Goal: Task Accomplishment & Management: Use online tool/utility

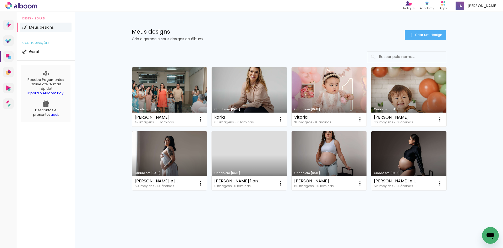
click at [252, 153] on link "Criado em [DATE]" at bounding box center [249, 160] width 75 height 59
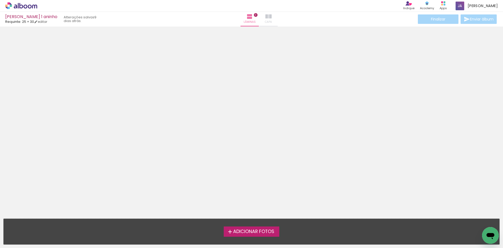
click at [265, 19] on iron-icon at bounding box center [268, 16] width 6 height 6
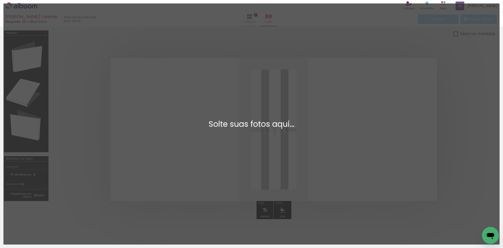
click at [137, 36] on div "Adicionar Fotos Solte suas fotos aqui..." at bounding box center [252, 124] width 496 height 240
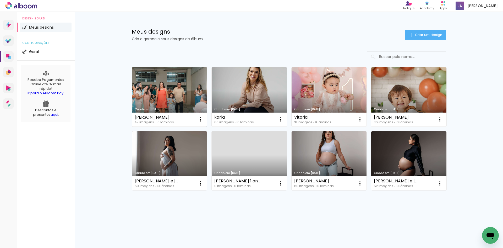
click at [175, 89] on link "Criado em [DATE]" at bounding box center [169, 96] width 75 height 59
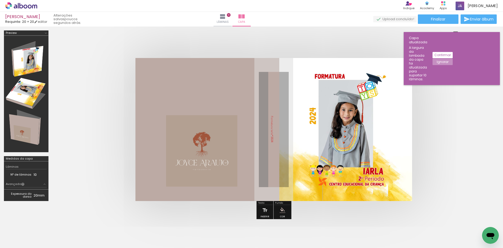
scroll to position [0, 950]
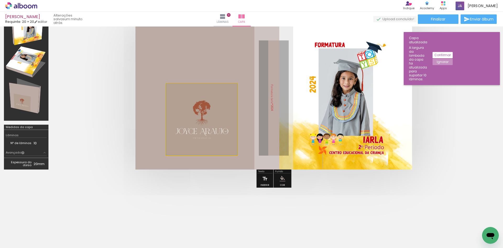
click at [189, 106] on quentale-photo at bounding box center [201, 119] width 71 height 71
click at [214, 112] on div at bounding box center [201, 119] width 71 height 71
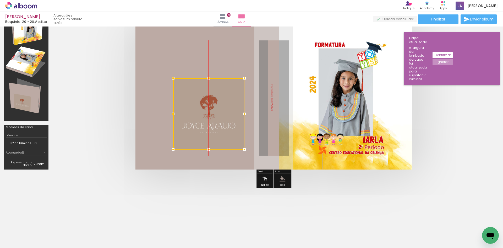
drag, startPoint x: 228, startPoint y: 101, endPoint x: 232, endPoint y: 95, distance: 6.9
click at [232, 95] on div at bounding box center [208, 113] width 71 height 71
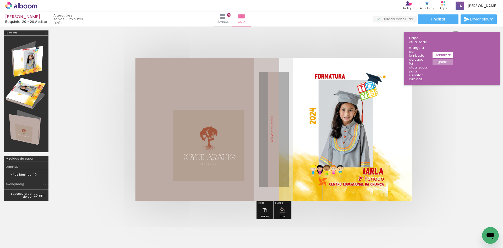
scroll to position [0, 950]
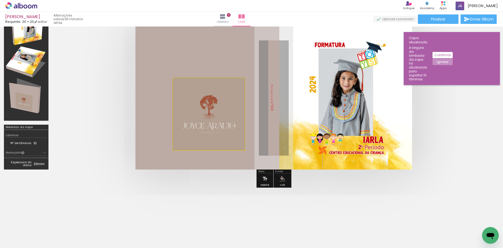
click at [235, 108] on quentale-photo at bounding box center [208, 113] width 71 height 71
click at [232, 88] on quentale-photo at bounding box center [208, 113] width 71 height 71
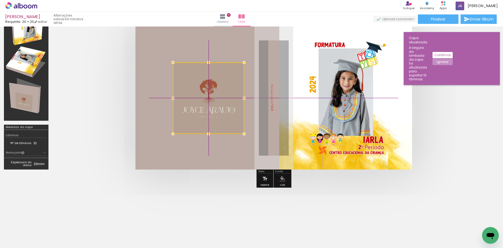
drag, startPoint x: 192, startPoint y: 120, endPoint x: 194, endPoint y: 101, distance: 19.5
click at [194, 101] on div at bounding box center [208, 97] width 71 height 71
click at [453, 59] on paper-button "Ignorar" at bounding box center [443, 62] width 20 height 6
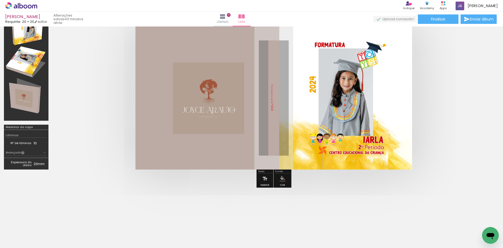
click at [231, 109] on quentale-photo at bounding box center [208, 97] width 71 height 71
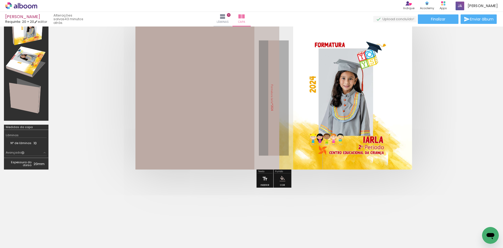
click at [225, 102] on div at bounding box center [208, 97] width 71 height 71
click at [227, 102] on div at bounding box center [208, 97] width 71 height 71
click at [20, 242] on span "Adicionar Fotos" at bounding box center [19, 241] width 16 height 6
click at [0, 0] on input "file" at bounding box center [0, 0] width 0 height 0
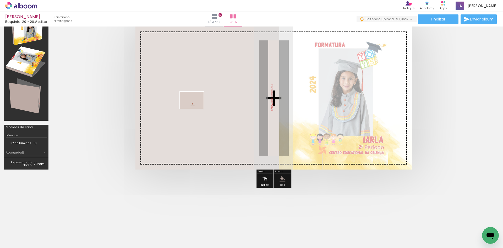
drag, startPoint x: 476, startPoint y: 227, endPoint x: 194, endPoint y: 107, distance: 305.5
click at [194, 107] on quentale-workspace at bounding box center [251, 124] width 503 height 248
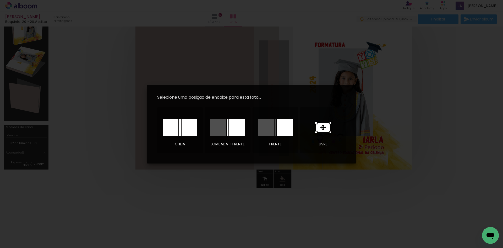
click at [327, 127] on icon at bounding box center [323, 127] width 14 height 9
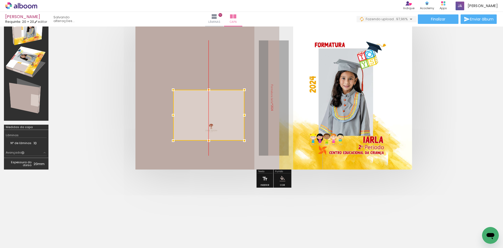
drag, startPoint x: 261, startPoint y: 108, endPoint x: 194, endPoint y: 126, distance: 69.3
click at [194, 126] on div at bounding box center [208, 115] width 71 height 51
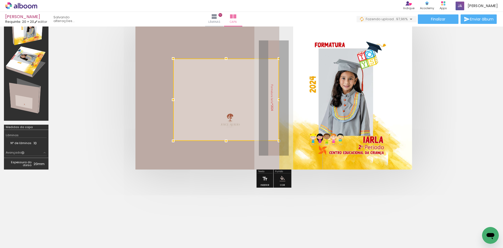
drag, startPoint x: 248, startPoint y: 88, endPoint x: 250, endPoint y: 55, distance: 32.5
click at [281, 59] on div at bounding box center [279, 58] width 10 height 10
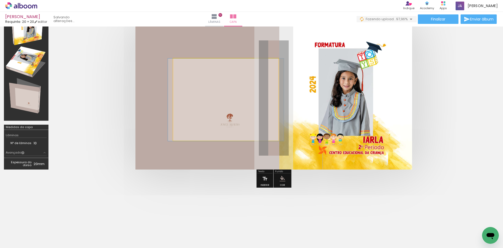
click at [177, 69] on quentale-photo at bounding box center [226, 99] width 106 height 82
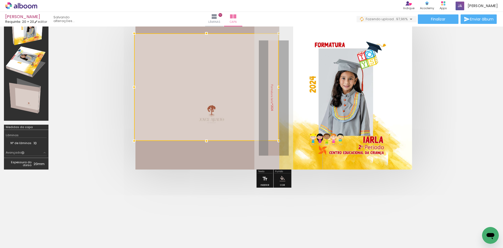
drag, startPoint x: 174, startPoint y: 58, endPoint x: 130, endPoint y: 33, distance: 51.2
click at [130, 33] on div at bounding box center [134, 33] width 10 height 10
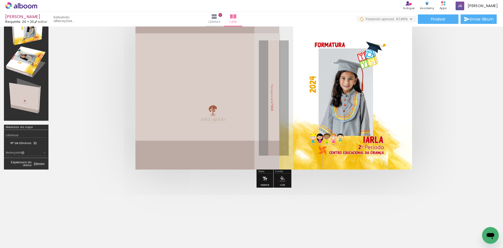
click at [202, 138] on quentale-photo at bounding box center [207, 86] width 145 height 107
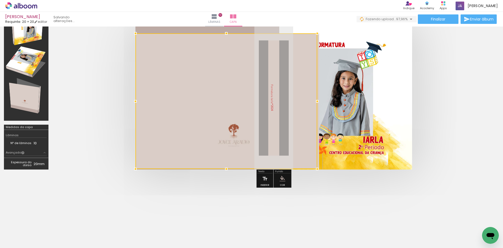
drag, startPoint x: 206, startPoint y: 141, endPoint x: 218, endPoint y: 153, distance: 16.7
click at [207, 162] on div at bounding box center [226, 100] width 182 height 135
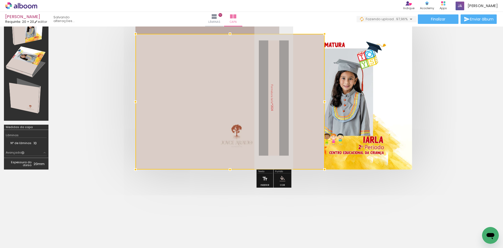
drag, startPoint x: 282, startPoint y: 128, endPoint x: 241, endPoint y: 119, distance: 41.8
click at [261, 129] on div at bounding box center [229, 101] width 189 height 135
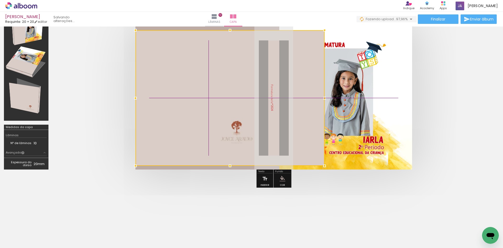
drag, startPoint x: 229, startPoint y: 114, endPoint x: 204, endPoint y: 114, distance: 25.2
click at [204, 114] on div at bounding box center [229, 97] width 189 height 135
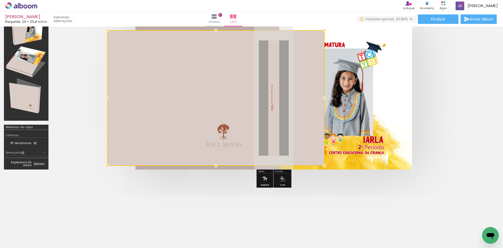
drag, startPoint x: 134, startPoint y: 99, endPoint x: 110, endPoint y: 100, distance: 24.7
click at [110, 100] on div at bounding box center [107, 98] width 10 height 10
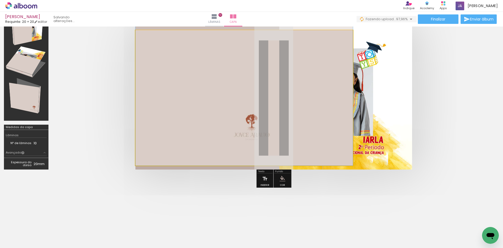
drag, startPoint x: 188, startPoint y: 95, endPoint x: 174, endPoint y: 76, distance: 24.0
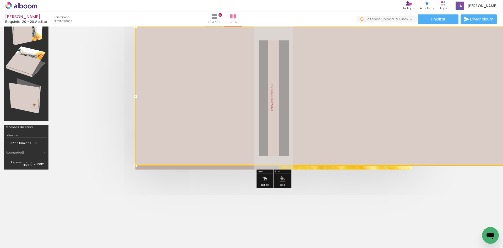
drag, startPoint x: 324, startPoint y: 30, endPoint x: 296, endPoint y: 30, distance: 27.8
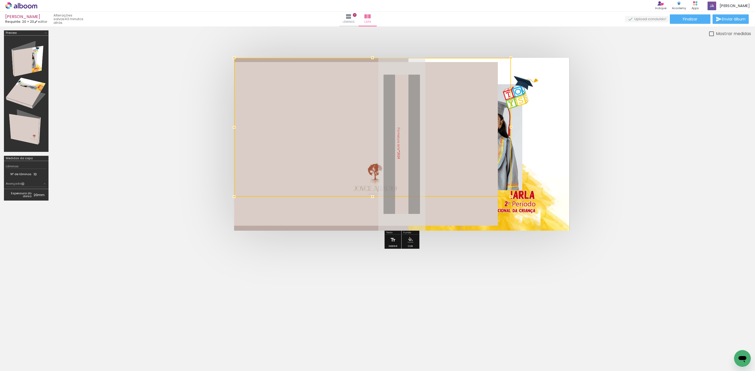
scroll to position [0, 728]
drag, startPoint x: 452, startPoint y: 153, endPoint x: 382, endPoint y: 154, distance: 70.0
click at [382, 154] on div at bounding box center [348, 145] width 229 height 164
click at [322, 149] on div at bounding box center [348, 145] width 229 height 164
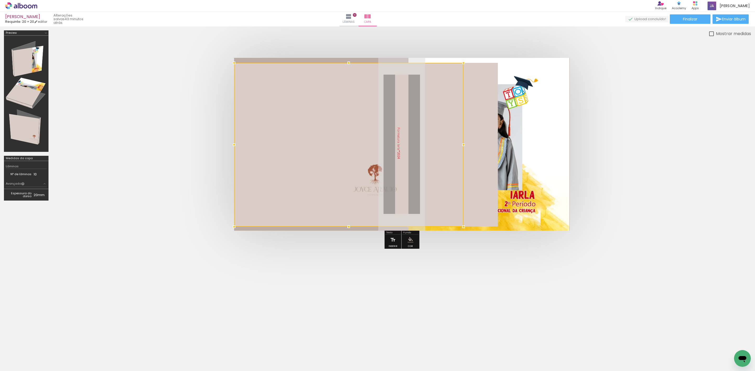
click at [322, 149] on div at bounding box center [348, 145] width 229 height 164
drag, startPoint x: 319, startPoint y: 148, endPoint x: 264, endPoint y: 153, distance: 55.0
click at [264, 153] on div at bounding box center [348, 145] width 229 height 164
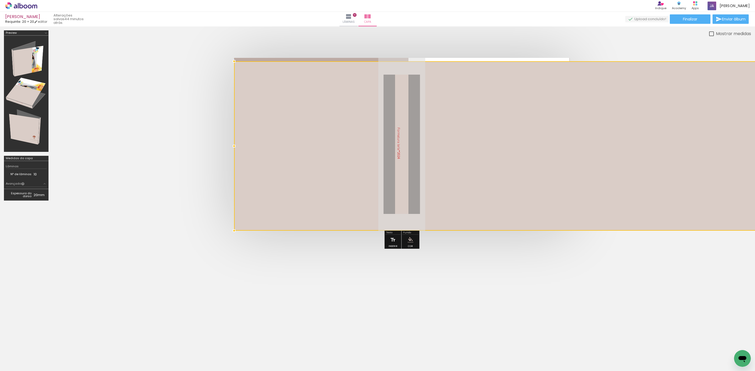
drag, startPoint x: 463, startPoint y: 65, endPoint x: 450, endPoint y: 58, distance: 14.4
click at [450, 58] on album-spread at bounding box center [401, 144] width 335 height 173
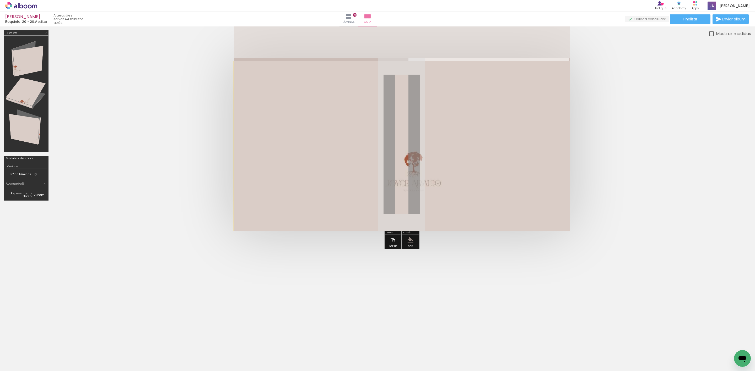
drag, startPoint x: 535, startPoint y: 143, endPoint x: 443, endPoint y: 143, distance: 92.5
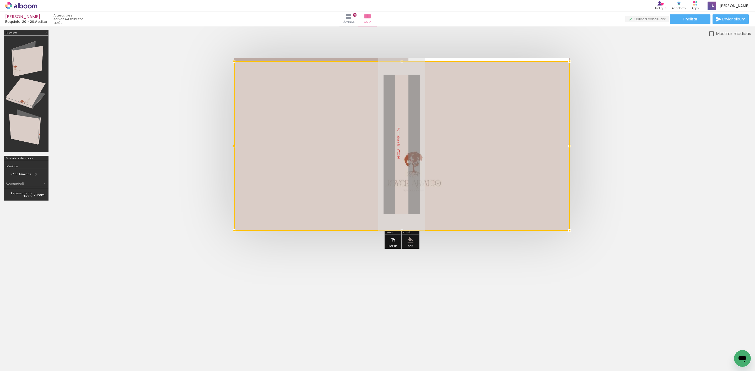
click at [444, 140] on div at bounding box center [401, 146] width 335 height 170
click at [461, 139] on div at bounding box center [401, 146] width 335 height 170
click at [458, 215] on div at bounding box center [401, 146] width 335 height 170
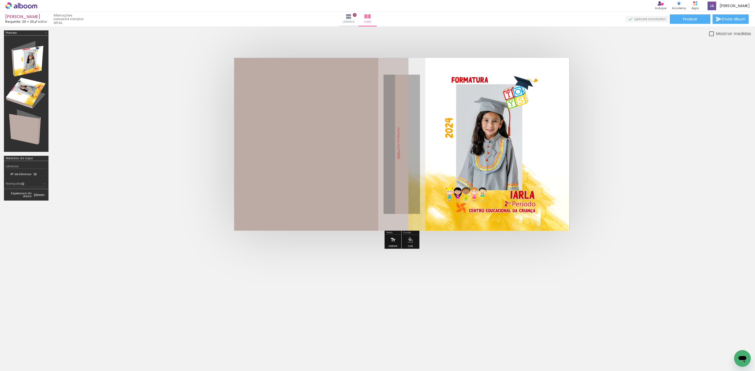
click at [344, 183] on div at bounding box center [401, 146] width 335 height 170
click at [406, 239] on paper-menu-button "#ffebee #ffcdd2 #ef9a9a #e57373 #ef5350 #f44336 #e53935 #d32f2f #c62828 #b71c1c…" at bounding box center [410, 240] width 10 height 10
click at [412, 237] on iron-icon "color picker" at bounding box center [410, 240] width 6 height 6
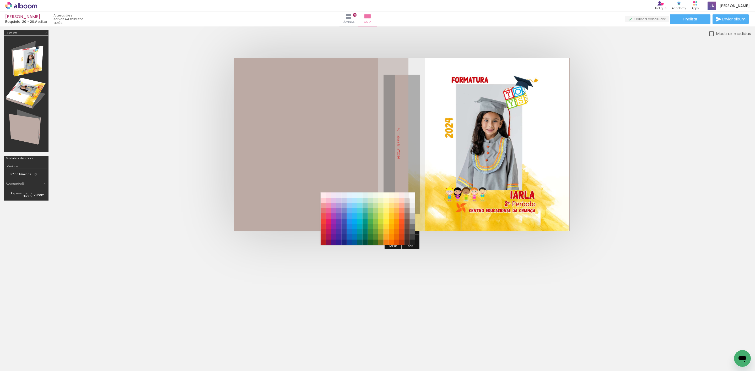
click at [412, 193] on paper-item "#fafafa" at bounding box center [411, 195] width 5 height 5
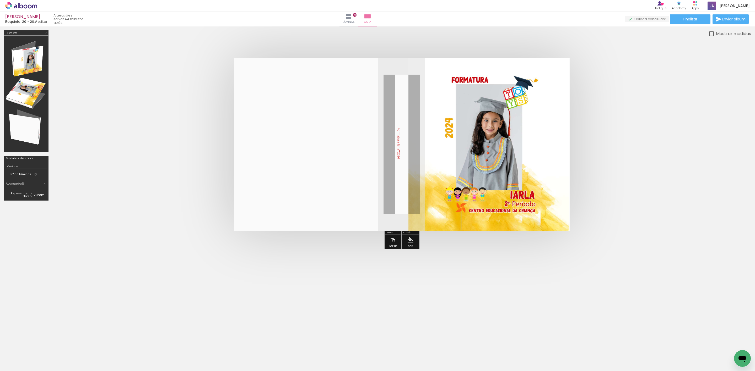
click at [503, 247] on div at bounding box center [377, 285] width 755 height 58
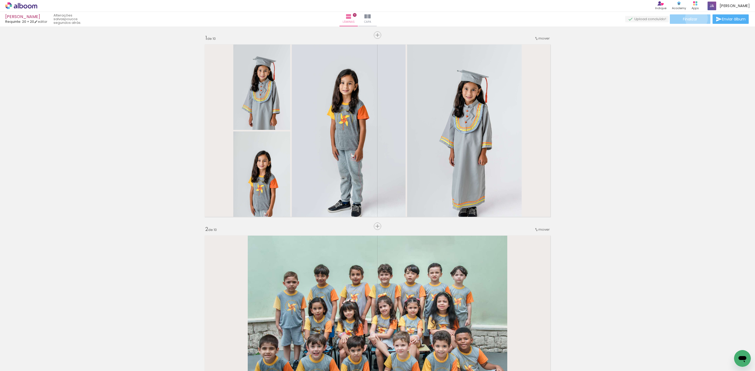
click at [694, 18] on span "Finalizar" at bounding box center [690, 19] width 14 height 4
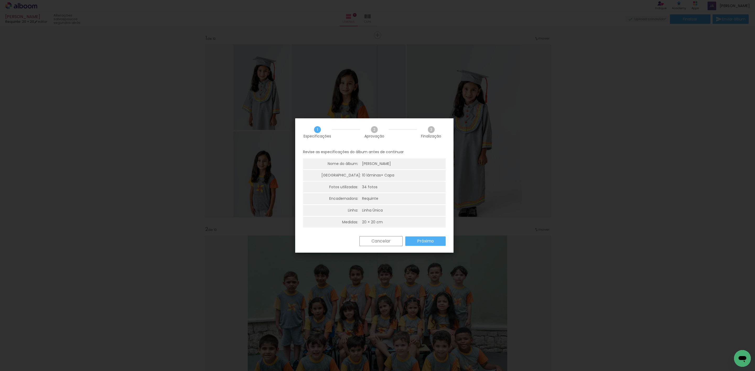
scroll to position [2, 0]
click at [0, 0] on slot "Próximo" at bounding box center [0, 0] width 0 height 0
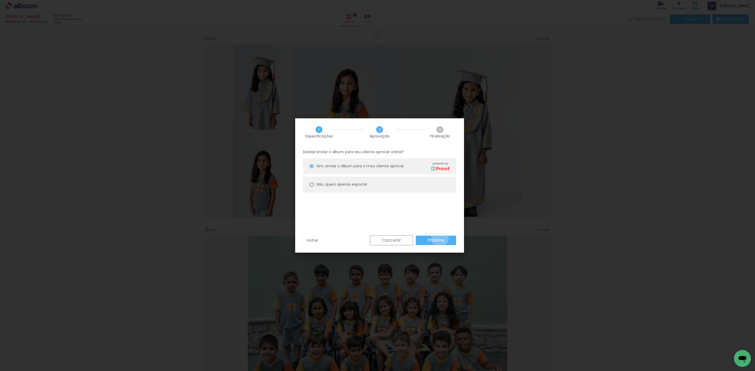
click at [0, 0] on slot "Próximo" at bounding box center [0, 0] width 0 height 0
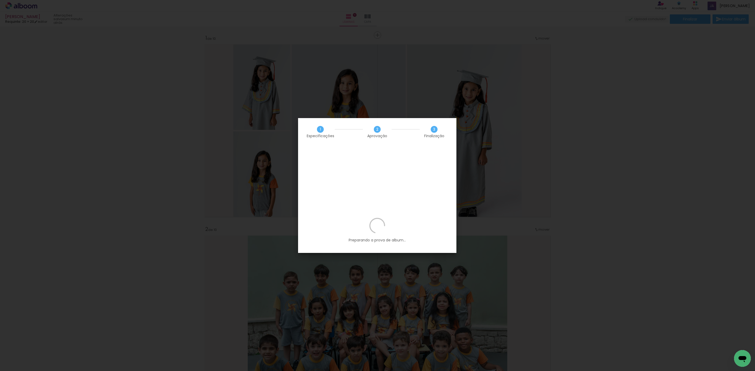
click at [413, 218] on p "Preparando a prova de album..." at bounding box center [377, 230] width 143 height 25
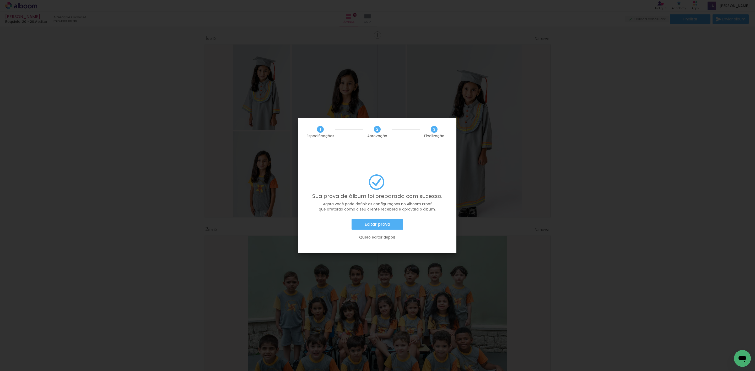
click at [0, 0] on slot "Editar prova" at bounding box center [0, 0] width 0 height 0
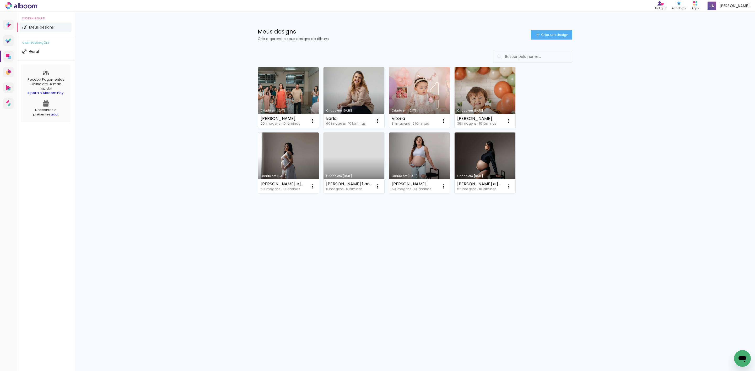
click at [482, 96] on link "Criado em [DATE]" at bounding box center [484, 97] width 61 height 61
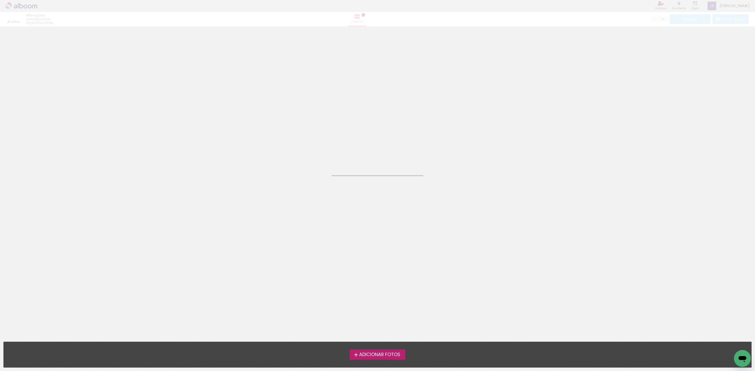
click at [482, 96] on neon-animated-pages "Confirmar Cancelar" at bounding box center [377, 198] width 755 height 345
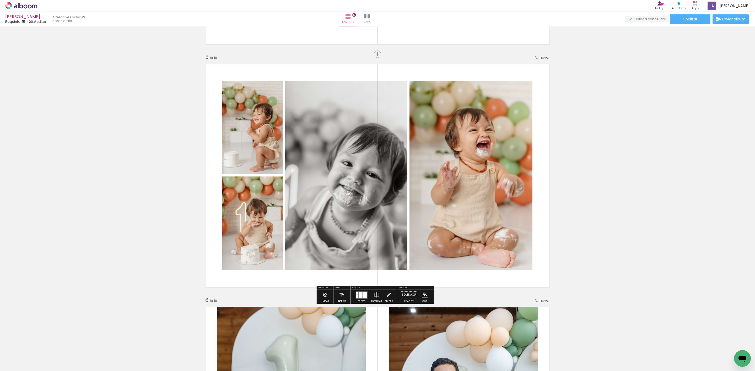
scroll to position [825, 0]
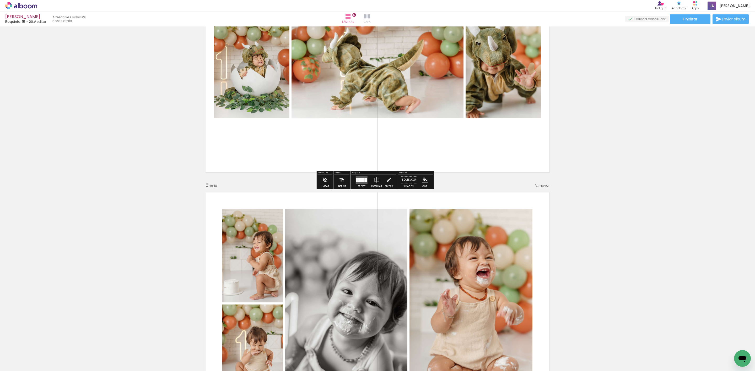
click at [376, 21] on paper-button "Capa" at bounding box center [367, 19] width 18 height 15
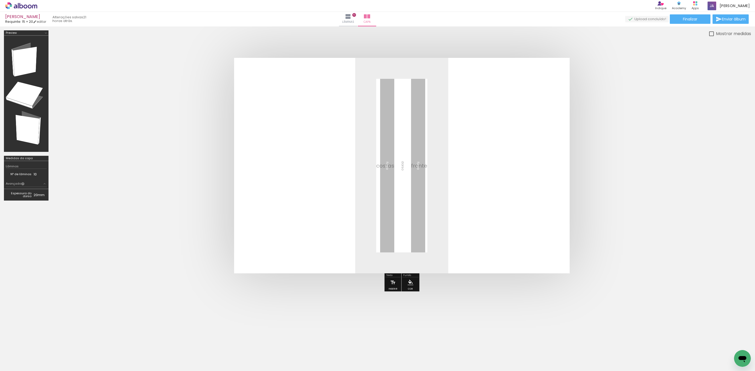
click at [166, 157] on quentale-cover at bounding box center [401, 166] width 656 height 216
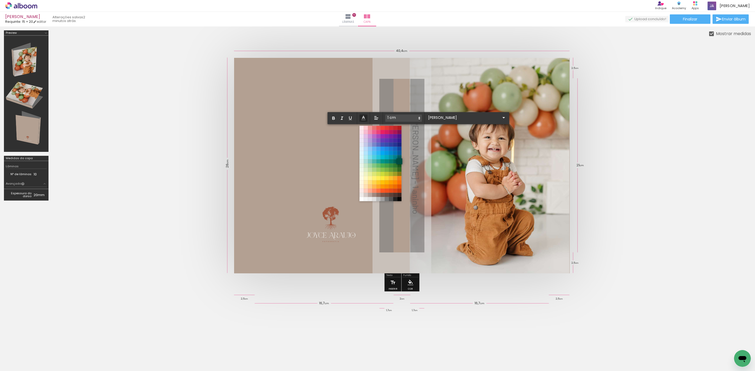
scroll to position [0, 119]
click at [396, 160] on span at bounding box center [399, 162] width 6 height 6
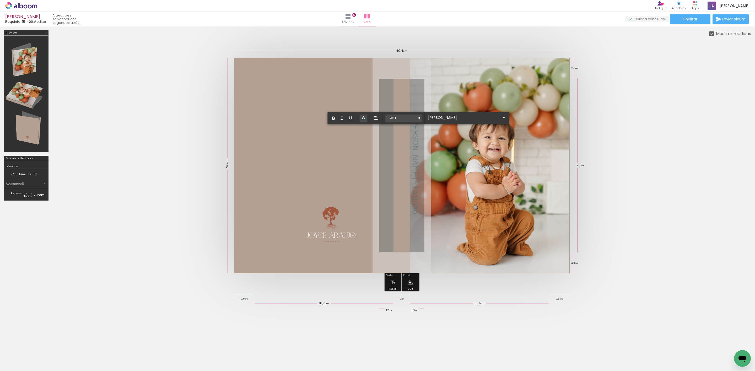
click at [694, 138] on quentale-cover at bounding box center [401, 166] width 656 height 216
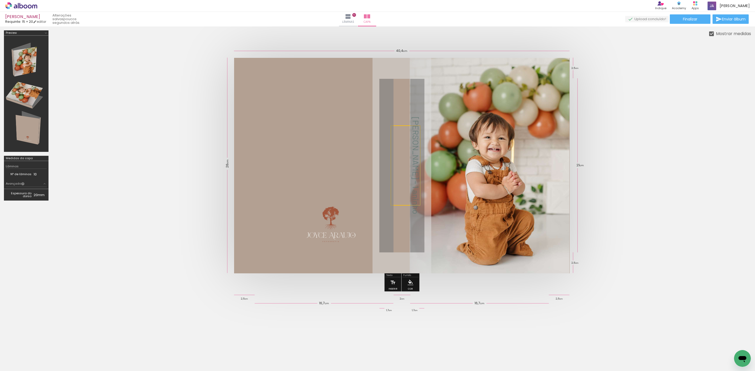
click at [693, 136] on quentale-cover at bounding box center [401, 166] width 656 height 216
click at [664, 170] on quentale-cover at bounding box center [401, 166] width 656 height 216
click at [537, 151] on quentale-photo at bounding box center [490, 166] width 160 height 216
click at [516, 150] on div at bounding box center [490, 166] width 160 height 216
click at [655, 180] on quentale-cover at bounding box center [401, 166] width 656 height 216
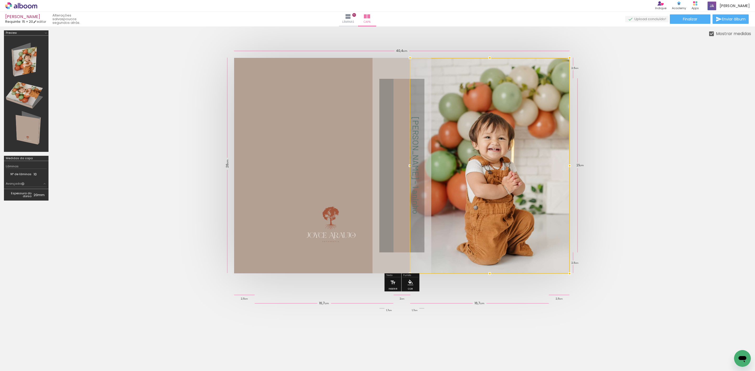
drag, startPoint x: 487, startPoint y: 177, endPoint x: 539, endPoint y: 184, distance: 52.6
click at [539, 182] on div at bounding box center [490, 166] width 160 height 216
click at [630, 197] on quentale-cover at bounding box center [401, 166] width 656 height 216
click at [632, 256] on quentale-cover at bounding box center [401, 166] width 656 height 216
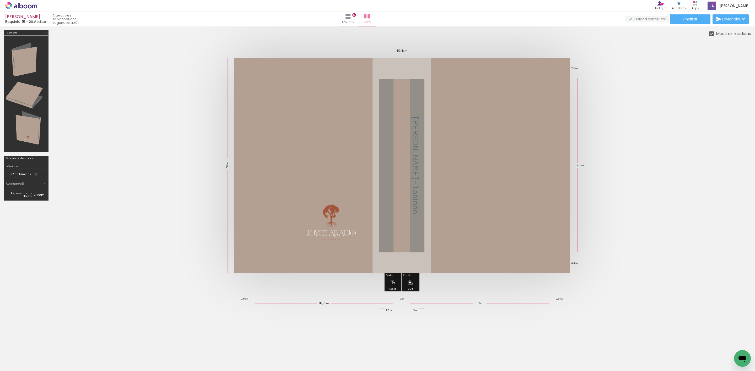
click at [411, 171] on span "José Vitor - 1 aninho" at bounding box center [416, 165] width 10 height 97
click at [396, 171] on quentale-selection at bounding box center [405, 166] width 30 height 80
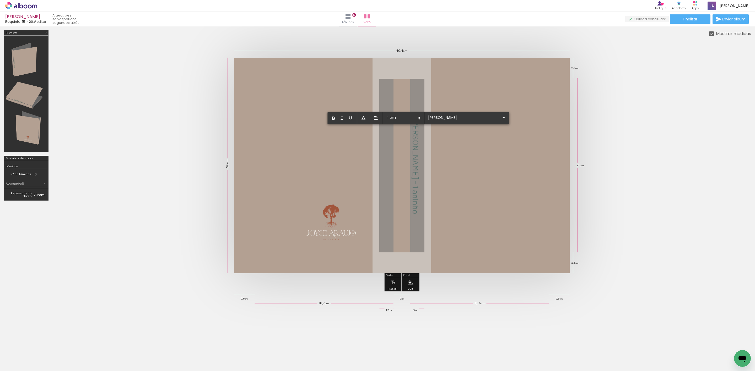
drag, startPoint x: 396, startPoint y: 197, endPoint x: 398, endPoint y: 186, distance: 11.9
click at [411, 186] on span "José Vitor - 1 aninho" at bounding box center [416, 165] width 10 height 97
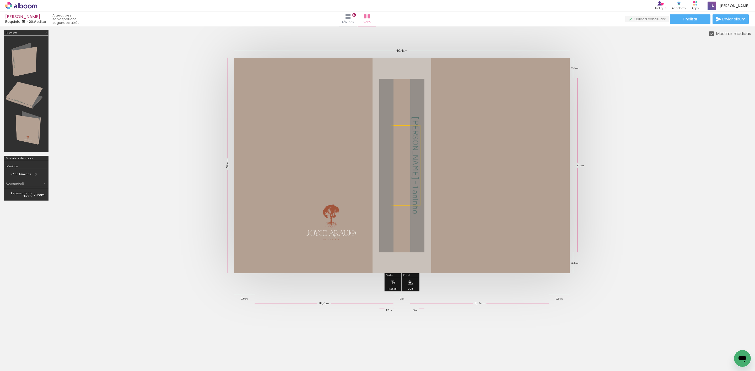
click at [396, 199] on quentale-selection at bounding box center [405, 166] width 30 height 80
click at [634, 191] on quentale-cover at bounding box center [401, 166] width 656 height 216
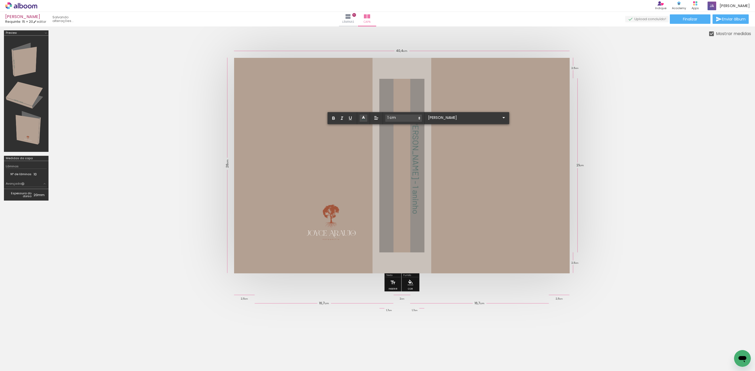
click at [486, 165] on div at bounding box center [490, 166] width 160 height 216
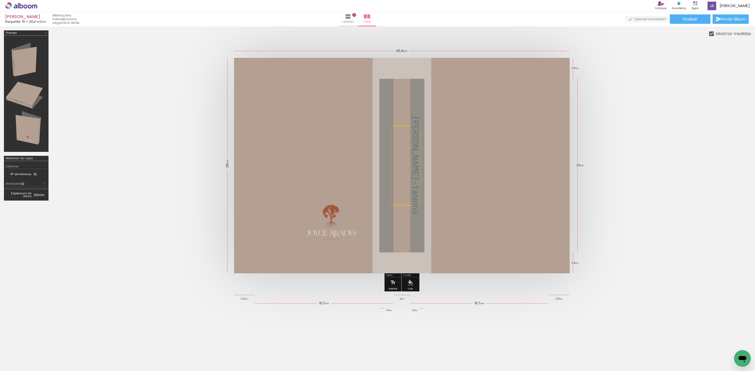
click at [444, 155] on div at bounding box center [490, 166] width 160 height 216
click at [411, 133] on span "José Vitor - 1 aninho" at bounding box center [416, 165] width 10 height 97
click at [393, 133] on quentale-selection at bounding box center [405, 166] width 30 height 80
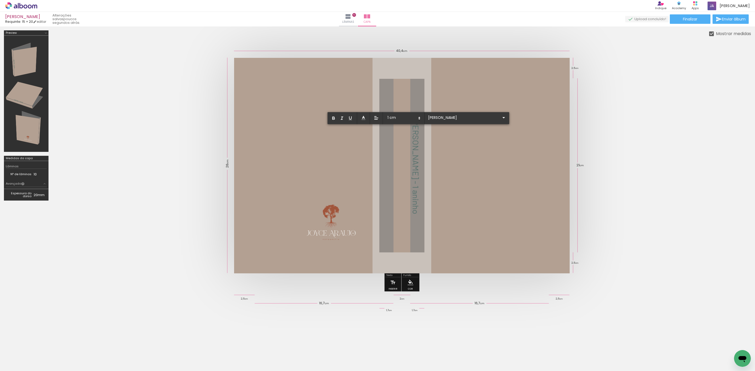
drag, startPoint x: 394, startPoint y: 132, endPoint x: 394, endPoint y: 138, distance: 5.8
click at [411, 138] on span "José Vitor - 1 aninho" at bounding box center [416, 165] width 10 height 97
drag, startPoint x: 396, startPoint y: 132, endPoint x: 398, endPoint y: 201, distance: 70.0
click at [398, 201] on album-spread at bounding box center [401, 166] width 335 height 216
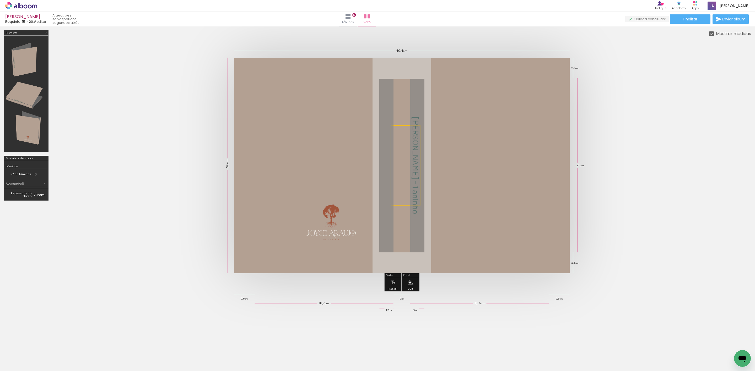
click at [402, 135] on quentale-selection at bounding box center [405, 166] width 30 height 80
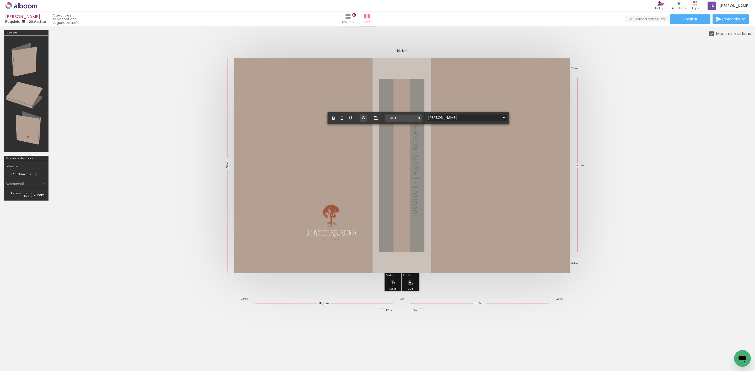
click at [432, 115] on input "Barlow" at bounding box center [464, 118] width 74 height 6
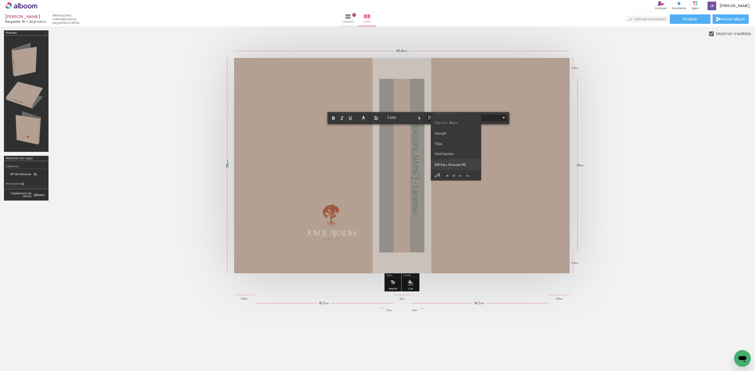
scroll to position [79, 0]
click at [449, 143] on paper-item at bounding box center [455, 145] width 50 height 10
type input "Hind Guntur"
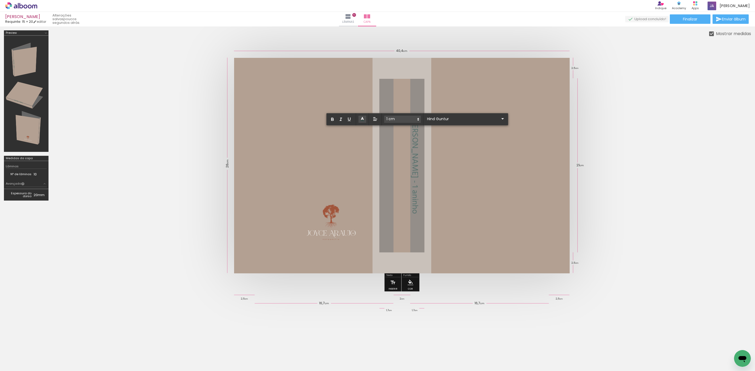
drag, startPoint x: 685, startPoint y: 186, endPoint x: 669, endPoint y: 183, distance: 16.3
click at [685, 186] on quentale-cover at bounding box center [401, 166] width 656 height 216
click at [659, 181] on quentale-cover at bounding box center [401, 166] width 656 height 216
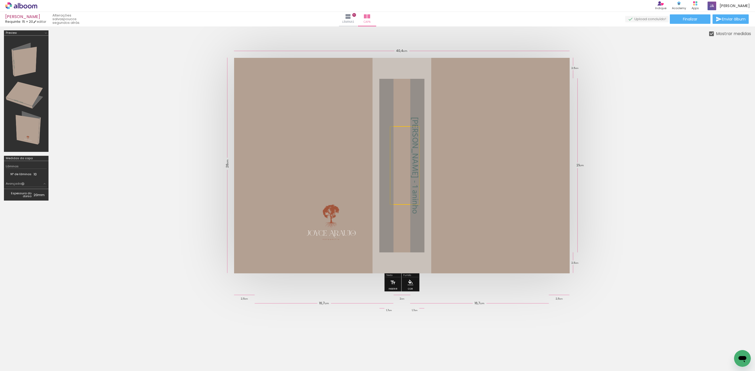
click at [508, 154] on div at bounding box center [490, 166] width 160 height 216
click at [406, 154] on span "José Vitor - 1 aninho" at bounding box center [413, 165] width 15 height 97
click at [399, 141] on quentale-selection at bounding box center [405, 165] width 30 height 79
click at [406, 141] on span "José Vitor - 1 aninho" at bounding box center [413, 165] width 15 height 97
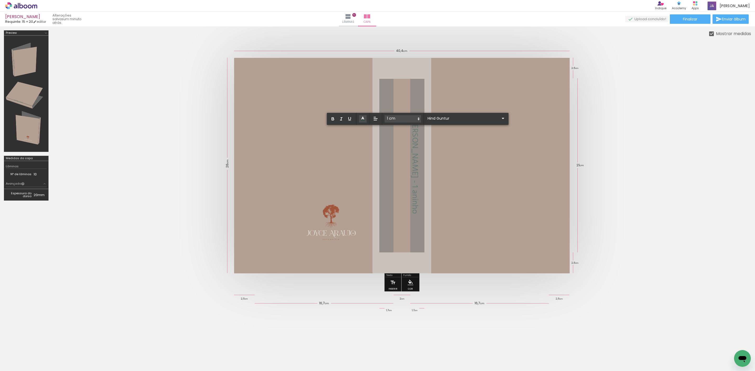
drag, startPoint x: 395, startPoint y: 199, endPoint x: 396, endPoint y: 130, distance: 69.2
click at [406, 130] on span "José Vitor - 1 aninho" at bounding box center [413, 165] width 15 height 97
click at [397, 118] on span at bounding box center [402, 118] width 37 height 7
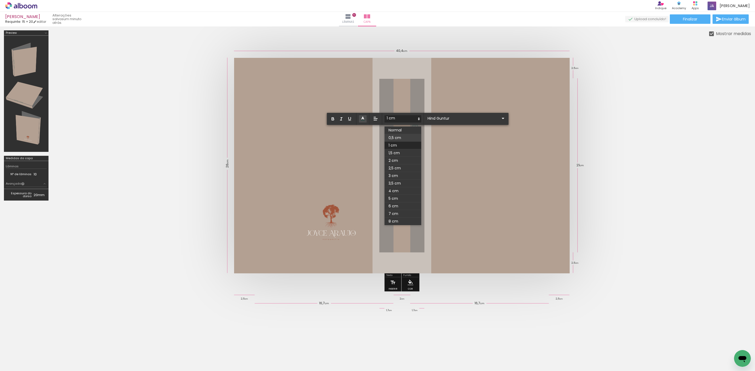
click at [392, 134] on span at bounding box center [402, 138] width 37 height 8
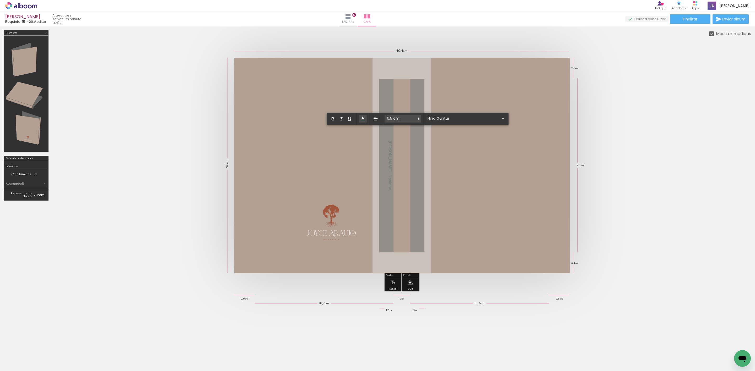
click at [571, 168] on quentale-workspace at bounding box center [377, 185] width 755 height 371
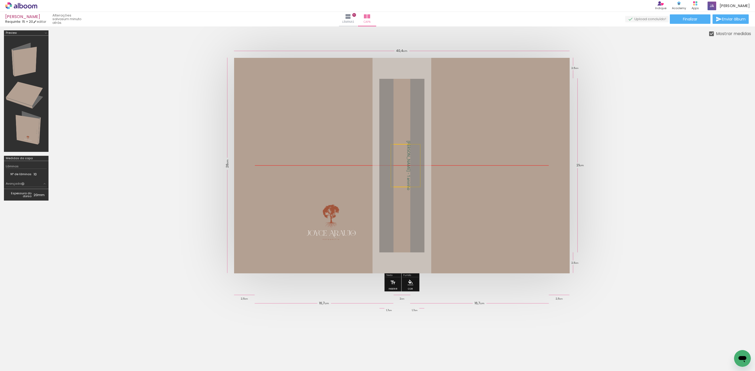
drag, startPoint x: 381, startPoint y: 168, endPoint x: 400, endPoint y: 166, distance: 18.4
click at [400, 166] on quentale-selection at bounding box center [405, 165] width 30 height 43
click at [397, 166] on quentale-selection at bounding box center [406, 165] width 30 height 43
click at [697, 231] on quentale-cover at bounding box center [401, 166] width 656 height 216
click at [681, 213] on quentale-cover at bounding box center [401, 166] width 656 height 216
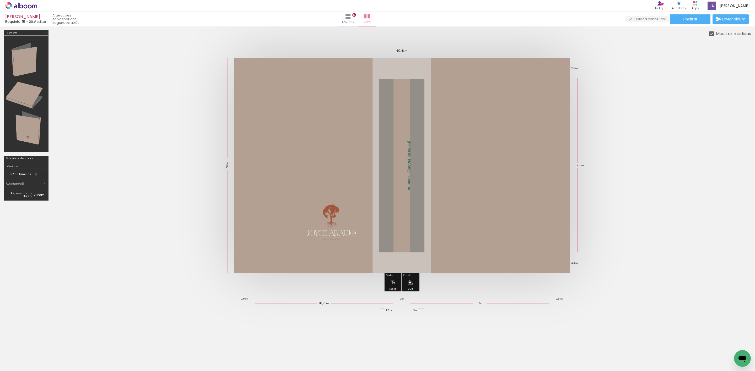
scroll to position [0, 119]
click at [21, 363] on span "Adicionar Fotos" at bounding box center [19, 364] width 16 height 6
click at [0, 0] on input "file" at bounding box center [0, 0] width 0 height 0
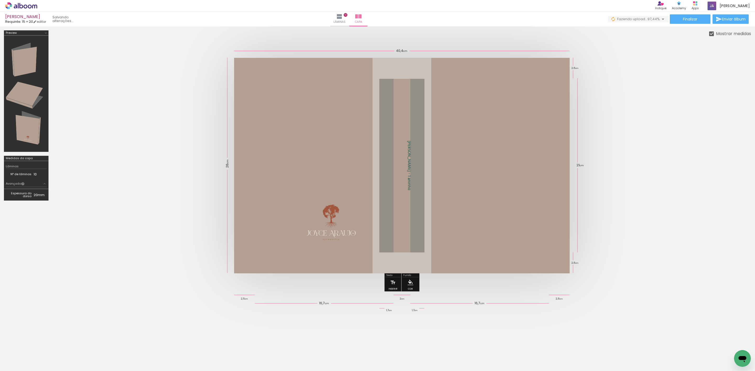
click at [734, 351] on div "Abrir janela de mensagens" at bounding box center [742, 359] width 16 height 16
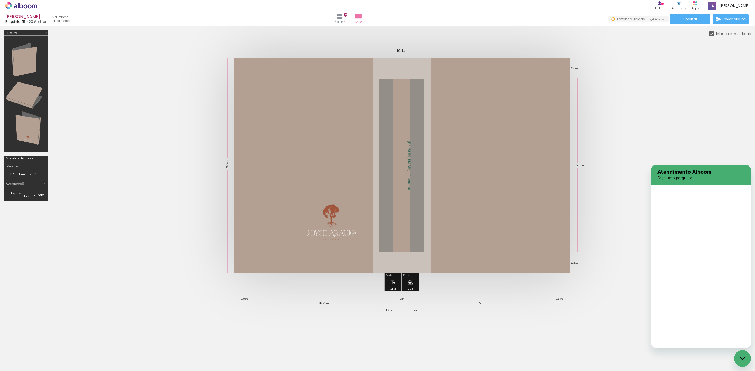
scroll to position [0, 0]
click at [601, 314] on div at bounding box center [377, 327] width 755 height 58
click at [744, 360] on icon "Fechar janela de mensagens" at bounding box center [742, 358] width 6 height 3
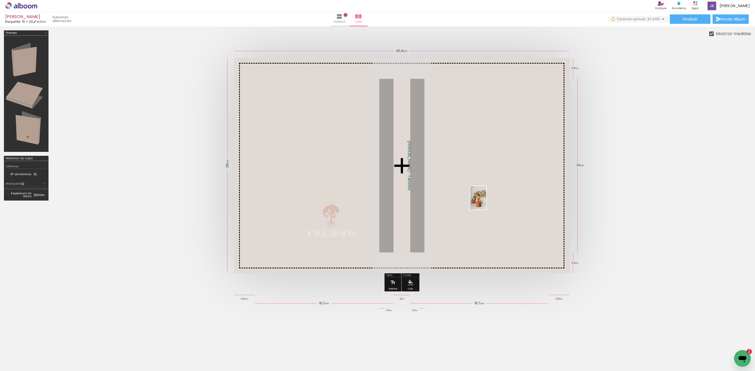
type textarea "x"
drag, startPoint x: 732, startPoint y: 348, endPoint x: 462, endPoint y: 193, distance: 311.5
click at [462, 193] on quentale-workspace at bounding box center [377, 185] width 755 height 371
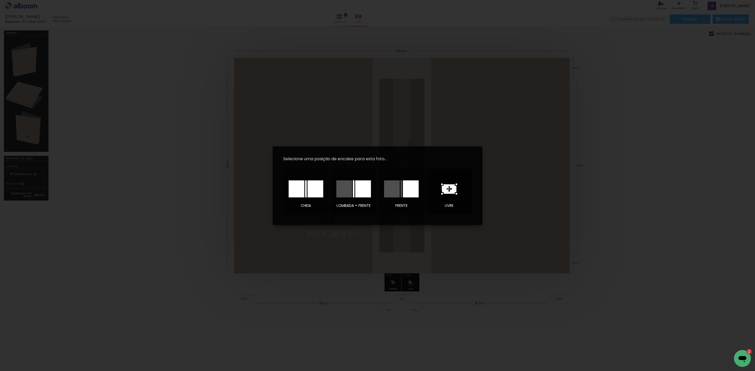
click at [445, 188] on icon at bounding box center [449, 188] width 14 height 9
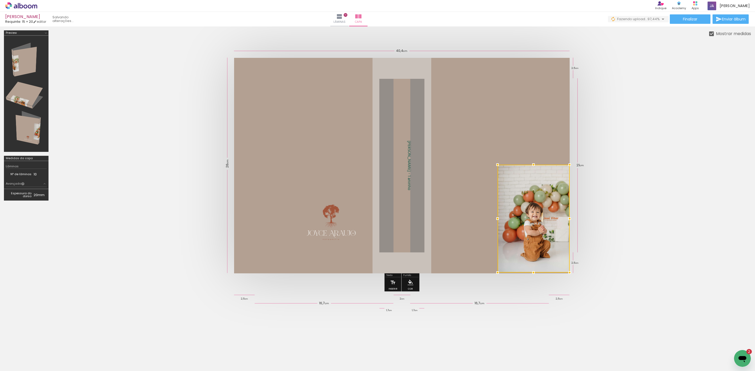
drag, startPoint x: 422, startPoint y: 190, endPoint x: 554, endPoint y: 243, distance: 142.3
click at [554, 243] on div at bounding box center [533, 219] width 72 height 108
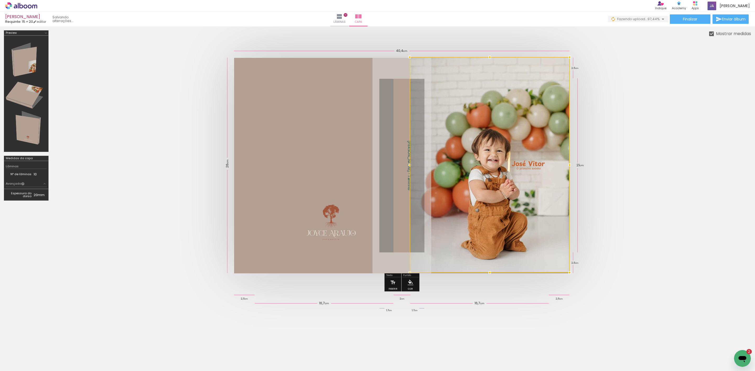
drag, startPoint x: 492, startPoint y: 165, endPoint x: 404, endPoint y: 54, distance: 141.5
click at [404, 54] on div at bounding box center [409, 57] width 10 height 10
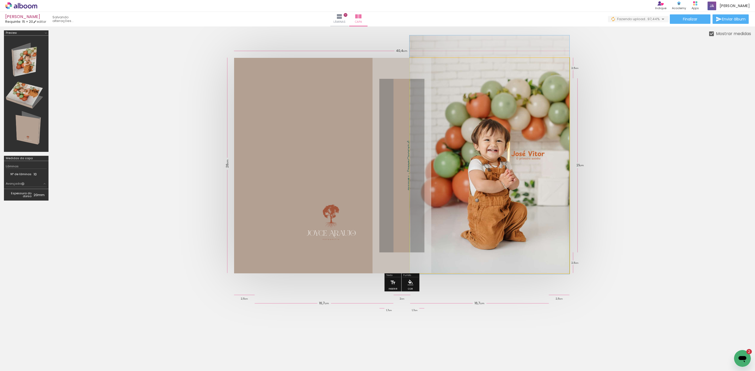
drag, startPoint x: 499, startPoint y: 140, endPoint x: 495, endPoint y: 129, distance: 11.4
drag, startPoint x: 495, startPoint y: 126, endPoint x: 499, endPoint y: 124, distance: 4.4
click at [499, 124] on div at bounding box center [490, 165] width 160 height 215
click at [649, 146] on quentale-cover at bounding box center [401, 166] width 656 height 216
click at [686, 138] on quentale-cover at bounding box center [401, 166] width 656 height 216
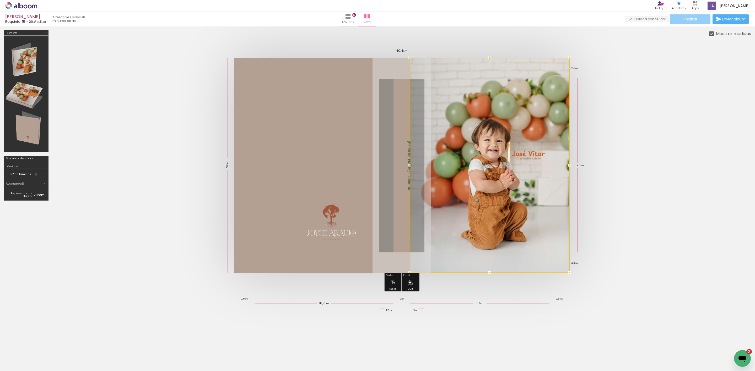
click at [694, 17] on span "Finalizar" at bounding box center [690, 19] width 14 height 4
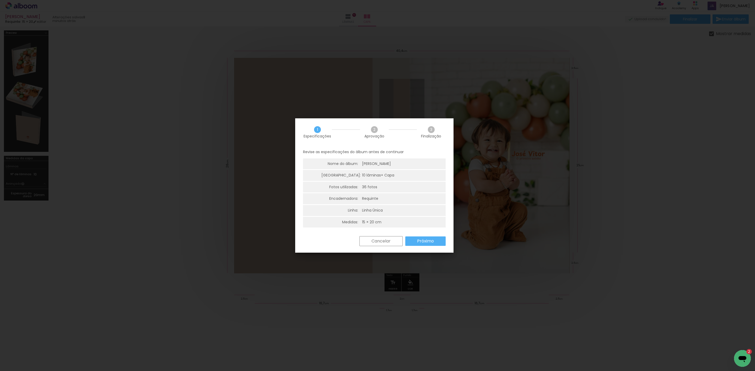
click at [0, 0] on slot "Próximo" at bounding box center [0, 0] width 0 height 0
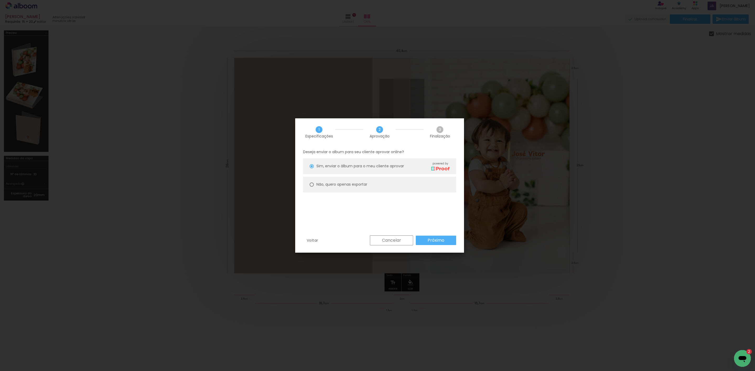
click at [0, 0] on slot "Cancelar" at bounding box center [0, 0] width 0 height 0
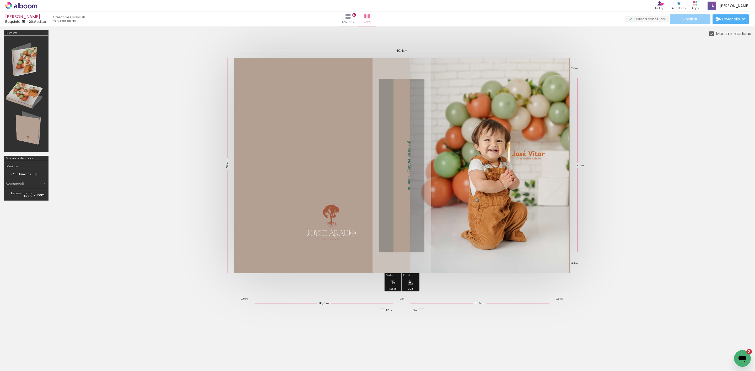
click at [689, 19] on span "Finalizar" at bounding box center [690, 19] width 14 height 4
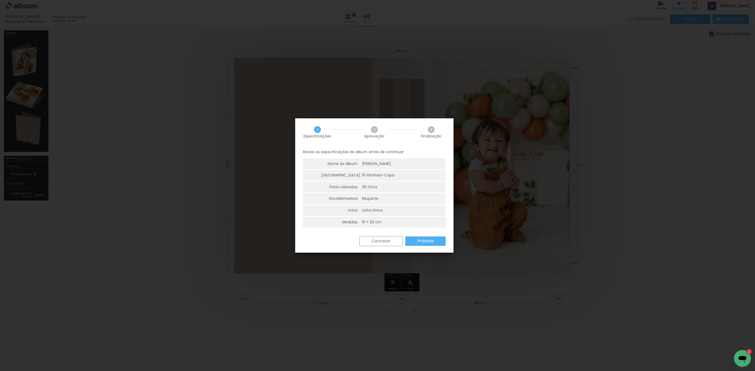
scroll to position [2, 0]
click at [0, 0] on slot "Próximo" at bounding box center [0, 0] width 0 height 0
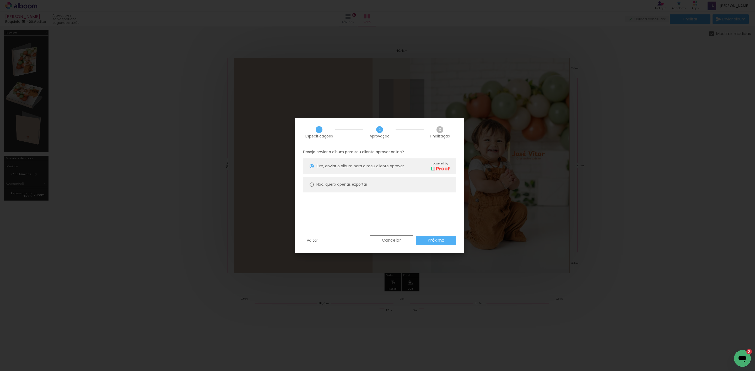
click at [0, 0] on slot "Próximo" at bounding box center [0, 0] width 0 height 0
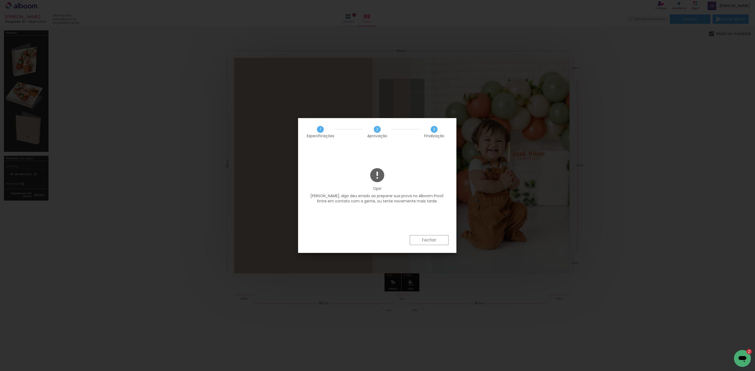
click at [0, 0] on slot "Fechar" at bounding box center [0, 0] width 0 height 0
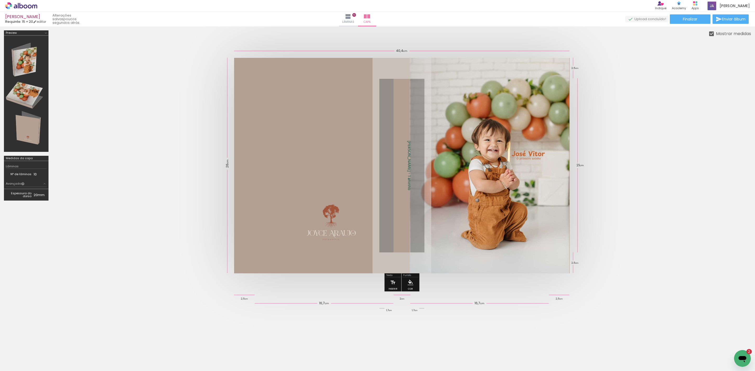
click at [629, 96] on quentale-cover at bounding box center [401, 166] width 656 height 216
click at [686, 17] on span "Finalizar" at bounding box center [690, 19] width 14 height 4
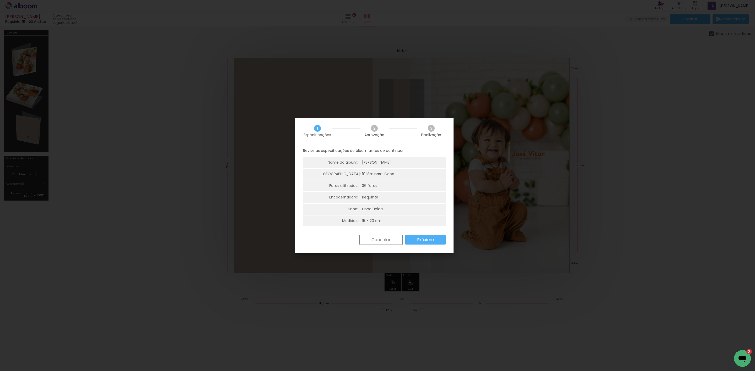
click at [0, 0] on slot "Próximo" at bounding box center [0, 0] width 0 height 0
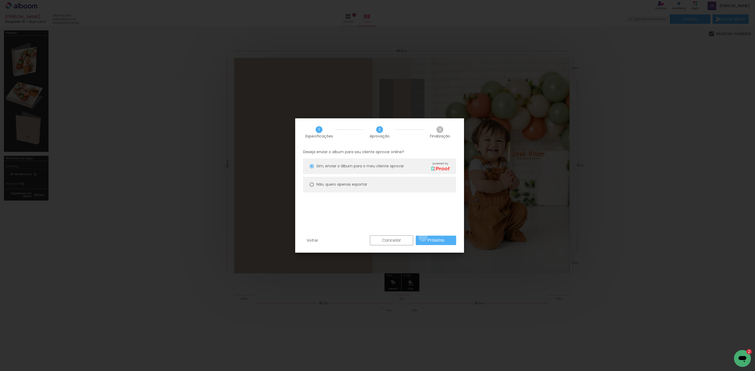
click at [423, 237] on paper-button "Próximo" at bounding box center [436, 240] width 40 height 9
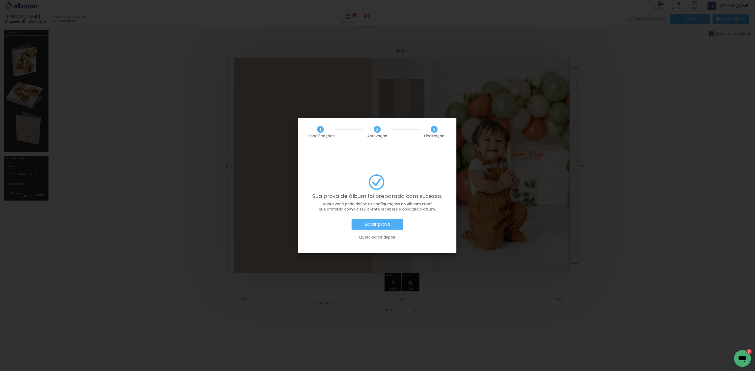
click at [396, 219] on paper-button "Editar prova" at bounding box center [377, 224] width 52 height 10
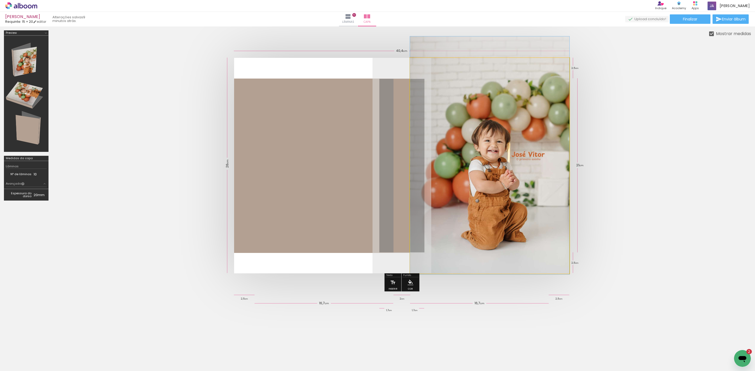
scroll to position [0, 435]
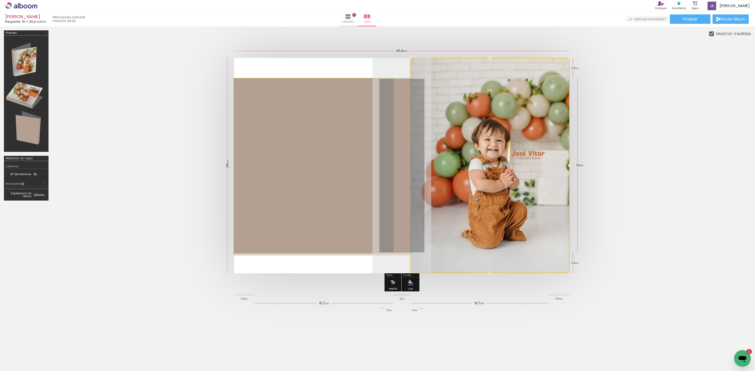
drag, startPoint x: 336, startPoint y: 123, endPoint x: 334, endPoint y: 157, distance: 34.9
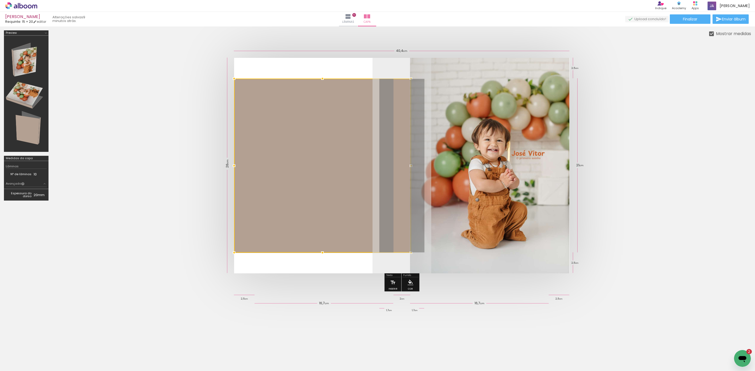
click at [336, 155] on div at bounding box center [322, 166] width 177 height 174
click at [336, 154] on div at bounding box center [322, 166] width 177 height 174
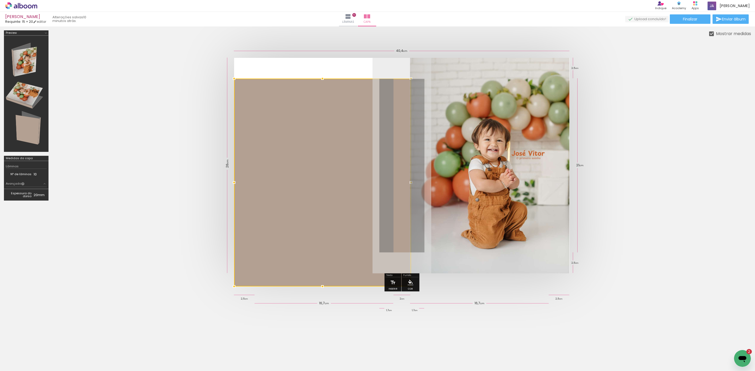
drag, startPoint x: 323, startPoint y: 252, endPoint x: 310, endPoint y: 268, distance: 20.3
click at [310, 268] on div at bounding box center [322, 183] width 177 height 208
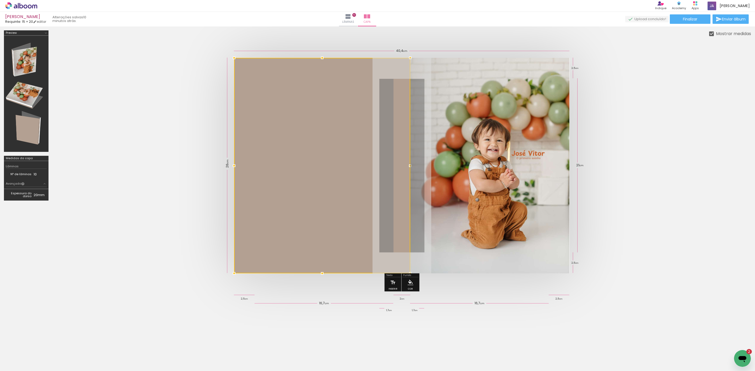
drag, startPoint x: 401, startPoint y: 166, endPoint x: 410, endPoint y: 166, distance: 8.4
click at [410, 166] on div at bounding box center [410, 166] width 10 height 10
click at [619, 164] on quentale-cover at bounding box center [401, 166] width 656 height 216
click at [686, 163] on quentale-cover at bounding box center [401, 166] width 656 height 216
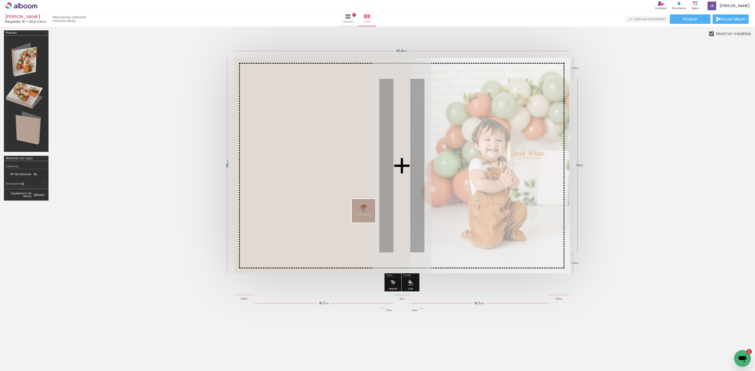
drag, startPoint x: 680, startPoint y: 362, endPoint x: 367, endPoint y: 215, distance: 345.3
click at [367, 215] on quentale-workspace at bounding box center [377, 185] width 755 height 371
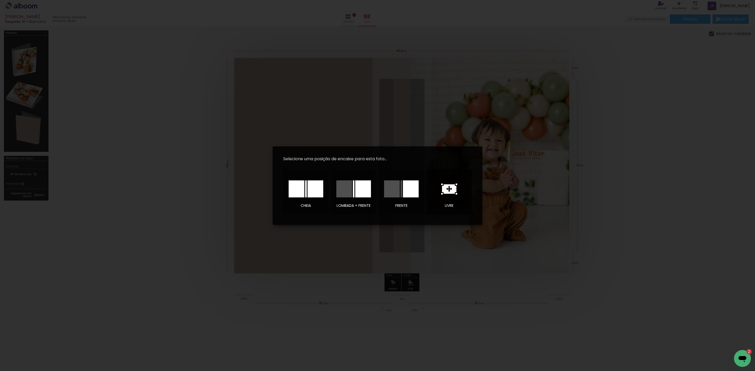
click icon
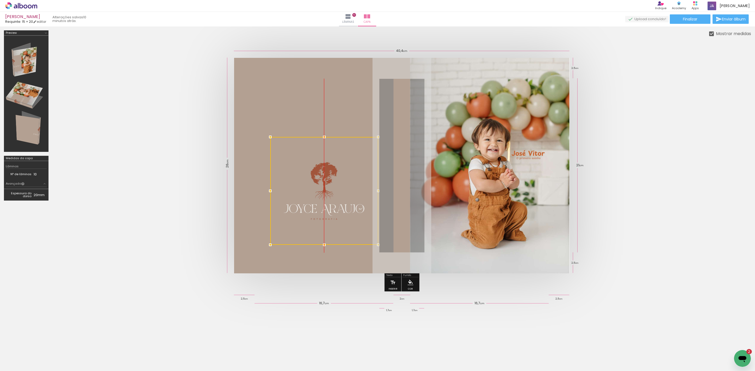
drag, startPoint x: 438, startPoint y: 170, endPoint x: 357, endPoint y: 195, distance: 84.5
click div
drag, startPoint x: 378, startPoint y: 138, endPoint x: 359, endPoint y: 167, distance: 34.5
click div
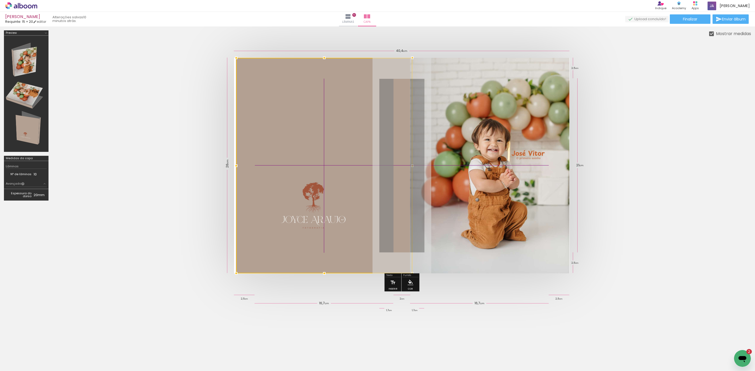
drag, startPoint x: 317, startPoint y: 215, endPoint x: 325, endPoint y: 210, distance: 9.2
click div
drag, startPoint x: 345, startPoint y: 216, endPoint x: 352, endPoint y: 234, distance: 19.5
click div
drag, startPoint x: 280, startPoint y: 185, endPoint x: 294, endPoint y: 193, distance: 16.1
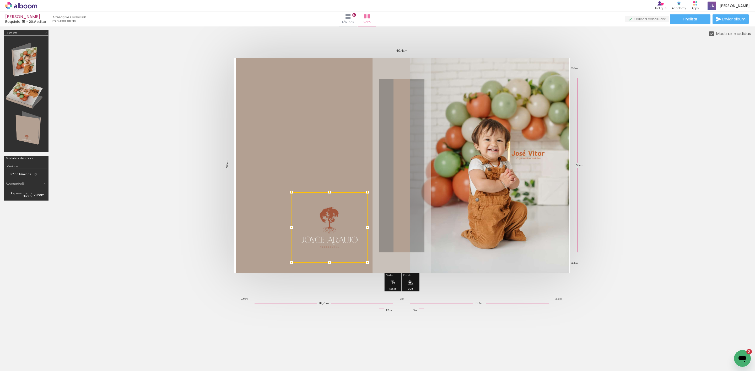
click div
click quentale-cover
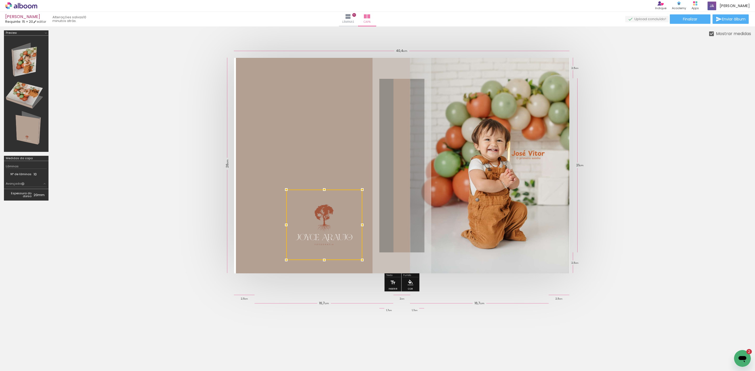
click div "Finalizar Enviar álbum"
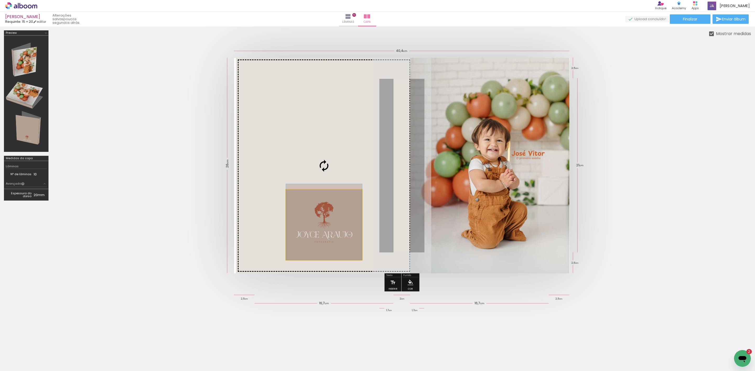
drag, startPoint x: 326, startPoint y: 232, endPoint x: 326, endPoint y: 227, distance: 4.5
click slot
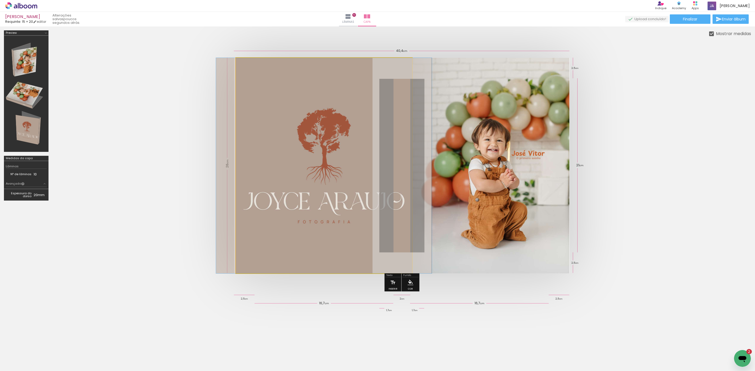
click quentale-photo
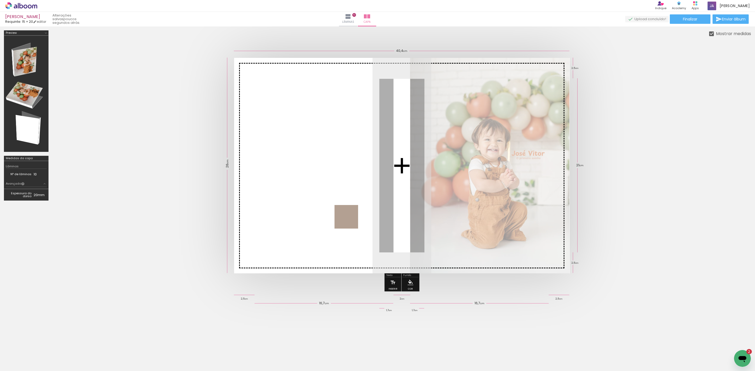
drag, startPoint x: 707, startPoint y: 354, endPoint x: 350, endPoint y: 221, distance: 381.1
click quentale-workspace
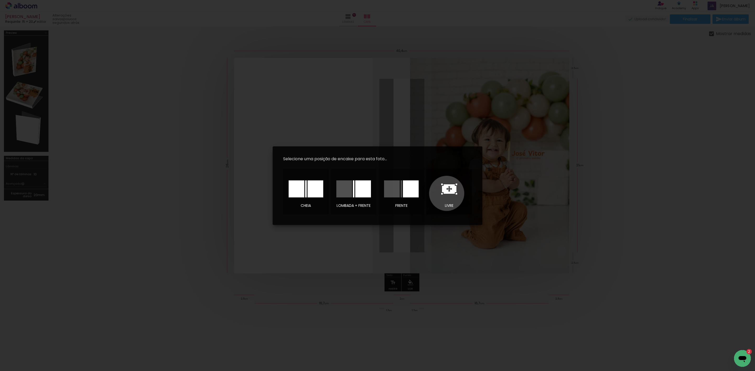
click icon
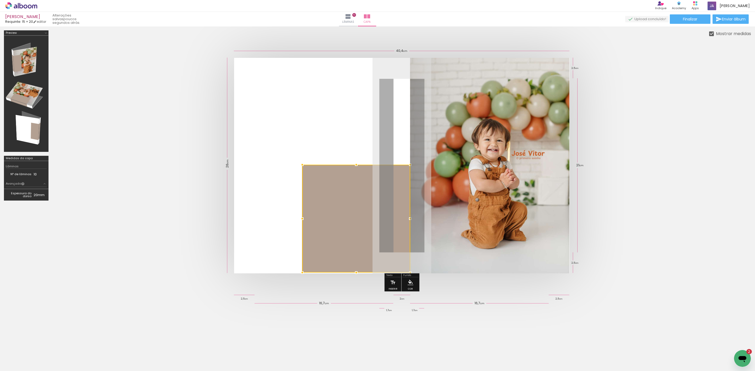
drag, startPoint x: 406, startPoint y: 197, endPoint x: 358, endPoint y: 250, distance: 71.2
click div
click quentale-photo
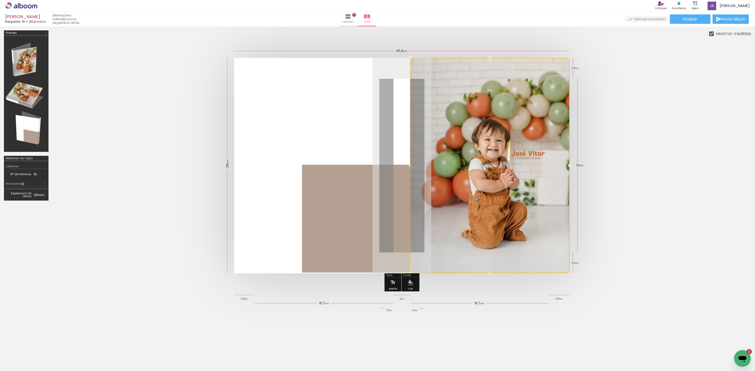
click div
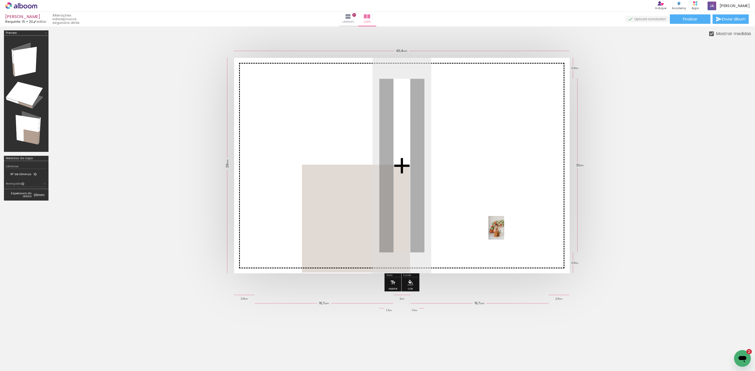
drag, startPoint x: 731, startPoint y: 347, endPoint x: 504, endPoint y: 232, distance: 254.7
click quentale-workspace
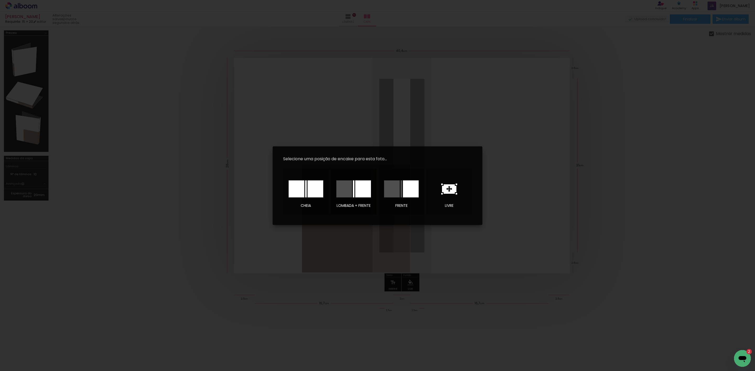
click div
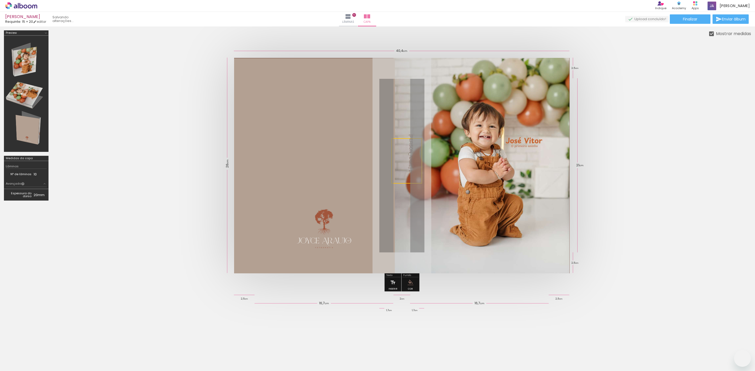
click at [685, 212] on quentale-cover at bounding box center [401, 166] width 656 height 216
click at [689, 18] on span "Finalizar" at bounding box center [690, 19] width 14 height 4
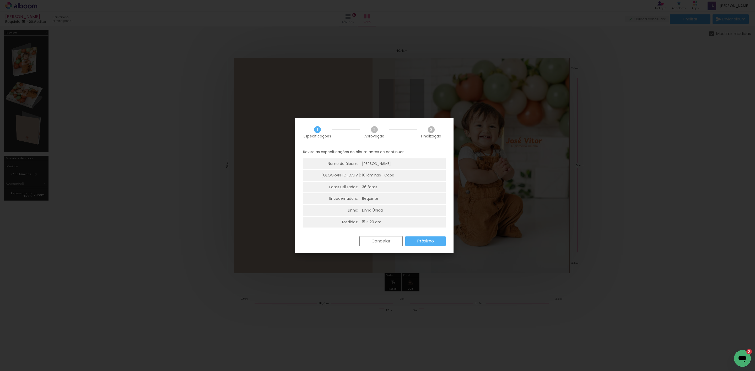
click at [706, 146] on iron-overlay-backdrop at bounding box center [377, 185] width 755 height 371
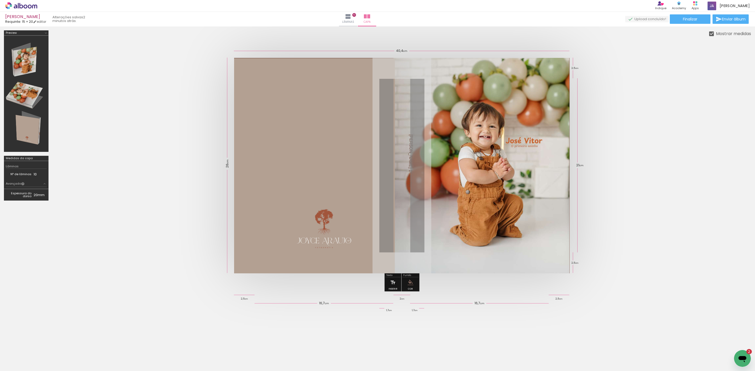
click at [663, 97] on quentale-cover at bounding box center [401, 166] width 656 height 216
drag, startPoint x: 621, startPoint y: 135, endPoint x: 593, endPoint y: 40, distance: 98.3
click at [622, 135] on quentale-cover at bounding box center [401, 166] width 656 height 216
click at [44, 23] on link "editar" at bounding box center [39, 21] width 13 height 4
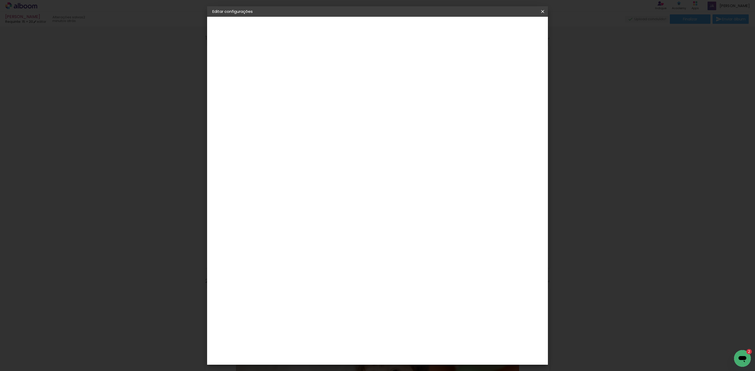
drag, startPoint x: 617, startPoint y: 62, endPoint x: 450, endPoint y: 39, distance: 168.4
click at [618, 63] on iron-overlay-backdrop at bounding box center [377, 185] width 755 height 371
click at [541, 13] on iron-icon at bounding box center [542, 11] width 6 height 5
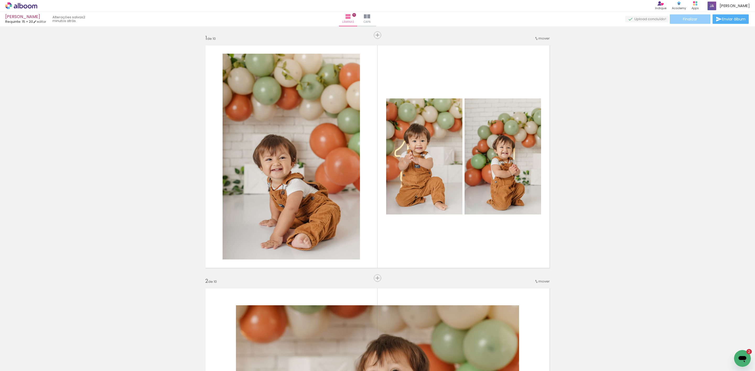
click at [695, 19] on span "Finalizar" at bounding box center [690, 19] width 14 height 4
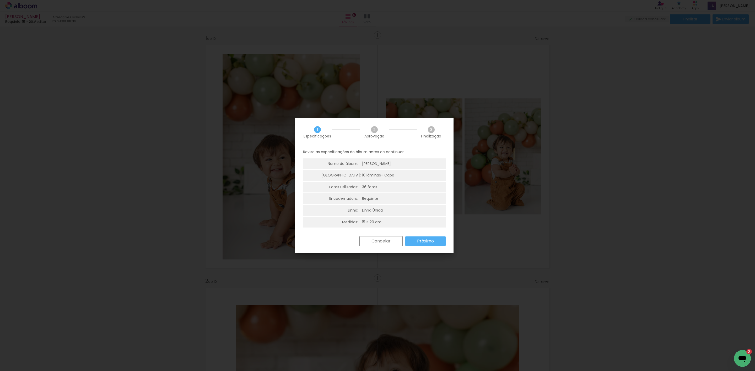
click at [424, 233] on div "Revise as especificações do álbum antes de continuar Nome do álbum: José Vitor …" at bounding box center [374, 191] width 158 height 90
click at [0, 0] on slot "Próximo" at bounding box center [0, 0] width 0 height 0
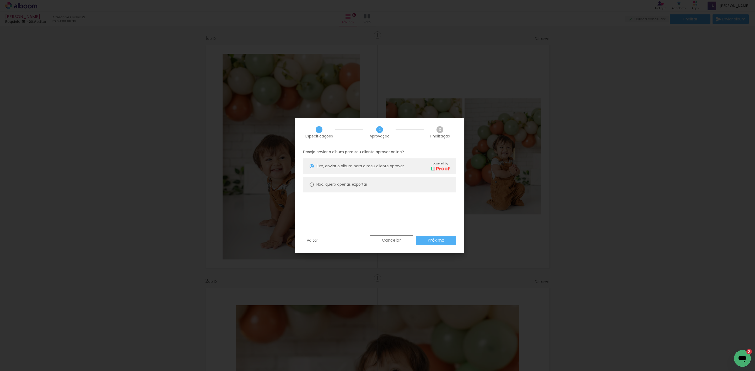
click at [659, 131] on iron-overlay-backdrop at bounding box center [377, 185] width 755 height 371
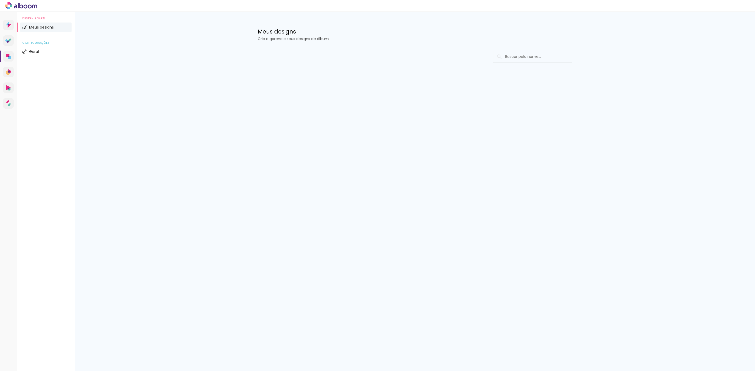
click at [51, 25] on span "Meus designs" at bounding box center [41, 27] width 25 height 4
click at [5, 54] on link "Designbox Diagramação de álbuns" at bounding box center [8, 56] width 10 height 10
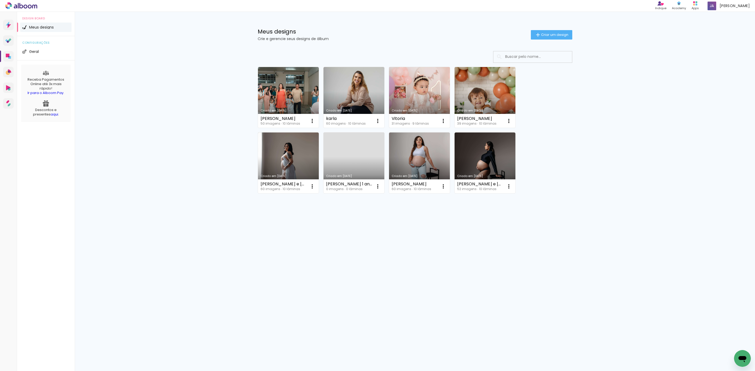
click at [404, 74] on link "Criado em [DATE]" at bounding box center [419, 97] width 61 height 61
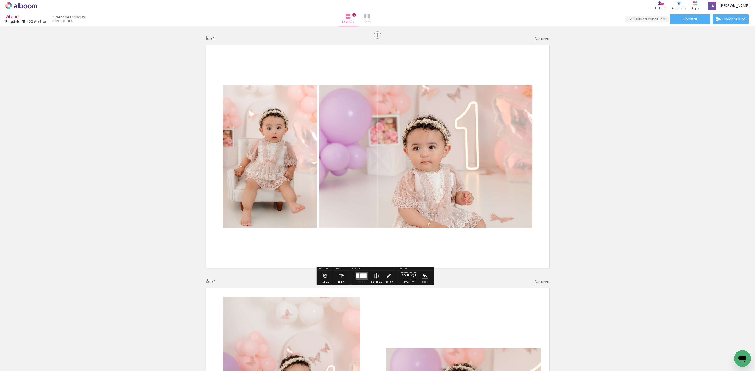
click at [370, 20] on span "Capa" at bounding box center [366, 22] width 7 height 5
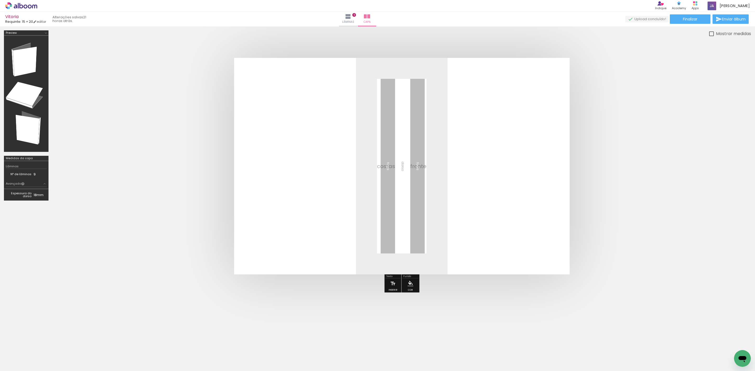
scroll to position [0, 200]
click at [13, 362] on span "Adicionar Fotos" at bounding box center [19, 364] width 16 height 6
click at [0, 0] on input "file" at bounding box center [0, 0] width 0 height 0
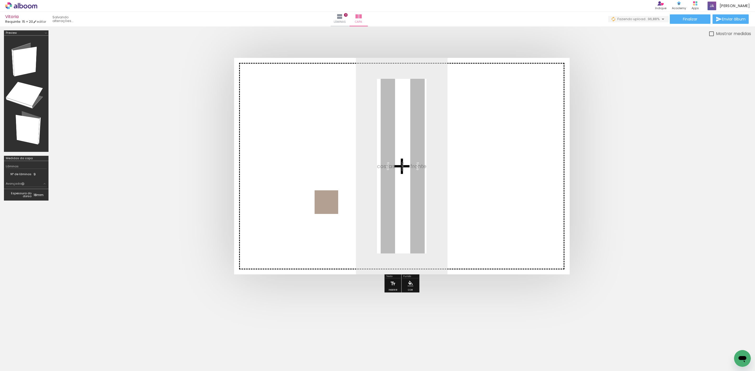
drag, startPoint x: 734, startPoint y: 347, endPoint x: 330, endPoint y: 206, distance: 427.5
click at [330, 206] on quentale-workspace at bounding box center [377, 185] width 755 height 371
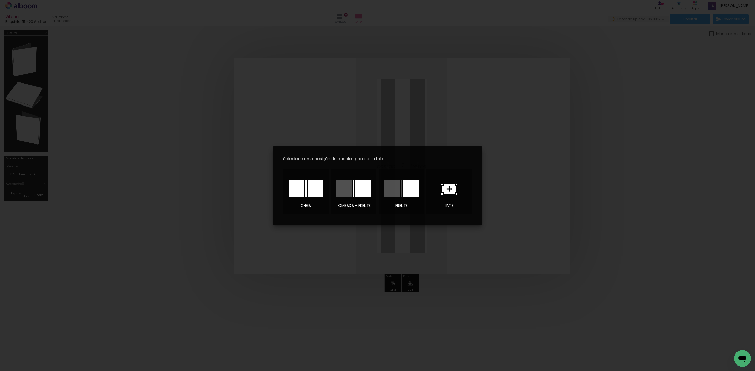
click at [448, 186] on icon at bounding box center [449, 188] width 14 height 9
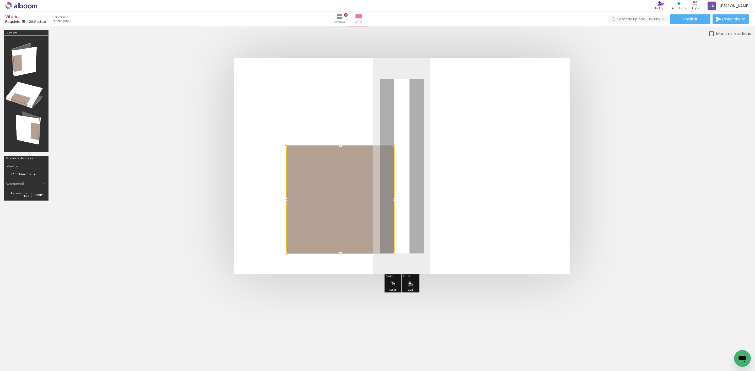
drag, startPoint x: 355, startPoint y: 196, endPoint x: 299, endPoint y: 229, distance: 64.4
click at [299, 229] on div at bounding box center [340, 199] width 108 height 108
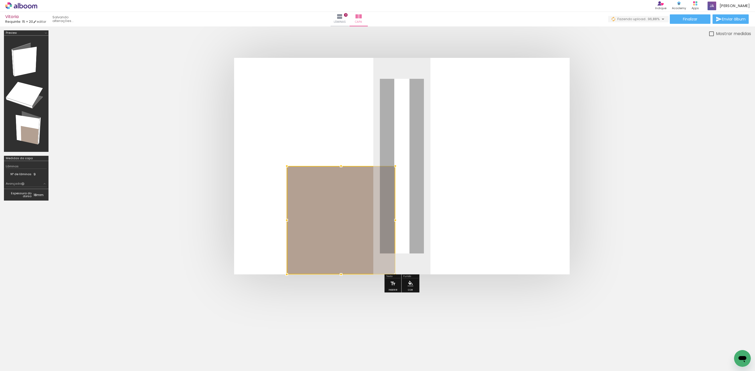
drag, startPoint x: 336, startPoint y: 216, endPoint x: 337, endPoint y: 239, distance: 22.8
click at [337, 239] on div at bounding box center [341, 220] width 108 height 108
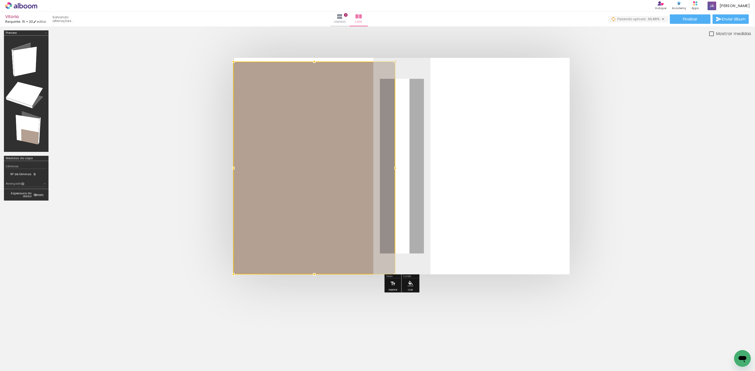
drag, startPoint x: 287, startPoint y: 164, endPoint x: 233, endPoint y: 43, distance: 132.5
click at [233, 43] on div at bounding box center [401, 166] width 698 height 259
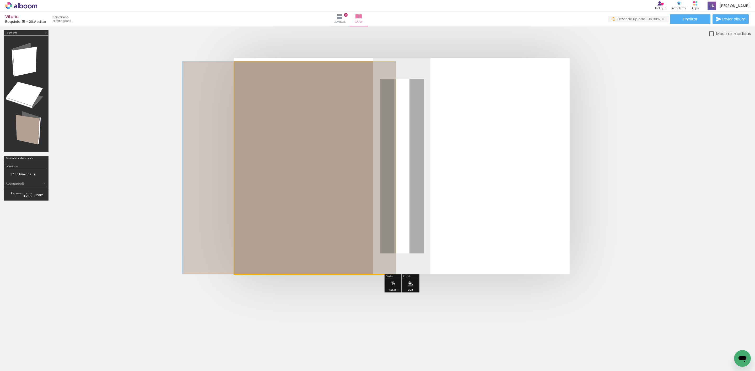
drag, startPoint x: 295, startPoint y: 144, endPoint x: 262, endPoint y: 143, distance: 33.3
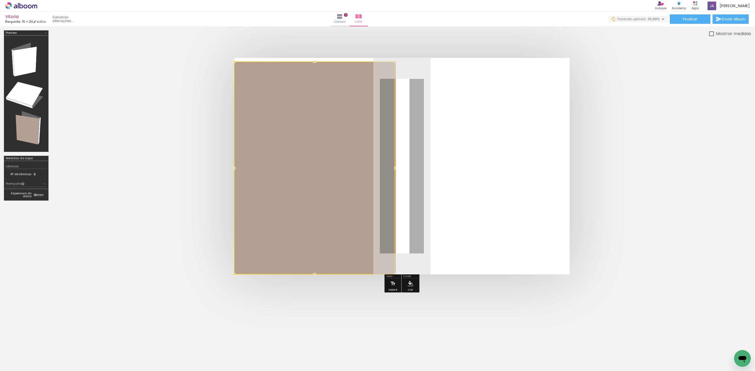
click at [485, 202] on quentale-layouter at bounding box center [401, 166] width 335 height 217
click at [384, 178] on quentale-photo at bounding box center [315, 168] width 162 height 213
drag, startPoint x: 393, startPoint y: 168, endPoint x: 249, endPoint y: 173, distance: 144.2
click at [249, 173] on div at bounding box center [317, 168] width 167 height 213
drag, startPoint x: 403, startPoint y: 167, endPoint x: 379, endPoint y: 168, distance: 23.6
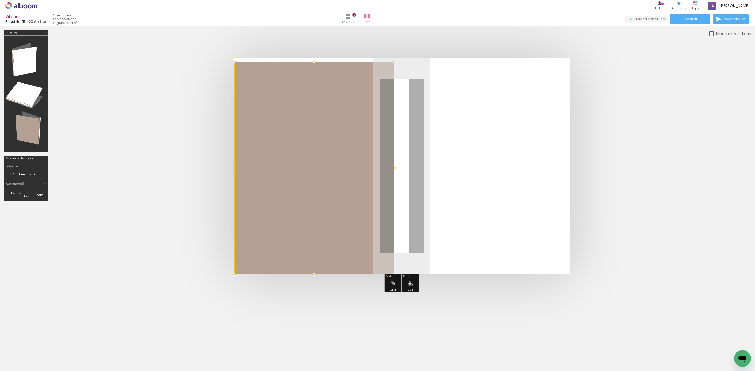
click at [379, 168] on div at bounding box center [314, 168] width 160 height 213
click at [609, 191] on quentale-cover at bounding box center [401, 166] width 656 height 217
click at [632, 194] on quentale-cover at bounding box center [401, 166] width 656 height 217
click at [21, 364] on span "Adicionar Fotos" at bounding box center [19, 364] width 16 height 6
click at [0, 0] on input "file" at bounding box center [0, 0] width 0 height 0
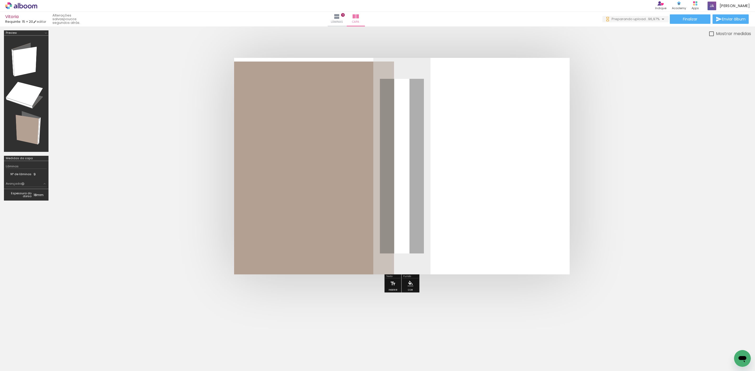
scroll to position [0, 259]
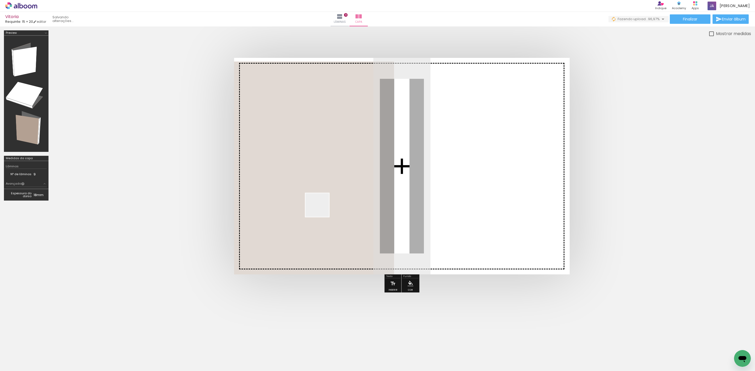
drag, startPoint x: 729, startPoint y: 354, endPoint x: 321, endPoint y: 209, distance: 432.7
click at [321, 209] on quentale-workspace at bounding box center [377, 185] width 755 height 371
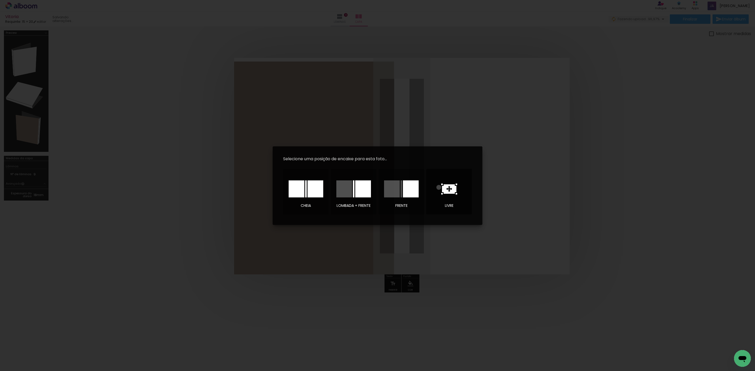
click at [439, 187] on div at bounding box center [448, 189] width 37 height 26
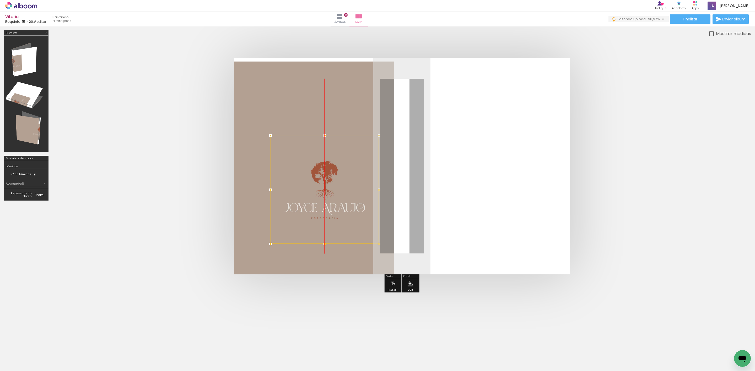
drag, startPoint x: 424, startPoint y: 161, endPoint x: 350, endPoint y: 184, distance: 77.8
click at [350, 184] on div at bounding box center [324, 190] width 108 height 108
drag, startPoint x: 380, startPoint y: 136, endPoint x: 319, endPoint y: 197, distance: 85.8
click at [319, 197] on div at bounding box center [320, 195] width 10 height 10
drag, startPoint x: 306, startPoint y: 222, endPoint x: 333, endPoint y: 238, distance: 30.7
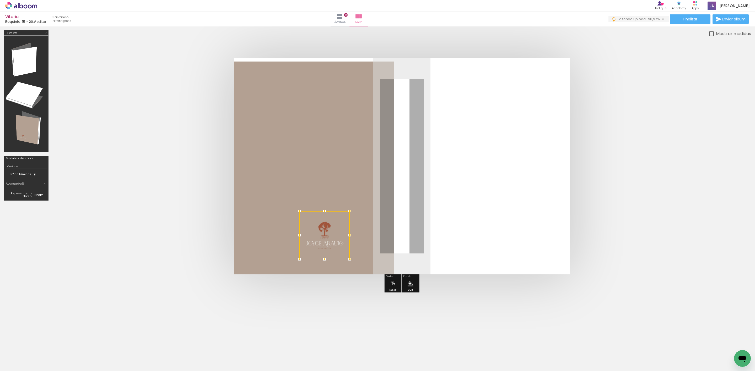
click at [333, 238] on div at bounding box center [324, 235] width 50 height 48
click at [580, 213] on quentale-cover at bounding box center [401, 166] width 656 height 217
click at [626, 213] on quentale-cover at bounding box center [401, 166] width 656 height 217
click at [645, 206] on quentale-cover at bounding box center [401, 166] width 656 height 217
click at [479, 58] on quentale-layouter at bounding box center [401, 166] width 335 height 217
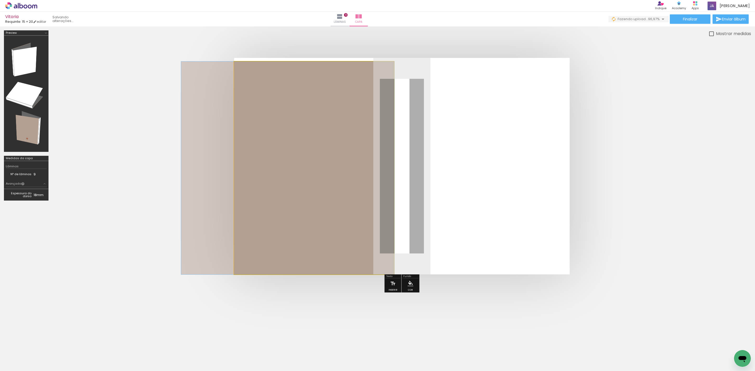
click at [347, 112] on quentale-photo at bounding box center [314, 168] width 160 height 213
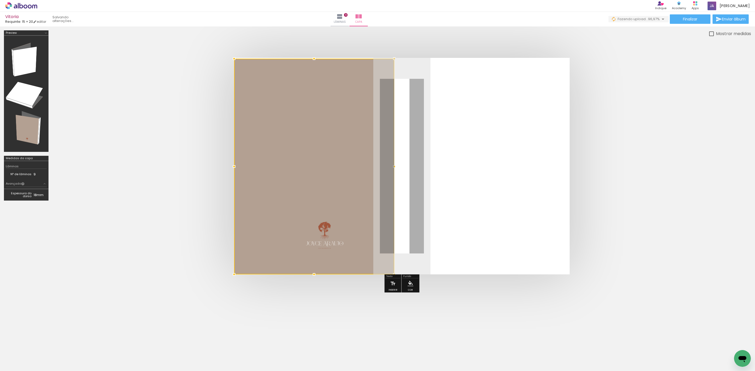
drag, startPoint x: 315, startPoint y: 61, endPoint x: 318, endPoint y: 55, distance: 6.0
click at [318, 55] on div at bounding box center [314, 58] width 10 height 10
click at [632, 119] on quentale-cover at bounding box center [401, 166] width 656 height 217
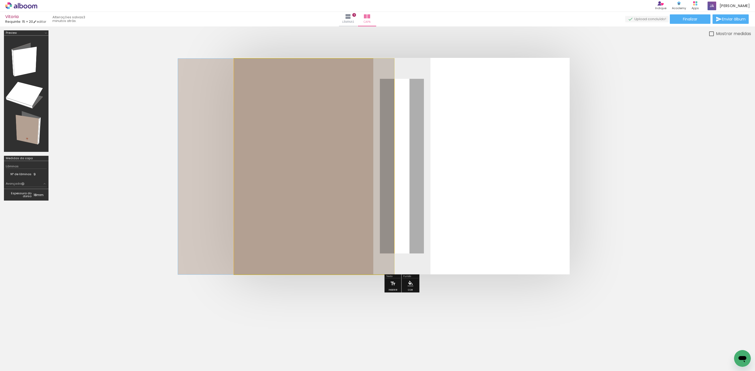
click at [290, 75] on quentale-photo at bounding box center [314, 167] width 160 height 216
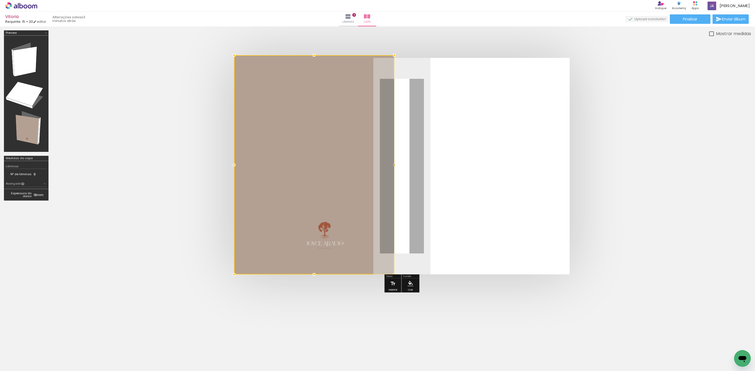
click at [313, 56] on div at bounding box center [314, 55] width 10 height 10
click at [675, 101] on quentale-cover at bounding box center [401, 166] width 656 height 217
click at [24, 365] on span "Adicionar Fotos" at bounding box center [19, 364] width 16 height 6
click at [0, 0] on input "file" at bounding box center [0, 0] width 0 height 0
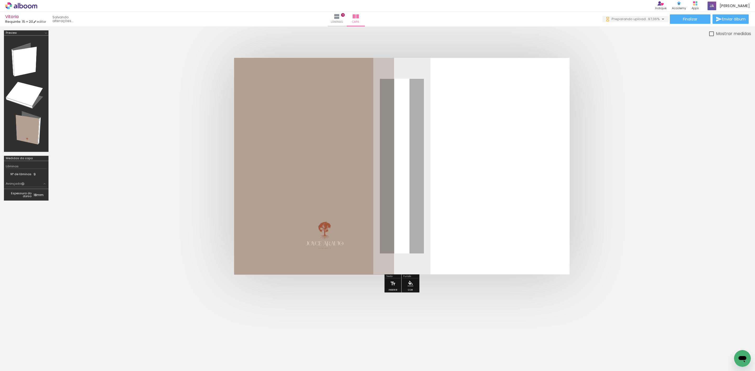
scroll to position [0, 288]
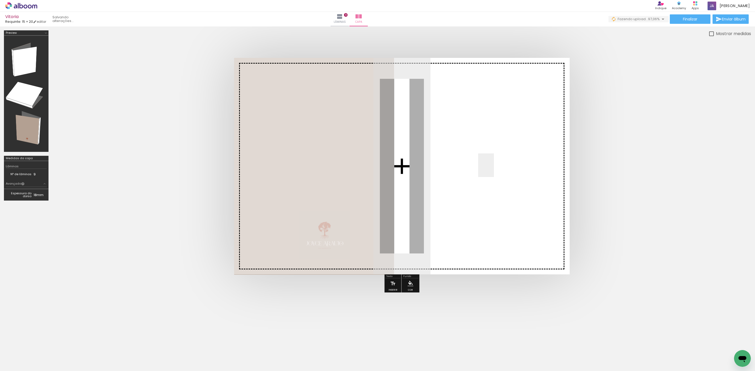
drag, startPoint x: 738, startPoint y: 347, endPoint x: 494, endPoint y: 169, distance: 302.7
click at [494, 169] on quentale-workspace at bounding box center [377, 185] width 755 height 371
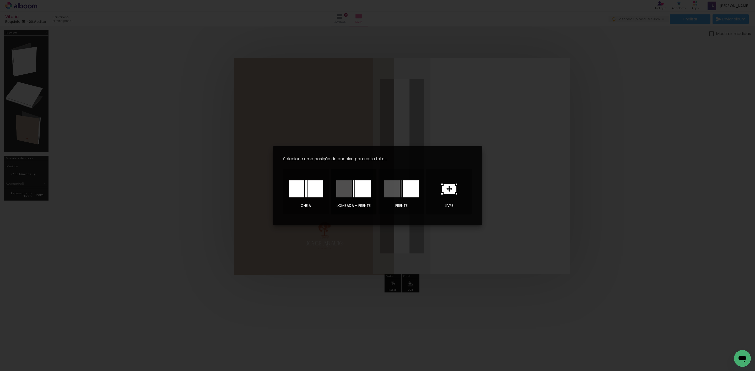
click at [364, 189] on div at bounding box center [363, 189] width 16 height 17
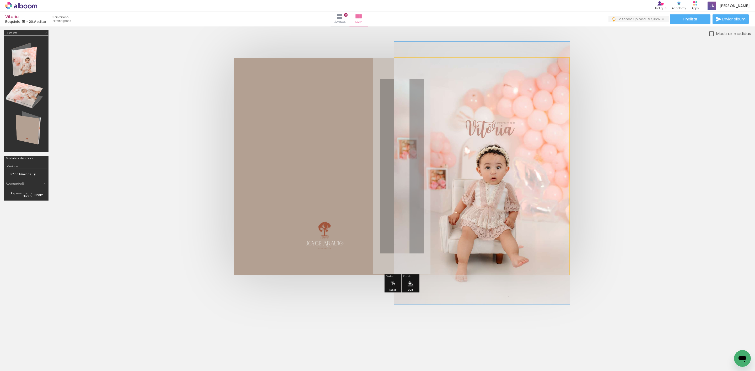
drag, startPoint x: 445, startPoint y: 185, endPoint x: 461, endPoint y: 192, distance: 17.6
drag, startPoint x: 459, startPoint y: 188, endPoint x: 476, endPoint y: 187, distance: 17.1
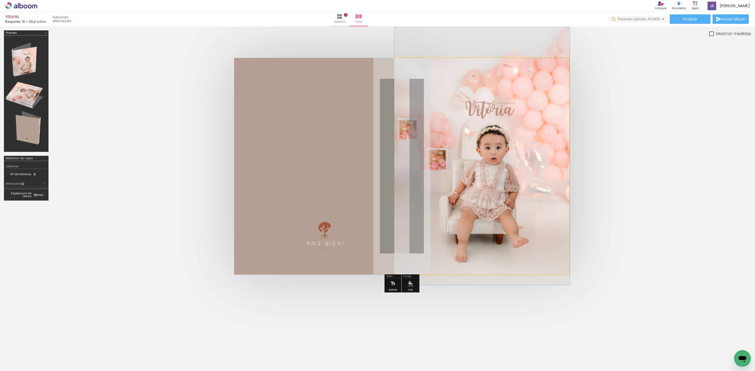
drag, startPoint x: 508, startPoint y: 158, endPoint x: 516, endPoint y: 139, distance: 20.2
drag, startPoint x: 516, startPoint y: 139, endPoint x: 521, endPoint y: 139, distance: 5.5
click at [530, 138] on quentale-photo at bounding box center [481, 166] width 175 height 217
click at [639, 136] on quentale-cover at bounding box center [401, 166] width 656 height 217
click at [517, 222] on quentale-photo at bounding box center [481, 166] width 175 height 217
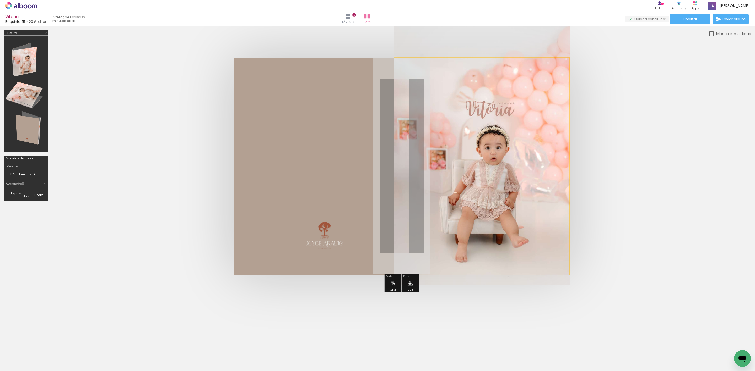
click at [513, 206] on quentale-photo at bounding box center [481, 166] width 175 height 217
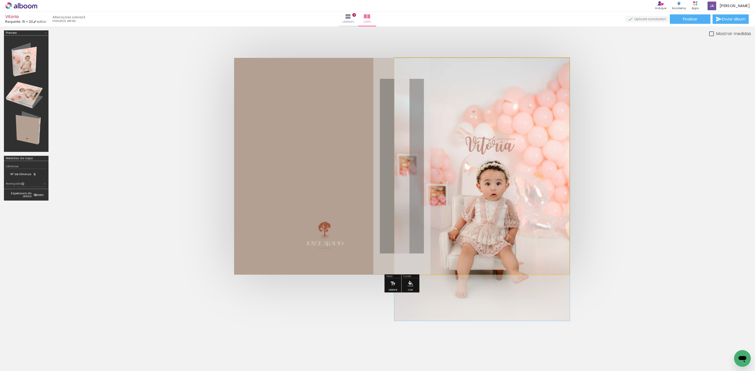
drag, startPoint x: 513, startPoint y: 206, endPoint x: 531, endPoint y: 253, distance: 50.7
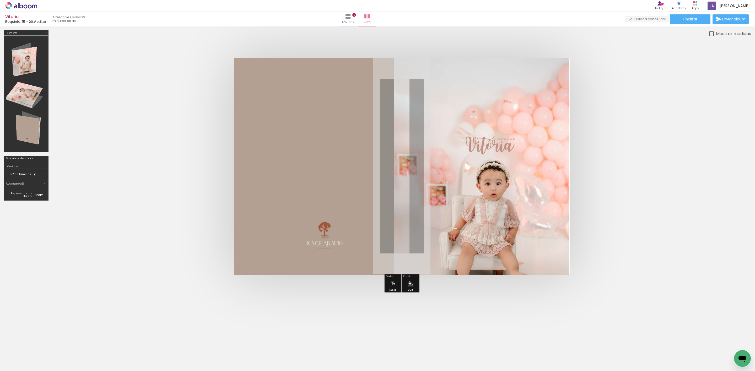
click at [531, 253] on quentale-photo at bounding box center [481, 166] width 175 height 217
click at [532, 253] on quentale-photo at bounding box center [481, 166] width 175 height 217
click at [733, 348] on div at bounding box center [732, 354] width 17 height 26
click at [723, 345] on iron-icon at bounding box center [722, 343] width 6 height 6
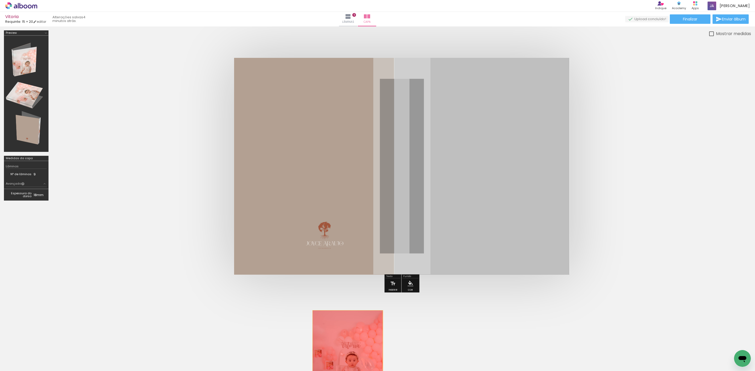
drag, startPoint x: 459, startPoint y: 113, endPoint x: 347, endPoint y: 354, distance: 264.7
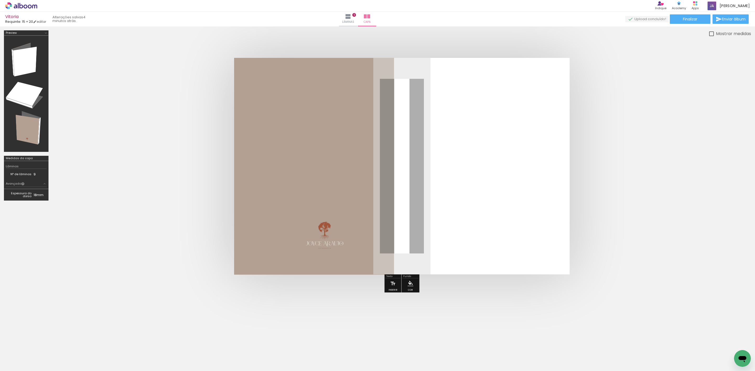
click at [734, 350] on div at bounding box center [732, 354] width 17 height 26
click at [724, 345] on iron-icon at bounding box center [722, 343] width 6 height 6
click at [17, 361] on span "Adicionar Fotos" at bounding box center [19, 364] width 16 height 6
click at [0, 0] on input "file" at bounding box center [0, 0] width 0 height 0
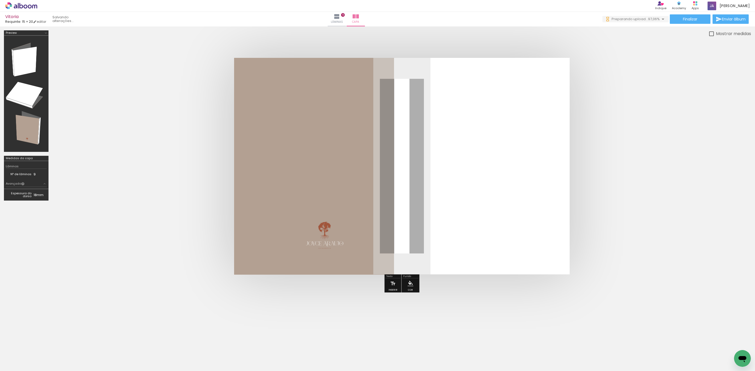
scroll to position [0, 288]
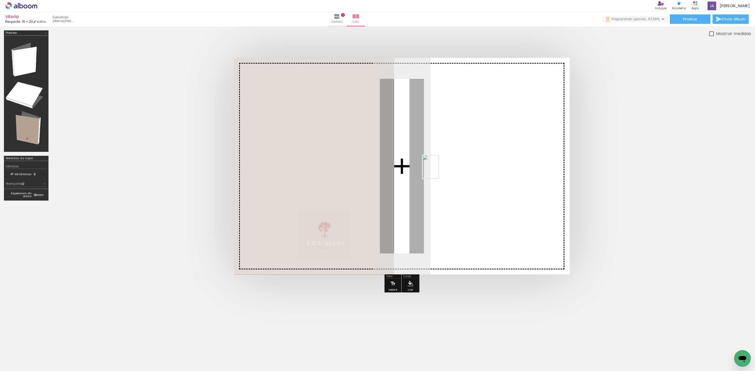
drag, startPoint x: 731, startPoint y: 352, endPoint x: 438, endPoint y: 171, distance: 344.7
click at [438, 171] on quentale-workspace at bounding box center [377, 185] width 755 height 371
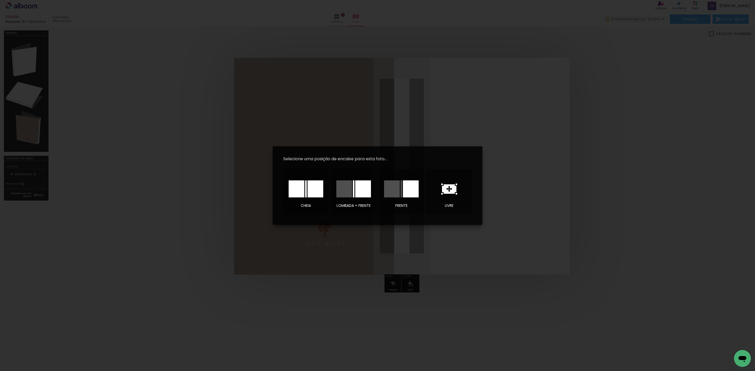
click at [450, 194] on div at bounding box center [448, 189] width 37 height 26
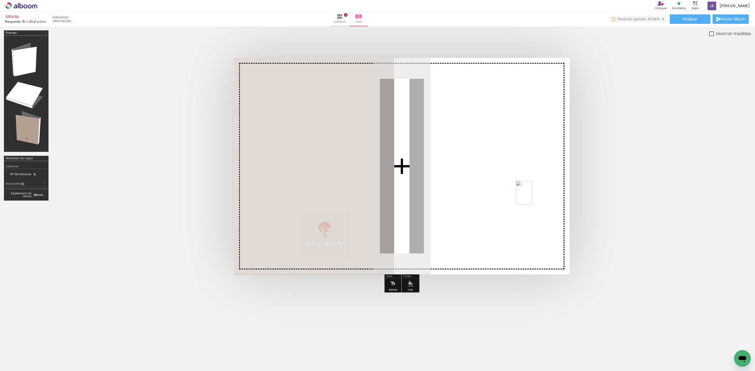
drag, startPoint x: 734, startPoint y: 347, endPoint x: 531, endPoint y: 197, distance: 252.4
click at [531, 197] on quentale-workspace at bounding box center [377, 185] width 755 height 371
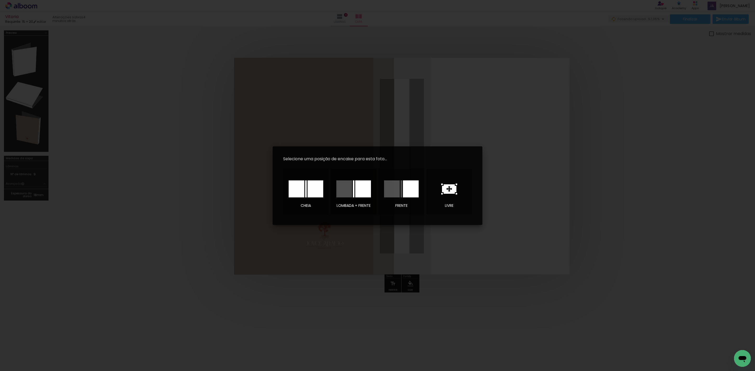
click at [365, 192] on div at bounding box center [363, 189] width 16 height 17
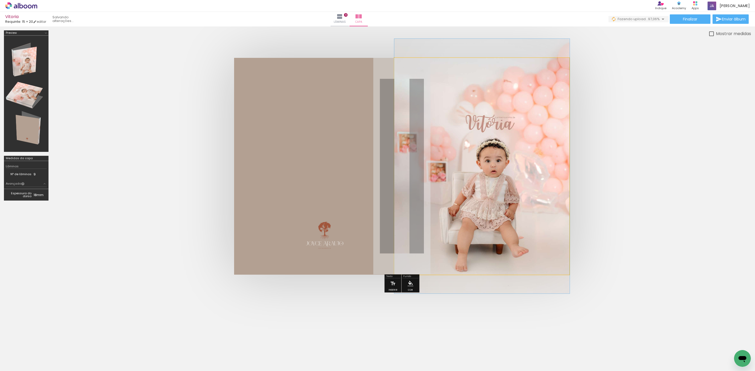
click at [476, 176] on quentale-photo at bounding box center [481, 166] width 175 height 217
click at [580, 167] on quentale-cover at bounding box center [401, 166] width 656 height 217
click at [636, 106] on quentale-cover at bounding box center [401, 166] width 656 height 217
drag, startPoint x: 627, startPoint y: 91, endPoint x: 552, endPoint y: 81, distance: 76.2
click at [627, 91] on quentale-cover at bounding box center [401, 166] width 656 height 217
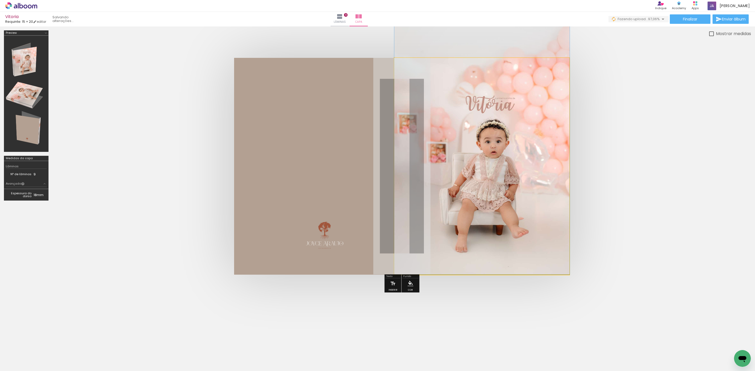
drag, startPoint x: 500, startPoint y: 210, endPoint x: 495, endPoint y: 189, distance: 21.4
click at [631, 187] on quentale-cover at bounding box center [401, 166] width 656 height 217
click at [636, 160] on quentale-cover at bounding box center [401, 166] width 656 height 217
click at [693, 15] on paper-button "Finalizar" at bounding box center [689, 18] width 41 height 9
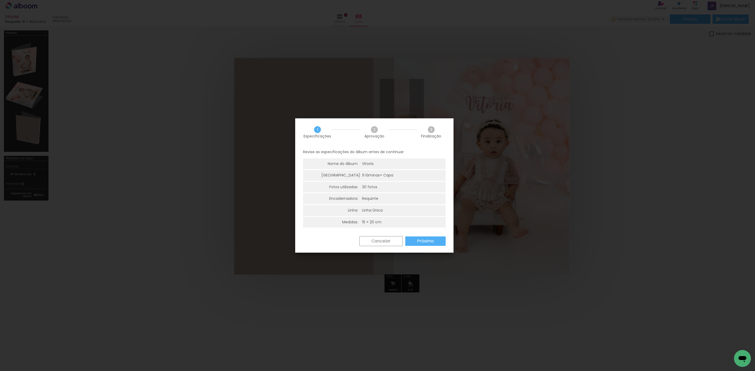
click at [418, 237] on paper-button "Próximo" at bounding box center [425, 241] width 40 height 9
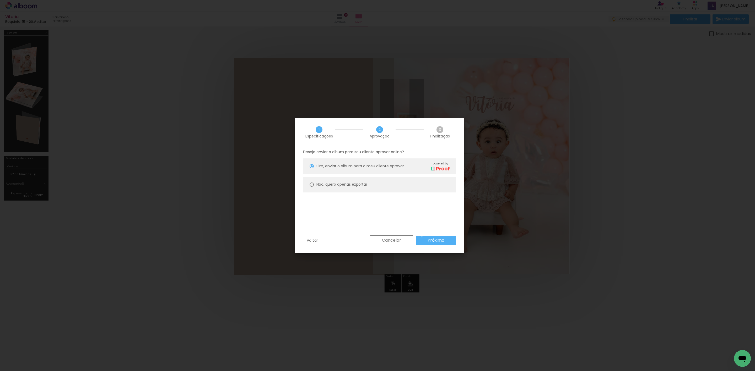
click at [423, 237] on paper-button "Próximo" at bounding box center [436, 240] width 40 height 9
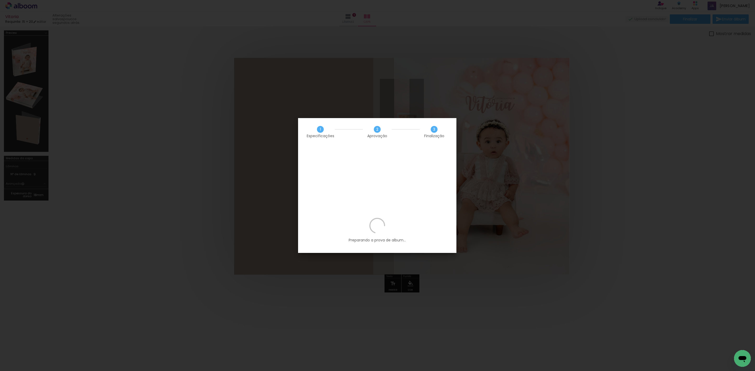
scroll to position [0, 288]
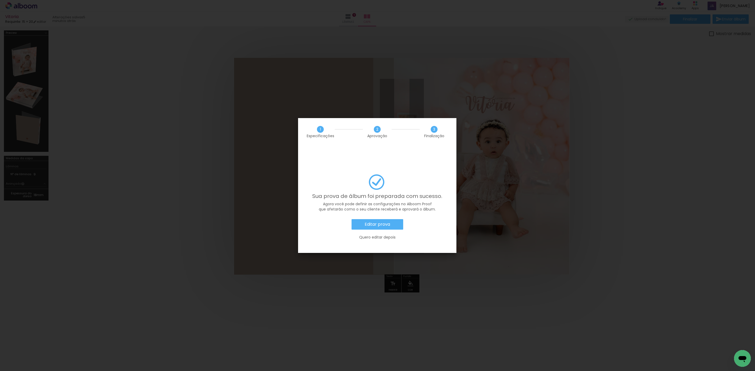
click at [393, 219] on paper-button "Editar prova" at bounding box center [377, 224] width 52 height 10
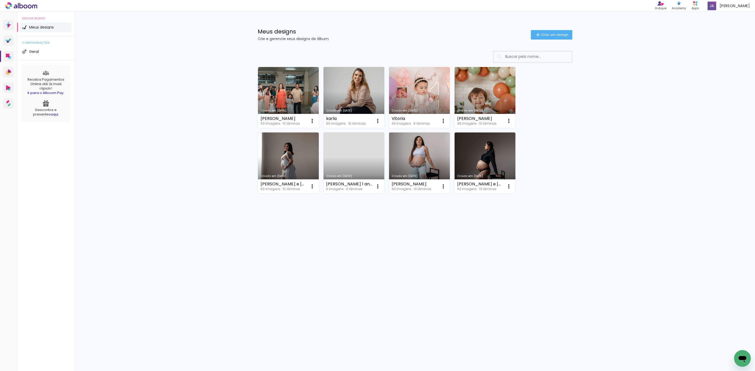
click at [354, 88] on link "Criado em [DATE]" at bounding box center [353, 97] width 61 height 61
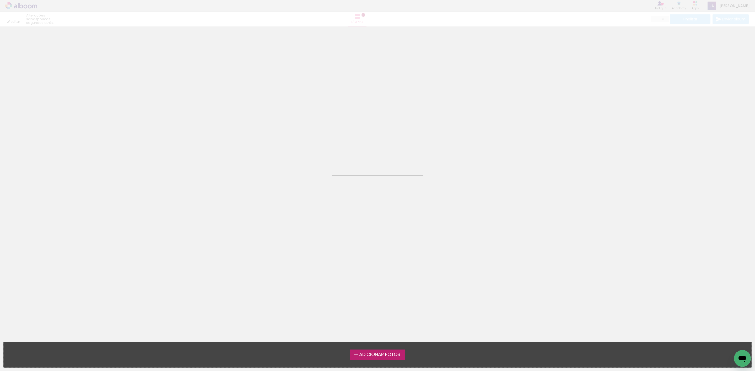
click at [354, 88] on neon-animated-pages "Confirmar Cancelar" at bounding box center [377, 198] width 755 height 345
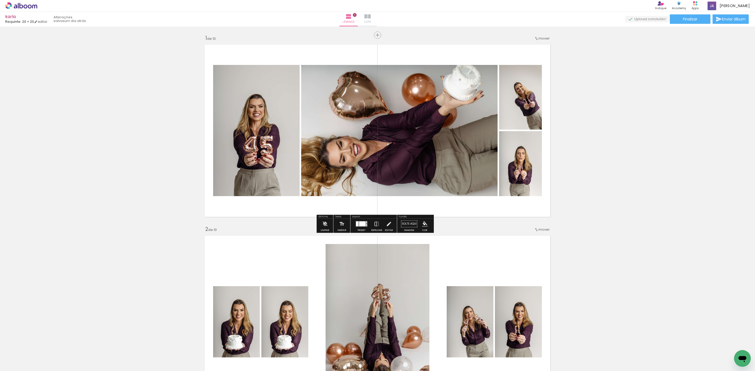
click at [370, 13] on iron-icon at bounding box center [367, 16] width 6 height 6
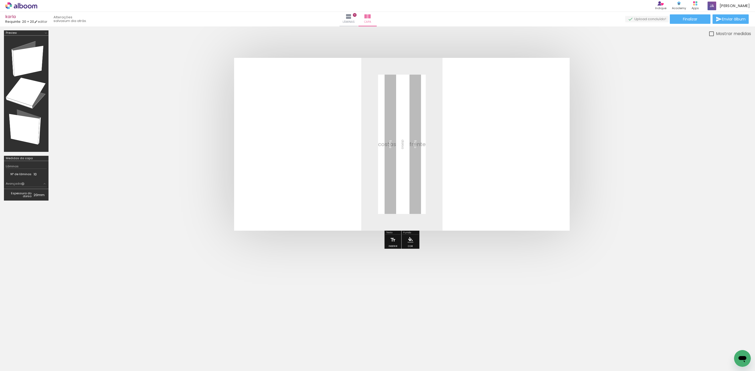
scroll to position [0, 1051]
drag, startPoint x: 729, startPoint y: 354, endPoint x: 552, endPoint y: 308, distance: 182.6
click at [552, 308] on quentale-workspace at bounding box center [377, 185] width 755 height 371
drag, startPoint x: 263, startPoint y: 356, endPoint x: 272, endPoint y: 348, distance: 11.7
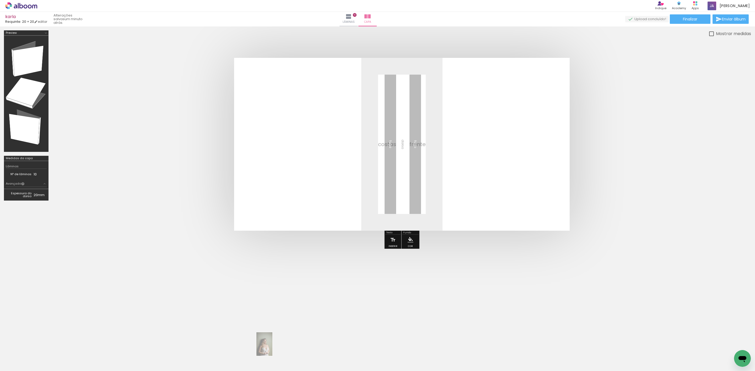
click at [270, 348] on div at bounding box center [261, 354] width 18 height 26
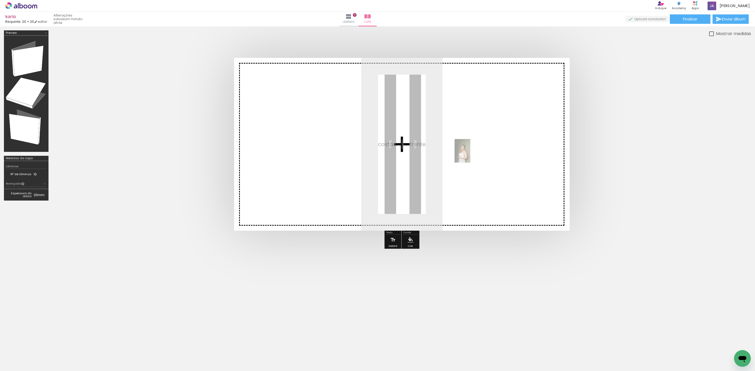
drag, startPoint x: 294, startPoint y: 355, endPoint x: 470, endPoint y: 155, distance: 266.6
click at [470, 155] on quentale-workspace at bounding box center [377, 185] width 755 height 371
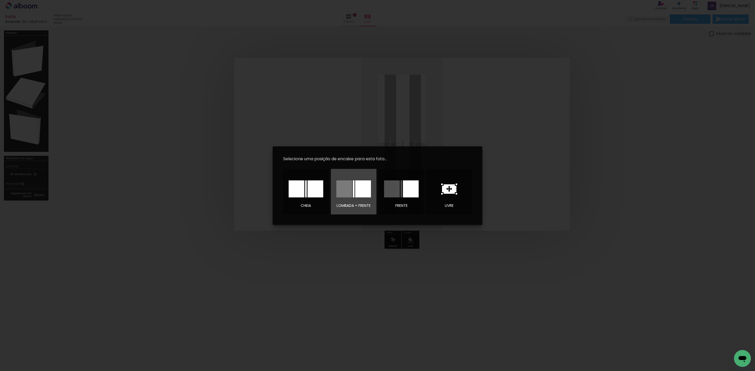
click at [362, 198] on div at bounding box center [353, 189] width 37 height 26
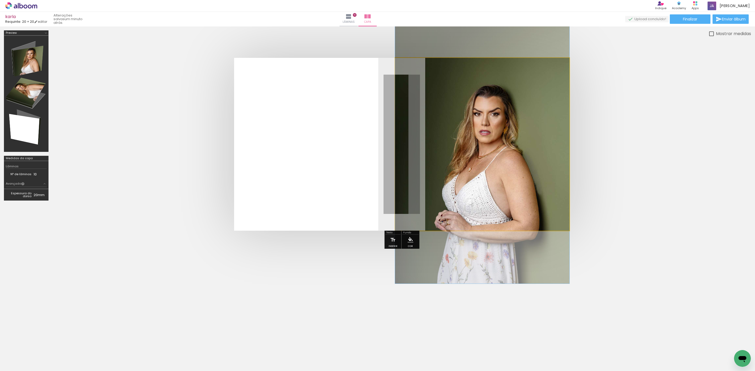
drag, startPoint x: 493, startPoint y: 157, endPoint x: 492, endPoint y: 166, distance: 8.9
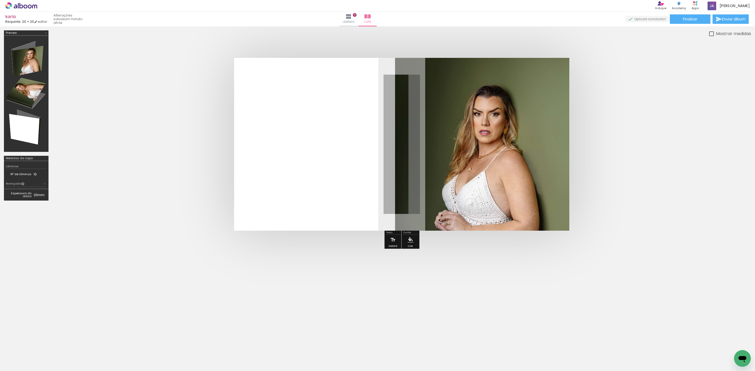
click at [645, 172] on quentale-cover at bounding box center [401, 144] width 656 height 173
click at [520, 151] on quentale-photo at bounding box center [482, 144] width 174 height 173
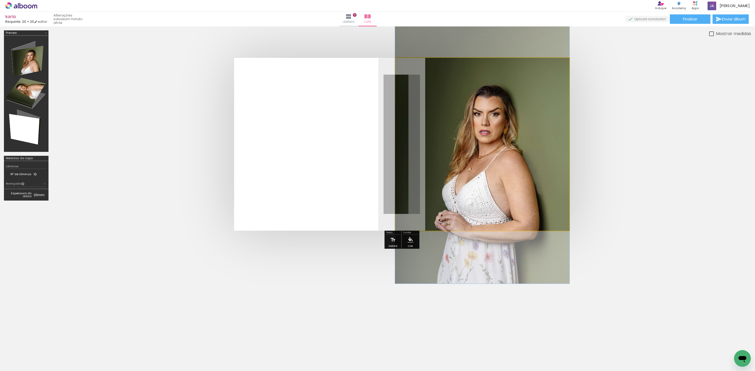
click at [520, 149] on quentale-photo at bounding box center [482, 144] width 174 height 173
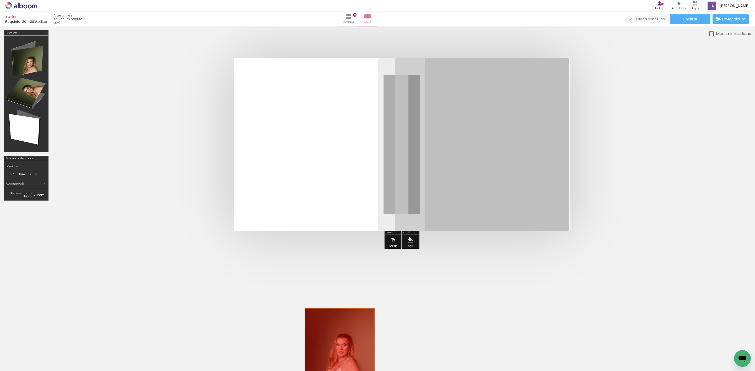
drag, startPoint x: 520, startPoint y: 149, endPoint x: 340, endPoint y: 343, distance: 264.9
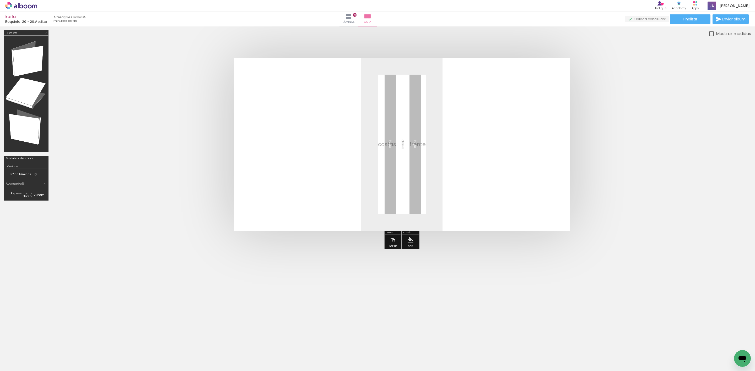
scroll to position [0, 877]
click at [15, 364] on span "Adicionar Fotos" at bounding box center [19, 364] width 16 height 6
click at [0, 0] on input "file" at bounding box center [0, 0] width 0 height 0
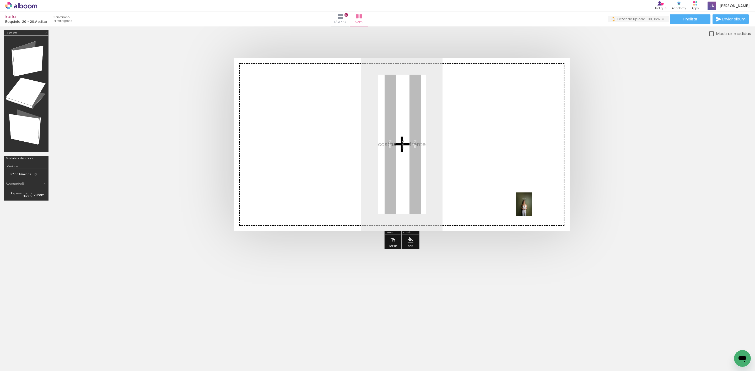
drag, startPoint x: 733, startPoint y: 349, endPoint x: 516, endPoint y: 199, distance: 264.0
click at [516, 199] on quentale-workspace at bounding box center [377, 185] width 755 height 371
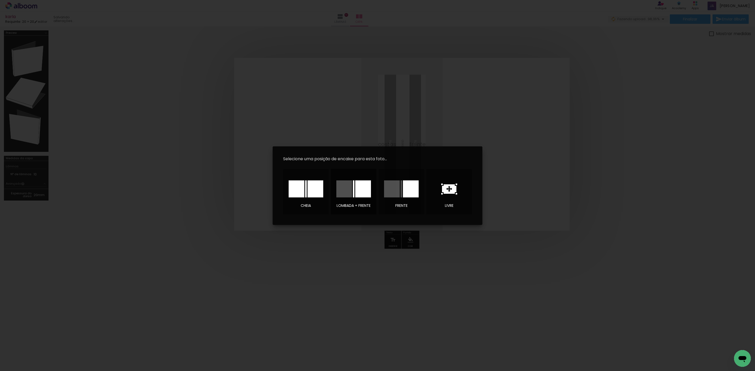
click at [345, 188] on div at bounding box center [344, 189] width 16 height 17
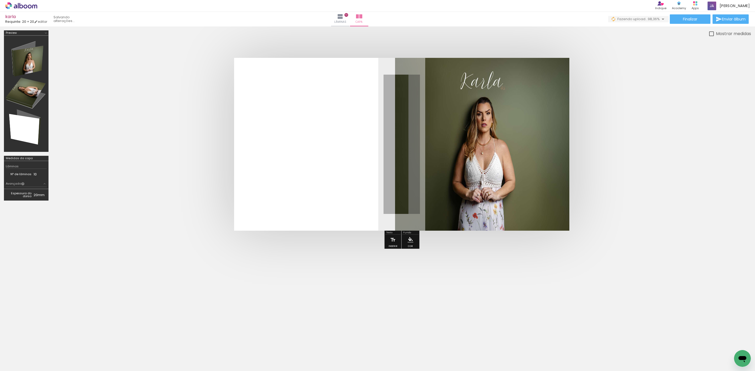
click at [705, 181] on quentale-cover at bounding box center [401, 144] width 656 height 173
click at [639, 97] on quentale-cover at bounding box center [401, 144] width 656 height 173
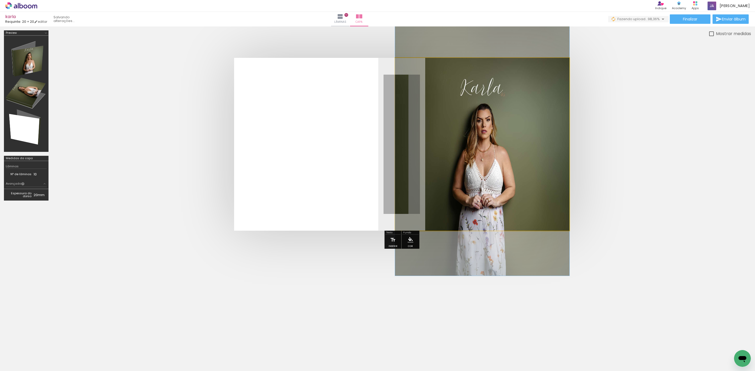
drag, startPoint x: 464, startPoint y: 132, endPoint x: 465, endPoint y: 139, distance: 6.6
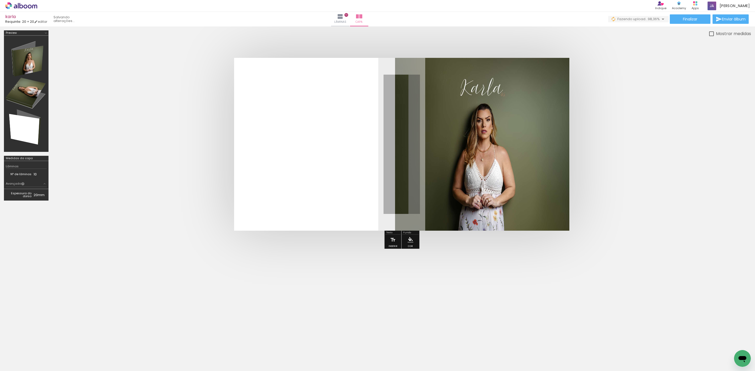
click at [641, 147] on quentale-cover at bounding box center [401, 144] width 656 height 173
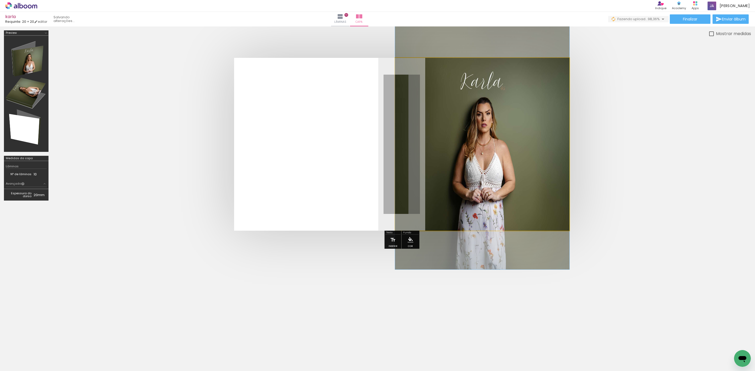
drag, startPoint x: 451, startPoint y: 139, endPoint x: 453, endPoint y: 132, distance: 6.5
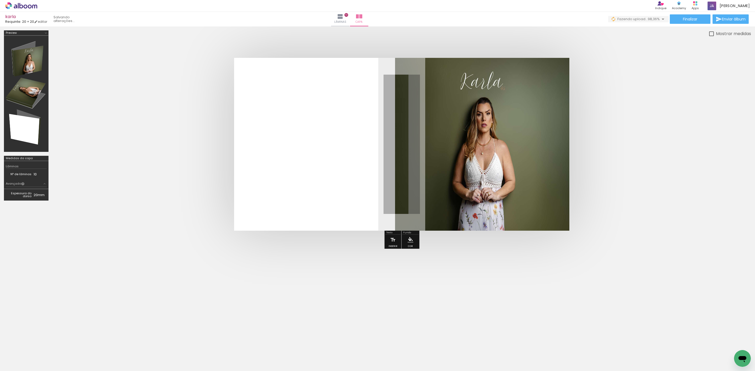
click at [659, 200] on quentale-cover at bounding box center [401, 144] width 656 height 173
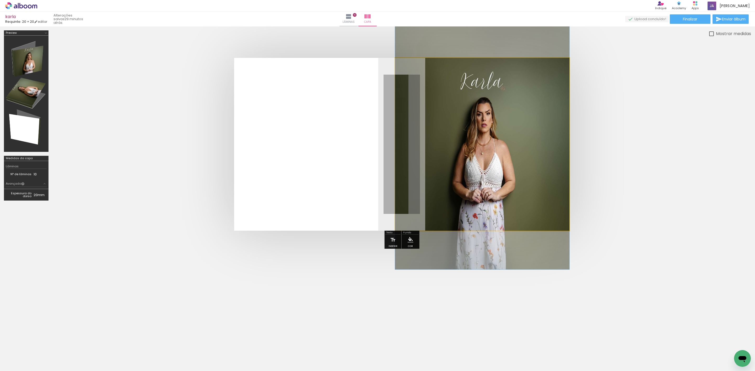
click at [516, 173] on quentale-photo at bounding box center [482, 144] width 174 height 173
drag, startPoint x: 506, startPoint y: 175, endPoint x: 413, endPoint y: 173, distance: 93.8
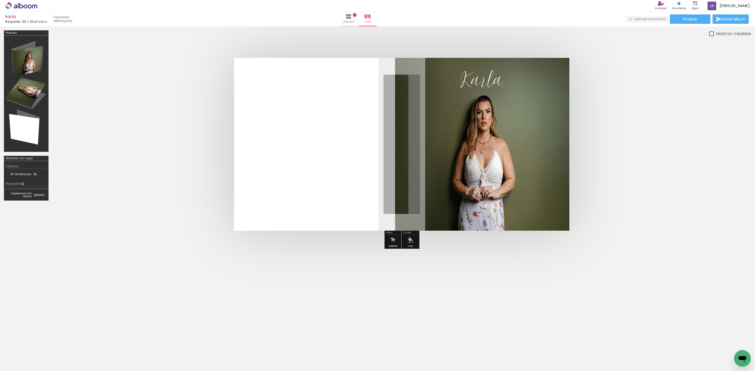
click at [411, 172] on quentale-photo at bounding box center [482, 144] width 174 height 173
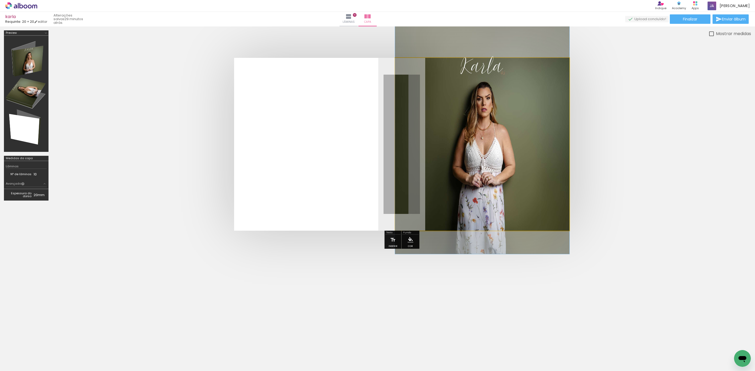
drag, startPoint x: 411, startPoint y: 172, endPoint x: 415, endPoint y: 158, distance: 14.1
click at [443, 161] on quentale-photo at bounding box center [482, 144] width 174 height 173
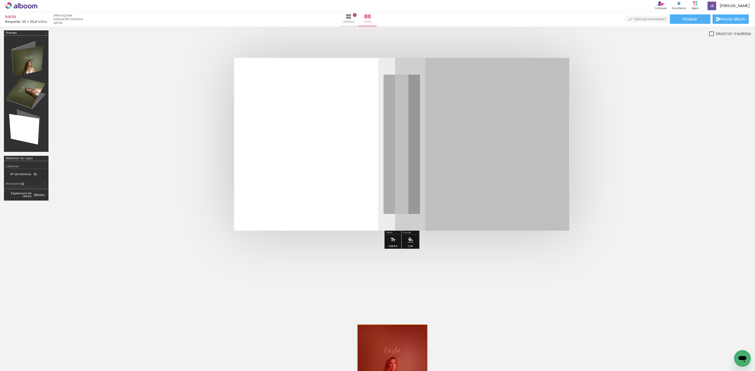
drag, startPoint x: 443, startPoint y: 161, endPoint x: 392, endPoint y: 359, distance: 204.1
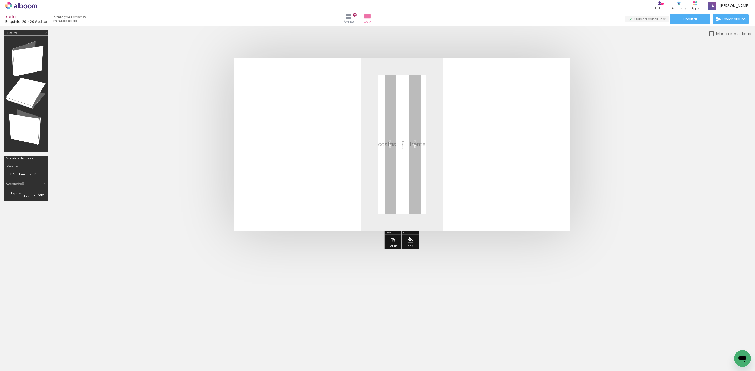
scroll to position [0, 1080]
click at [726, 348] on div at bounding box center [733, 354] width 18 height 26
click at [722, 344] on iron-icon at bounding box center [722, 343] width 6 height 6
click at [17, 366] on span "Adicionar Fotos" at bounding box center [19, 364] width 16 height 6
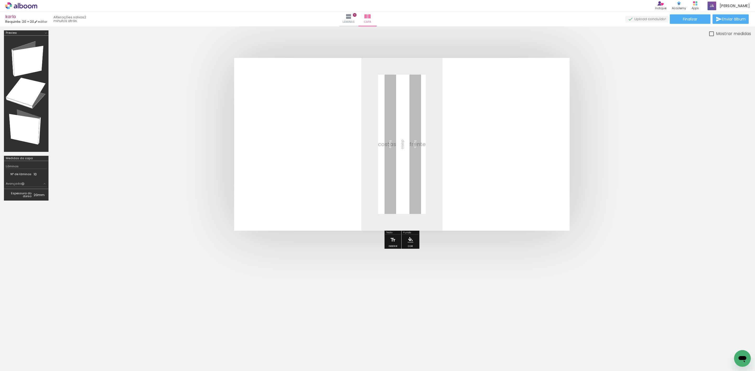
click at [0, 0] on input "file" at bounding box center [0, 0] width 0 height 0
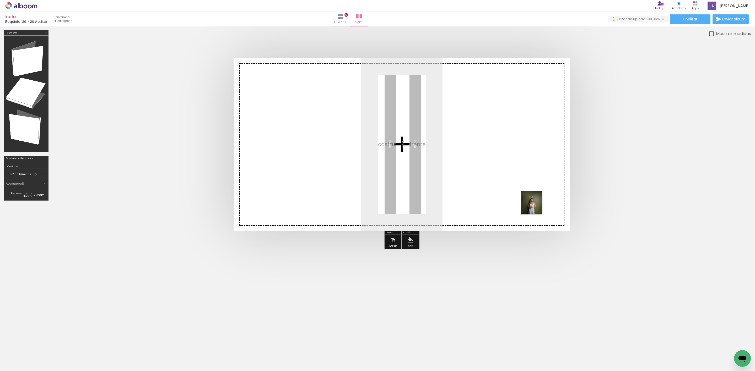
drag, startPoint x: 731, startPoint y: 353, endPoint x: 525, endPoint y: 190, distance: 263.2
click at [525, 190] on quentale-workspace at bounding box center [377, 185] width 755 height 371
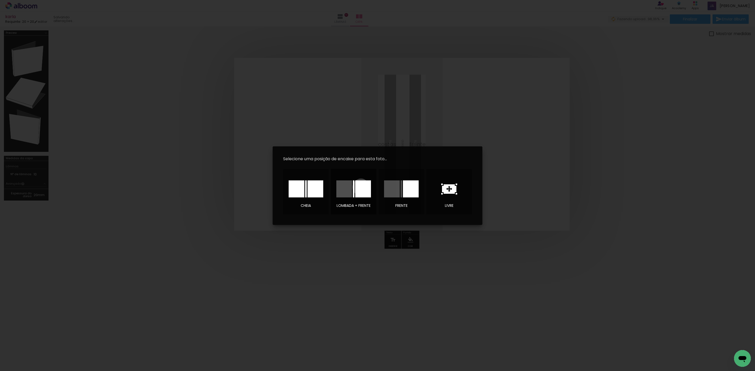
click at [361, 187] on div at bounding box center [363, 189] width 16 height 17
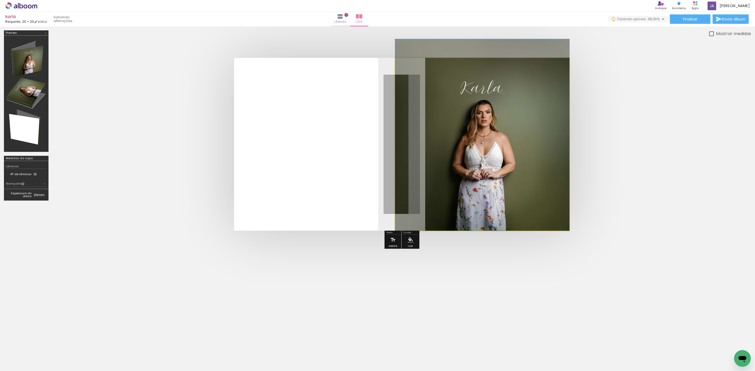
drag, startPoint x: 485, startPoint y: 187, endPoint x: 485, endPoint y: 177, distance: 9.4
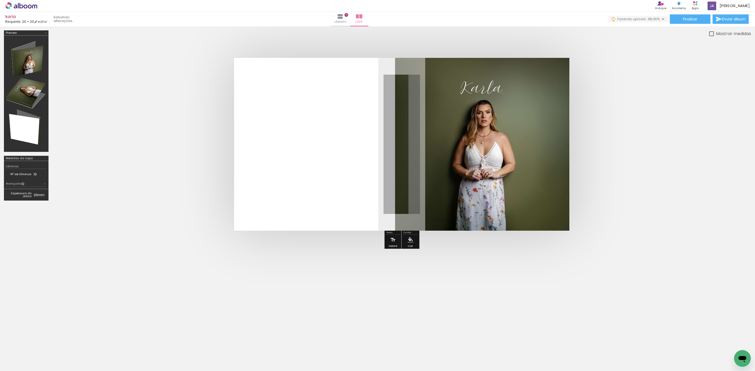
click at [576, 183] on quentale-cover at bounding box center [401, 144] width 656 height 173
drag, startPoint x: 617, startPoint y: 176, endPoint x: 720, endPoint y: 149, distance: 106.1
click at [618, 176] on quentale-cover at bounding box center [401, 144] width 656 height 173
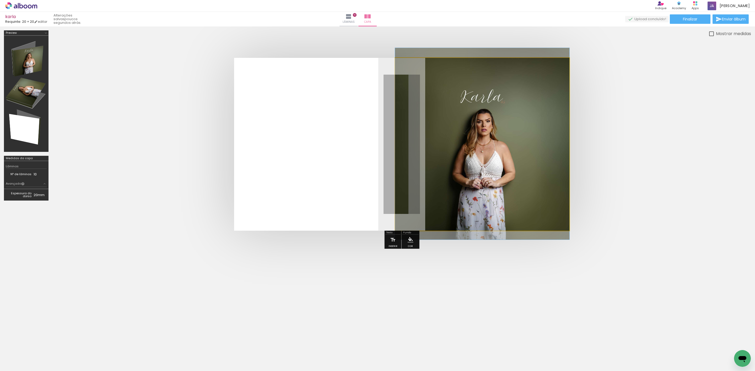
drag, startPoint x: 484, startPoint y: 143, endPoint x: 484, endPoint y: 152, distance: 8.9
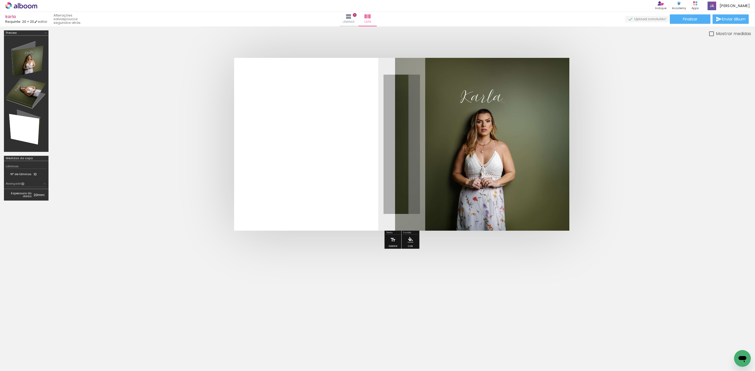
drag, startPoint x: 745, startPoint y: 115, endPoint x: 719, endPoint y: 112, distance: 25.5
click at [744, 115] on div at bounding box center [377, 140] width 755 height 229
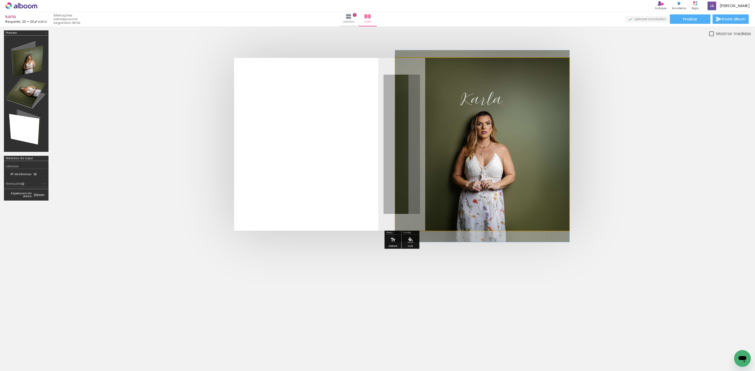
drag, startPoint x: 528, startPoint y: 138, endPoint x: 530, endPoint y: 140, distance: 2.7
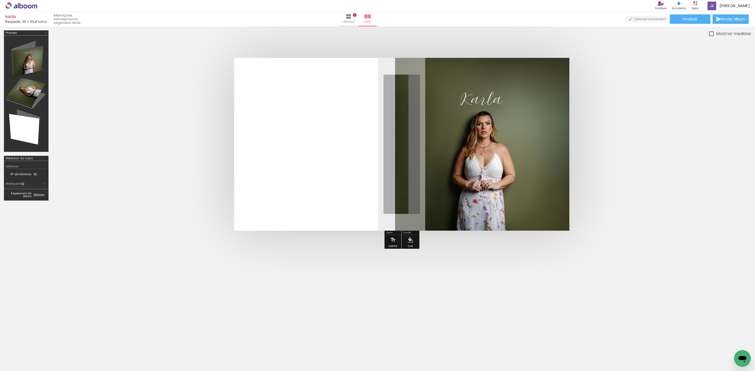
click at [750, 139] on div at bounding box center [401, 144] width 698 height 215
click at [754, 175] on div at bounding box center [377, 140] width 755 height 229
drag, startPoint x: 630, startPoint y: 150, endPoint x: 634, endPoint y: 150, distance: 3.9
click at [630, 150] on quentale-cover at bounding box center [401, 144] width 656 height 173
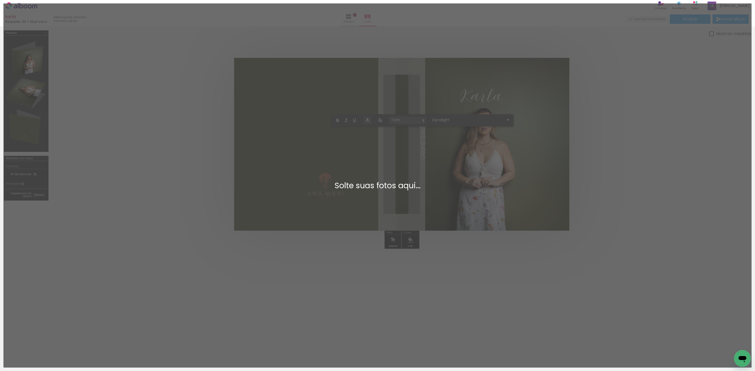
scroll to position [0, 1109]
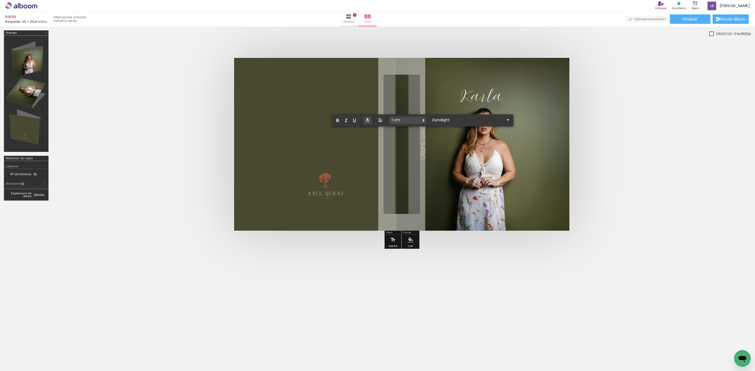
click at [659, 153] on quentale-cover at bounding box center [401, 144] width 656 height 173
drag, startPoint x: 404, startPoint y: 136, endPoint x: 401, endPoint y: 139, distance: 4.3
click at [401, 139] on quentale-selection at bounding box center [405, 144] width 25 height 19
click at [657, 154] on quentale-cover at bounding box center [401, 144] width 656 height 173
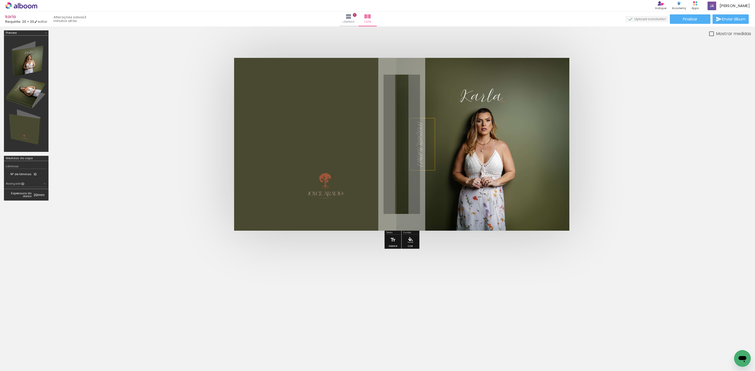
click at [415, 145] on span "[PERSON_NAME]" at bounding box center [419, 144] width 8 height 44
click at [403, 142] on quentale-selection at bounding box center [404, 144] width 25 height 19
click at [415, 143] on span "[PERSON_NAME]" at bounding box center [419, 144] width 8 height 44
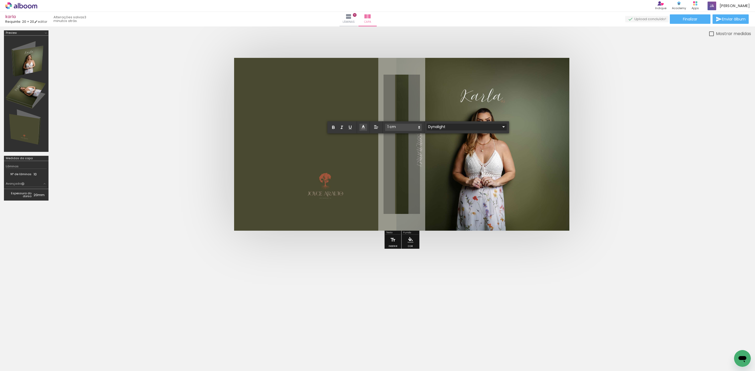
click at [445, 125] on input "Dynalight" at bounding box center [464, 127] width 74 height 6
click at [447, 165] on span "Mrs [PERSON_NAME]" at bounding box center [451, 168] width 35 height 6
click at [689, 161] on quentale-cover at bounding box center [401, 144] width 656 height 173
click at [675, 161] on quentale-cover at bounding box center [401, 144] width 656 height 173
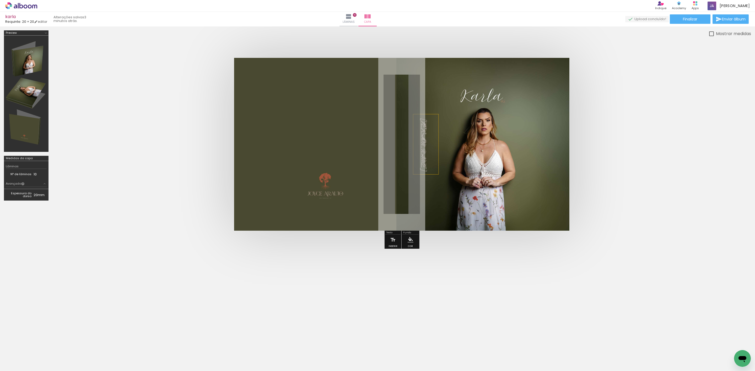
click at [417, 146] on span "[PERSON_NAME]" at bounding box center [422, 144] width 10 height 52
click at [404, 146] on quentale-selection at bounding box center [405, 145] width 25 height 20
click at [417, 145] on span "Karla" at bounding box center [422, 144] width 10 height 52
click at [417, 145] on span "[PERSON_NAME]" at bounding box center [422, 144] width 10 height 52
click at [450, 121] on div "0,5 cm 1 cm 1,5 cm 2 cm 2,5 cm 3 cm 3,5 cm 4 cm 5 cm 6 cm 7 cm 8 cm" at bounding box center [418, 127] width 182 height 12
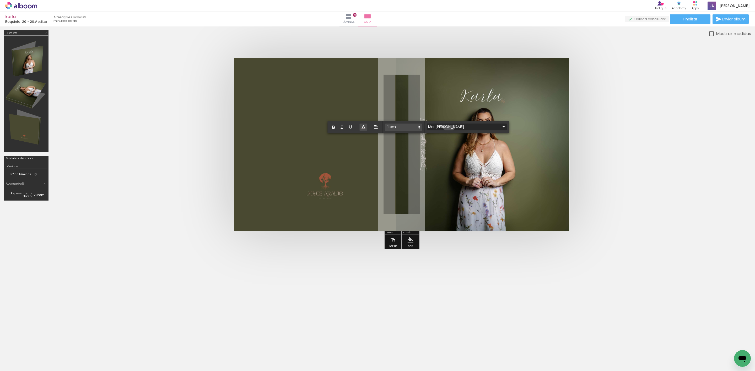
click at [449, 124] on input "Mrs [PERSON_NAME]" at bounding box center [464, 127] width 74 height 6
click at [450, 168] on paper-item at bounding box center [455, 172] width 50 height 10
type input "Snippet"
click at [555, 151] on quentale-layouter at bounding box center [401, 144] width 335 height 173
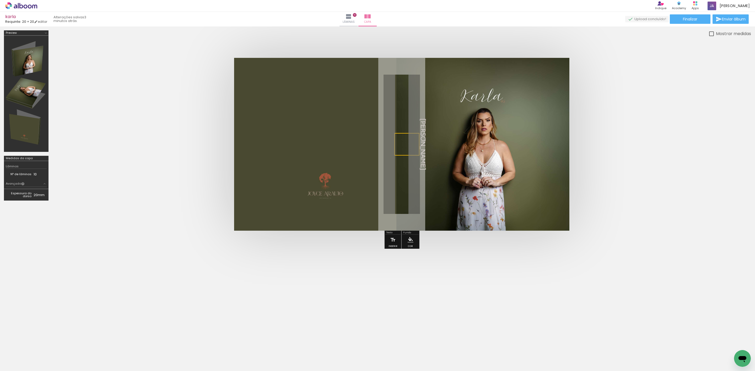
click at [593, 149] on quentale-cover at bounding box center [401, 144] width 656 height 173
click at [419, 141] on span "[PERSON_NAME]" at bounding box center [423, 144] width 8 height 51
click at [403, 146] on quentale-selection at bounding box center [405, 144] width 25 height 23
click at [417, 146] on span "[PERSON_NAME]" at bounding box center [421, 144] width 8 height 51
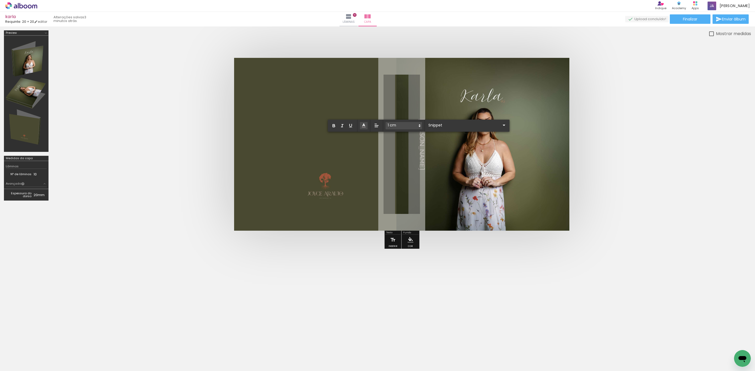
click at [414, 145] on p "[PERSON_NAME]" at bounding box center [423, 144] width 19 height 51
click at [678, 178] on quentale-cover at bounding box center [401, 144] width 656 height 173
drag, startPoint x: 435, startPoint y: 149, endPoint x: 410, endPoint y: 149, distance: 24.6
click at [410, 149] on quentale-selection at bounding box center [405, 144] width 25 height 72
click at [405, 118] on quentale-selection at bounding box center [405, 144] width 25 height 72
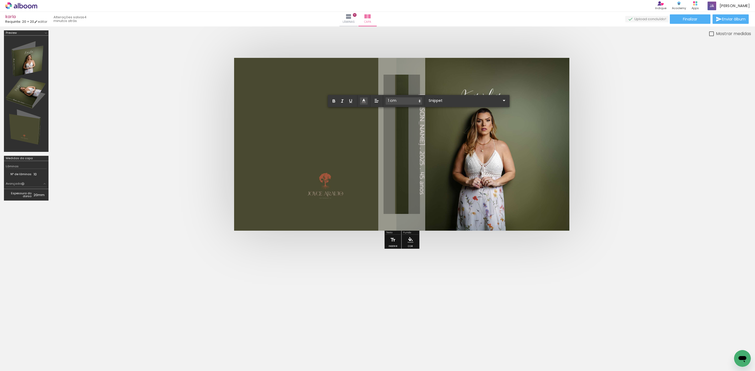
click at [418, 118] on span "Karla . 2025 . 45 anos" at bounding box center [422, 144] width 8 height 101
click at [403, 112] on quentale-layouter at bounding box center [401, 144] width 335 height 173
click at [404, 116] on quentale-selection at bounding box center [405, 144] width 25 height 72
click at [449, 101] on input "Snippet" at bounding box center [464, 101] width 74 height 6
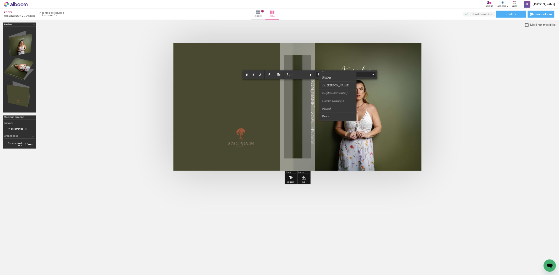
scroll to position [118, 0]
click at [451, 120] on paper-item at bounding box center [456, 120] width 50 height 10
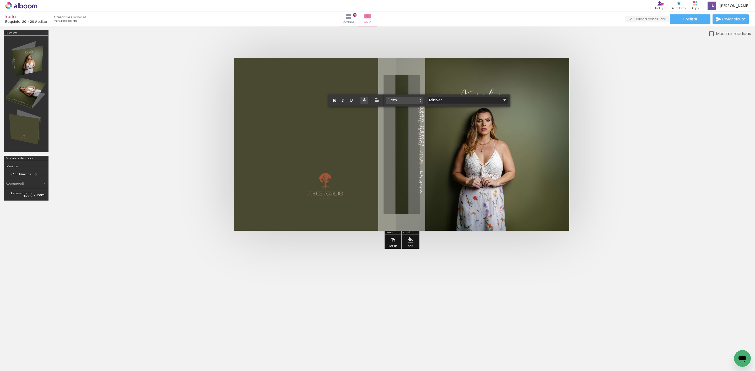
click at [448, 101] on input "Miniver" at bounding box center [465, 100] width 74 height 6
click at [448, 129] on span "Miss [PERSON_NAME]" at bounding box center [453, 130] width 37 height 4
click at [448, 102] on input "Miss [PERSON_NAME]" at bounding box center [462, 103] width 74 height 6
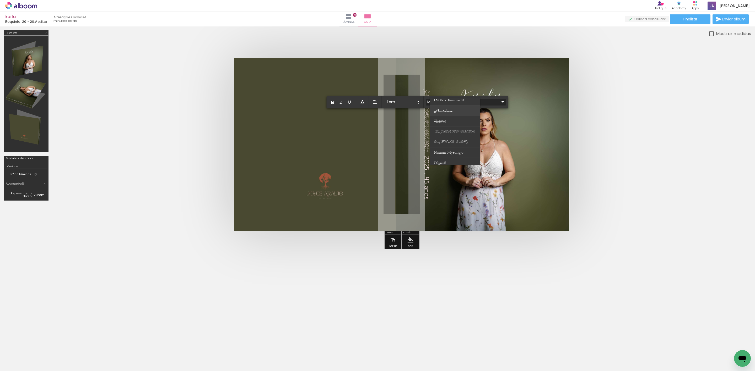
click at [458, 112] on paper-item at bounding box center [454, 111] width 50 height 10
type input "Meddon"
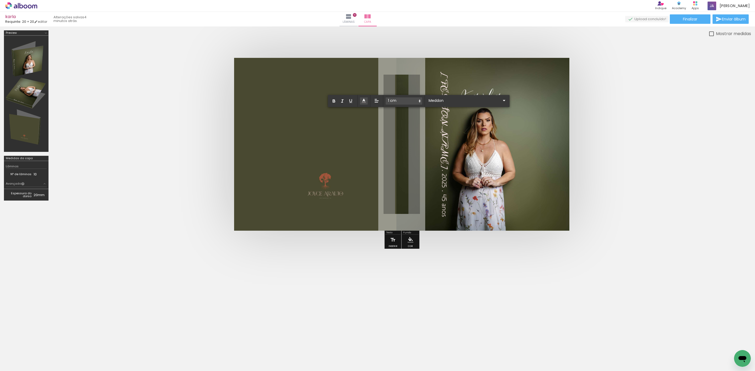
click at [430, 119] on quentale-layouter at bounding box center [401, 144] width 335 height 173
drag, startPoint x: 700, startPoint y: 142, endPoint x: 642, endPoint y: 137, distance: 58.1
click at [700, 141] on quentale-cover at bounding box center [401, 144] width 656 height 173
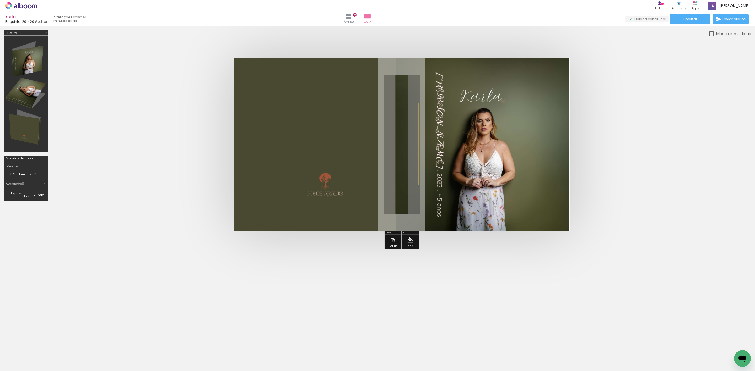
drag, startPoint x: 416, startPoint y: 145, endPoint x: 411, endPoint y: 146, distance: 4.8
click at [411, 146] on quentale-selection at bounding box center [406, 144] width 25 height 83
click at [432, 146] on p "Karla . 2025 . 45 anos" at bounding box center [441, 144] width 19 height 145
drag, startPoint x: 403, startPoint y: 179, endPoint x: 403, endPoint y: 167, distance: 12.6
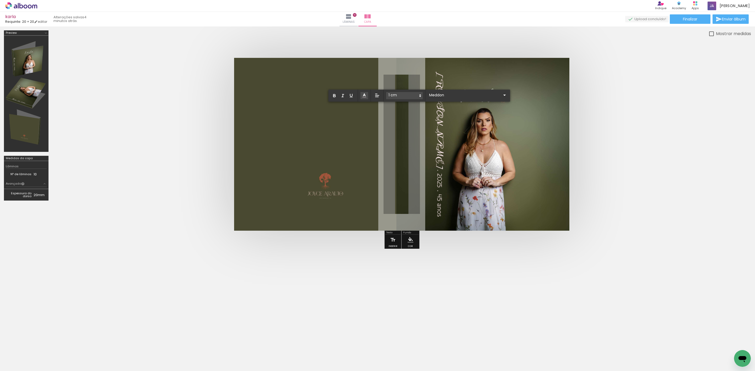
click at [435, 170] on span ". 2025 . 45 anos" at bounding box center [439, 194] width 8 height 48
click at [402, 180] on quentale-selection at bounding box center [406, 144] width 25 height 83
click at [403, 179] on quentale-selection at bounding box center [406, 144] width 25 height 83
click at [435, 179] on span ". 2025 . 45 anos" at bounding box center [439, 194] width 8 height 48
drag, startPoint x: 404, startPoint y: 182, endPoint x: 410, endPoint y: 107, distance: 74.6
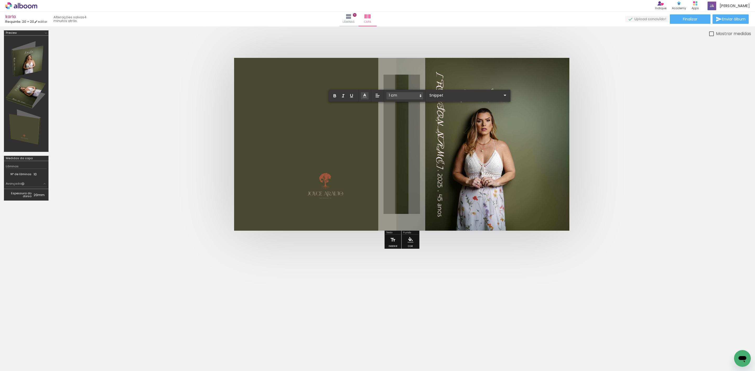
click at [432, 107] on p "Karla . 2025 . 45 anos" at bounding box center [441, 144] width 19 height 145
click at [405, 117] on quentale-selection at bounding box center [406, 144] width 25 height 83
click at [401, 96] on span at bounding box center [404, 95] width 37 height 7
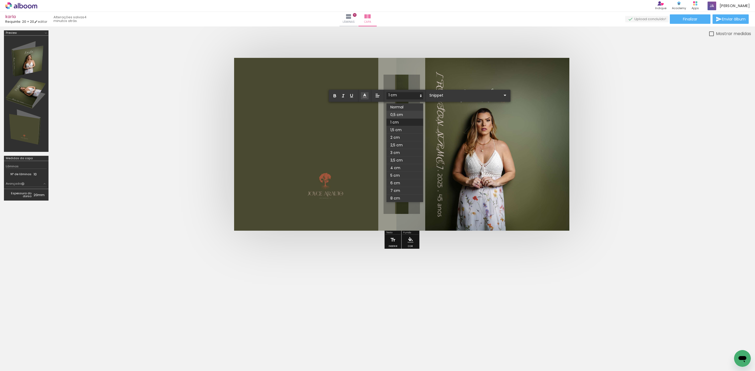
click at [400, 114] on span at bounding box center [404, 115] width 37 height 8
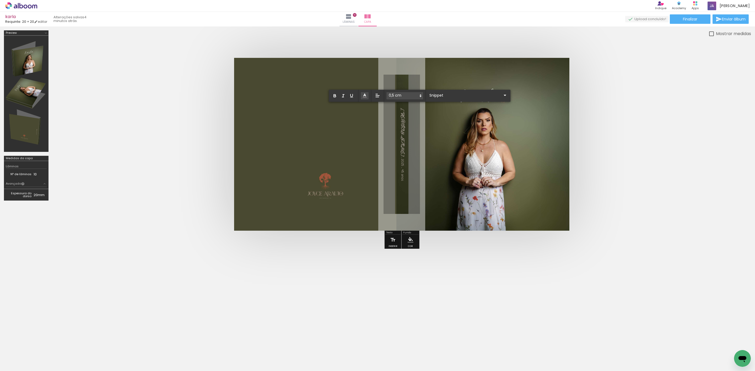
click at [654, 143] on quentale-cover at bounding box center [401, 144] width 656 height 173
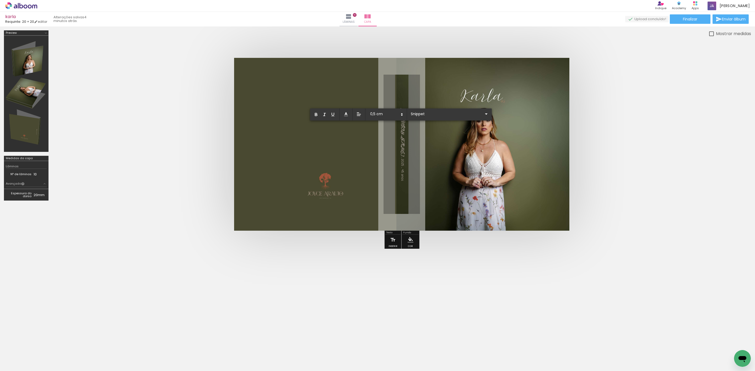
click at [400, 157] on span ". 2025 . 45 anos" at bounding box center [402, 169] width 4 height 24
click at [385, 145] on div at bounding box center [315, 144] width 162 height 173
drag, startPoint x: 391, startPoint y: 136, endPoint x: 410, endPoint y: 136, distance: 18.3
click at [410, 136] on quentale-selection at bounding box center [406, 144] width 25 height 45
drag, startPoint x: 418, startPoint y: 163, endPoint x: 418, endPoint y: 167, distance: 4.0
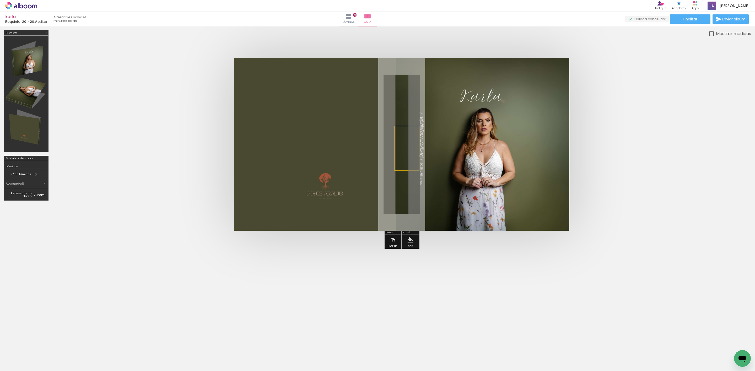
click at [418, 167] on quentale-selection at bounding box center [406, 148] width 25 height 45
click at [501, 161] on quentale-layouter at bounding box center [401, 144] width 335 height 173
click at [627, 158] on quentale-cover at bounding box center [401, 144] width 656 height 173
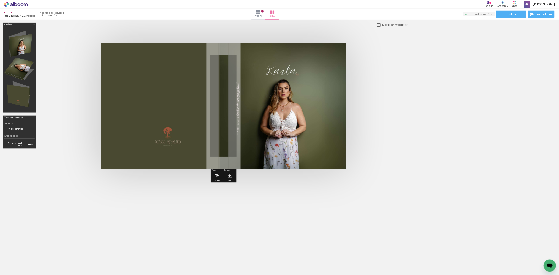
scroll to position [0, 1110]
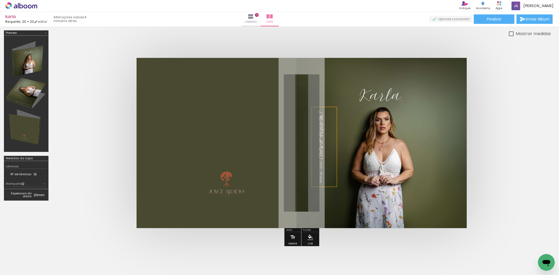
click at [315, 146] on p "Karla . 2025 . 45 anos" at bounding box center [324, 147] width 19 height 72
click at [346, 153] on quentale-layouter at bounding box center [302, 143] width 330 height 170
click at [301, 153] on quentale-selection at bounding box center [306, 148] width 25 height 45
click at [506, 142] on quentale-cover at bounding box center [301, 143] width 456 height 170
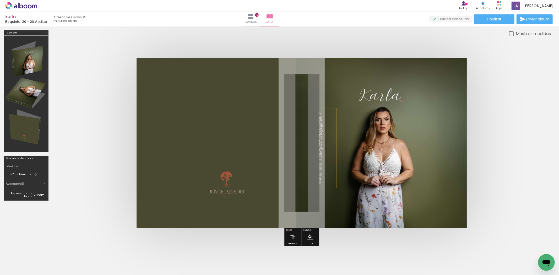
scroll to position [29, 0]
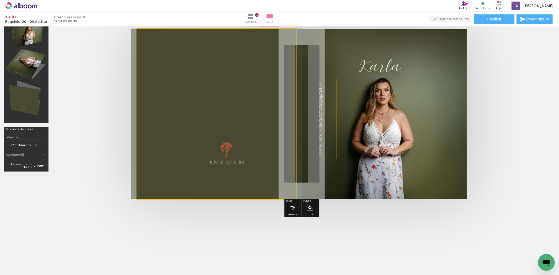
click at [212, 129] on quentale-photo at bounding box center [217, 114] width 160 height 170
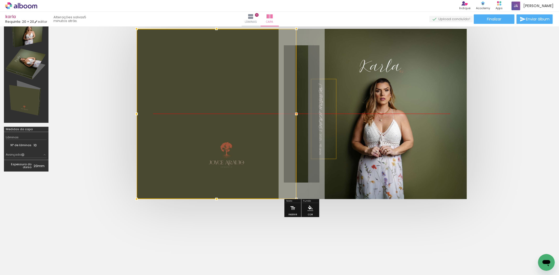
drag, startPoint x: 212, startPoint y: 129, endPoint x: 208, endPoint y: 129, distance: 3.4
click at [208, 129] on div at bounding box center [217, 114] width 160 height 170
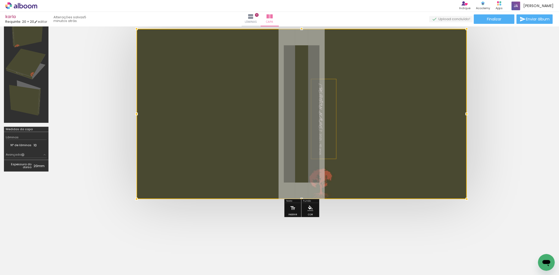
click at [255, 119] on div at bounding box center [302, 114] width 330 height 170
click at [256, 119] on div at bounding box center [302, 114] width 330 height 170
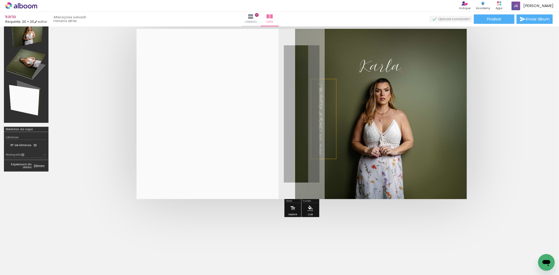
scroll to position [0, 1305]
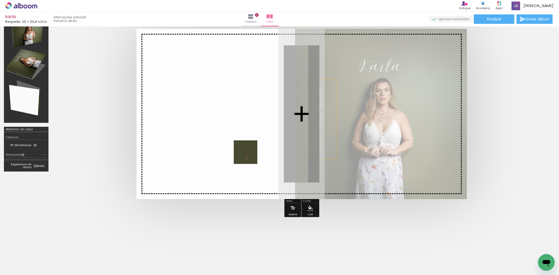
drag, startPoint x: 541, startPoint y: 251, endPoint x: 249, endPoint y: 156, distance: 306.1
click at [249, 156] on quentale-workspace at bounding box center [279, 137] width 559 height 275
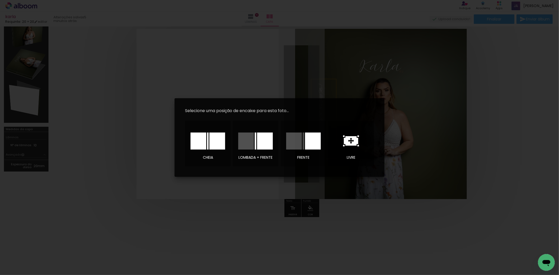
click at [351, 144] on icon at bounding box center [351, 140] width 14 height 9
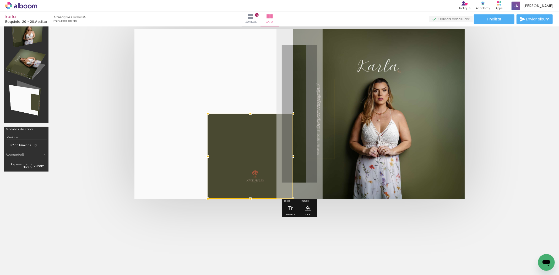
drag, startPoint x: 266, startPoint y: 145, endPoint x: 214, endPoint y: 188, distance: 66.5
click at [214, 188] on div at bounding box center [250, 156] width 85 height 85
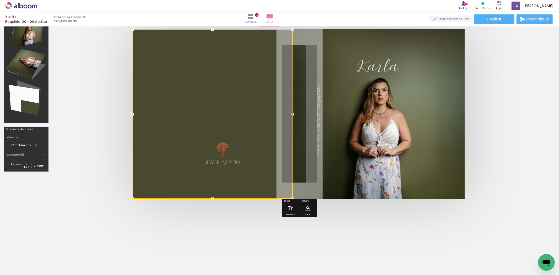
drag, startPoint x: 207, startPoint y: 113, endPoint x: 129, endPoint y: 26, distance: 116.5
click at [129, 26] on div at bounding box center [132, 29] width 10 height 10
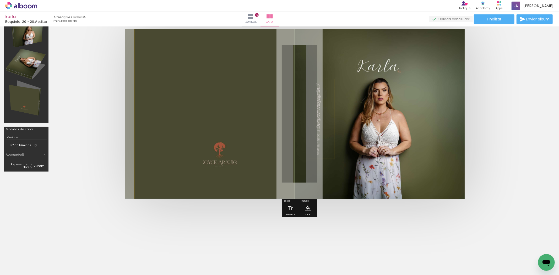
drag, startPoint x: 198, startPoint y: 56, endPoint x: 189, endPoint y: 57, distance: 9.2
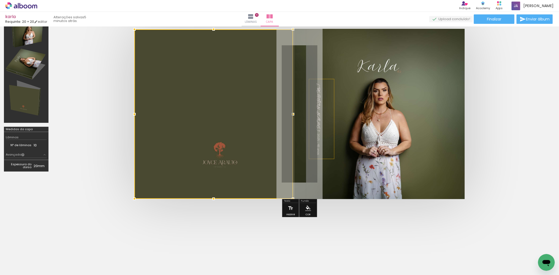
click at [503, 115] on quentale-cover at bounding box center [299, 114] width 452 height 170
click at [503, 114] on quentale-cover at bounding box center [299, 114] width 452 height 170
click at [321, 114] on quentale-photo at bounding box center [379, 114] width 172 height 170
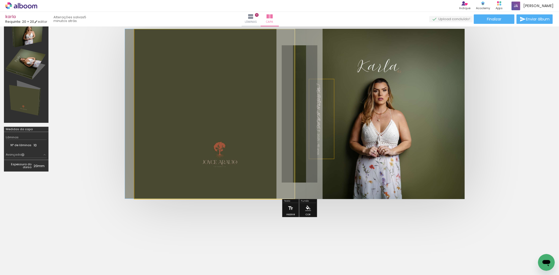
drag, startPoint x: 268, startPoint y: 103, endPoint x: 263, endPoint y: 102, distance: 4.2
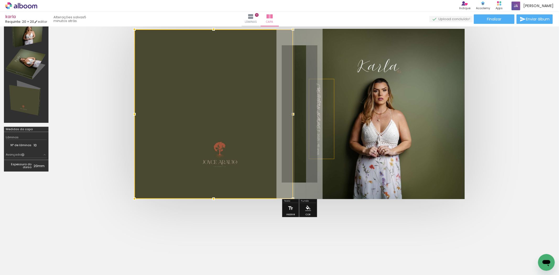
click at [480, 117] on quentale-cover at bounding box center [299, 114] width 452 height 170
click at [488, 117] on quentale-cover at bounding box center [299, 114] width 452 height 170
click at [492, 114] on quentale-cover at bounding box center [299, 114] width 452 height 170
click at [489, 108] on quentale-cover at bounding box center [299, 114] width 452 height 170
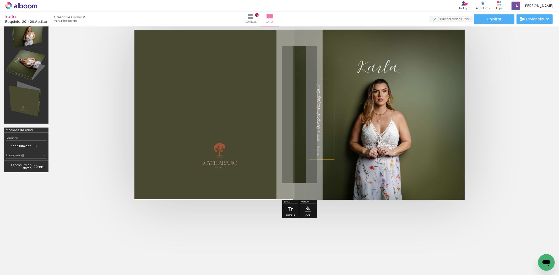
click at [429, 17] on div "Finalizar Enviar álbum" at bounding box center [491, 18] width 124 height 9
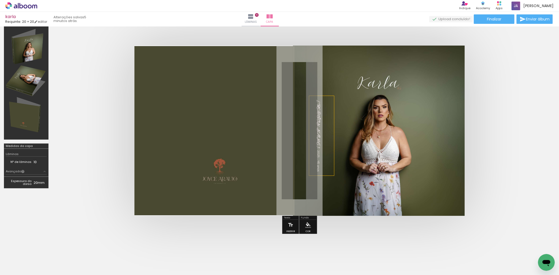
scroll to position [0, 0]
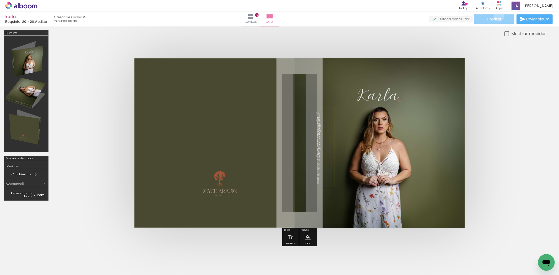
click at [497, 16] on paper-button "Finalizar" at bounding box center [494, 18] width 41 height 9
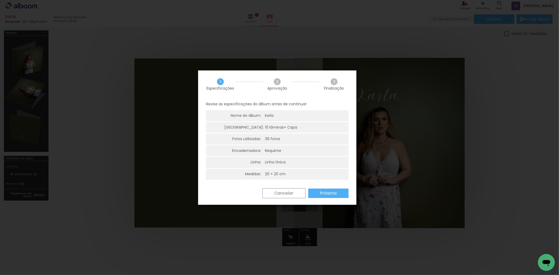
click at [0, 0] on slot "Próximo" at bounding box center [0, 0] width 0 height 0
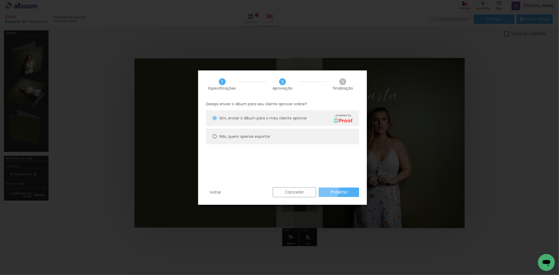
click at [328, 190] on paper-button "Próximo" at bounding box center [339, 192] width 40 height 9
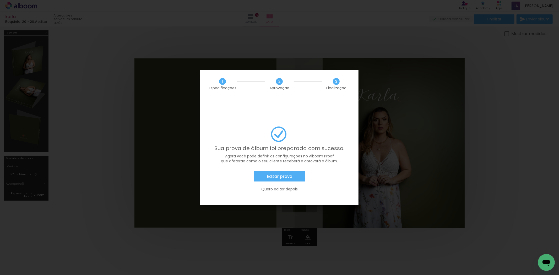
scroll to position [0, 1305]
click at [0, 0] on slot "Editar prova" at bounding box center [0, 0] width 0 height 0
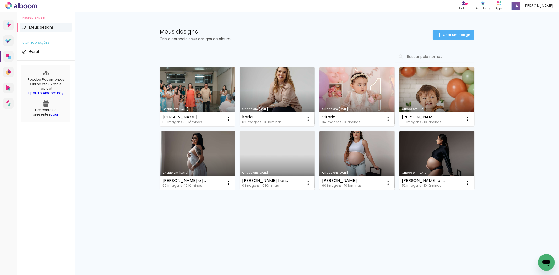
click at [205, 152] on link "Criado em [DATE]" at bounding box center [197, 160] width 75 height 59
click at [0, 0] on neon-animated-pages "Confirmar Cancelar" at bounding box center [0, 0] width 0 height 0
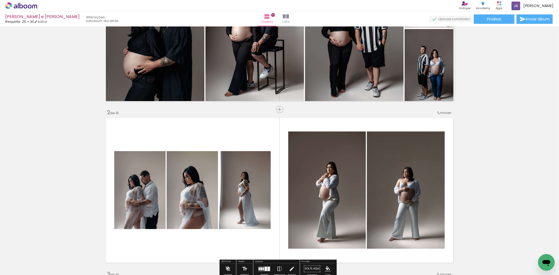
scroll to position [0, 868]
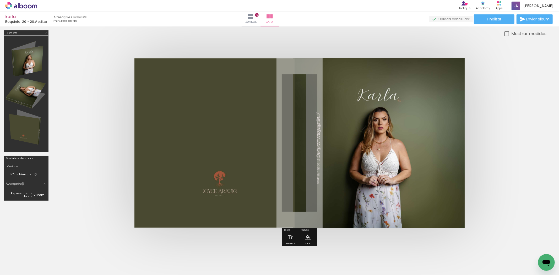
scroll to position [0, 1305]
